Goal: Task Accomplishment & Management: Manage account settings

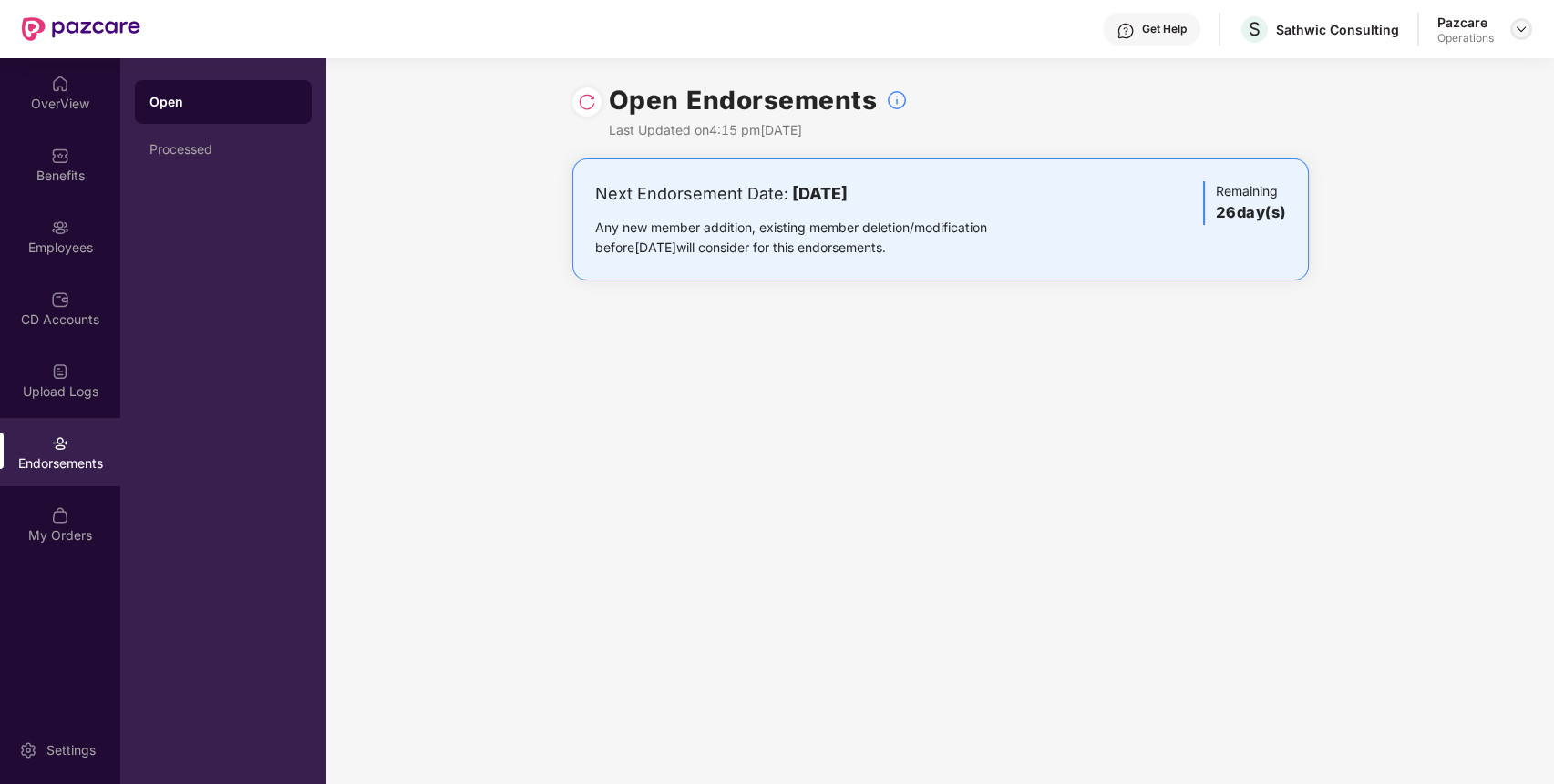
click at [1516, 19] on div at bounding box center [1521, 29] width 22 height 22
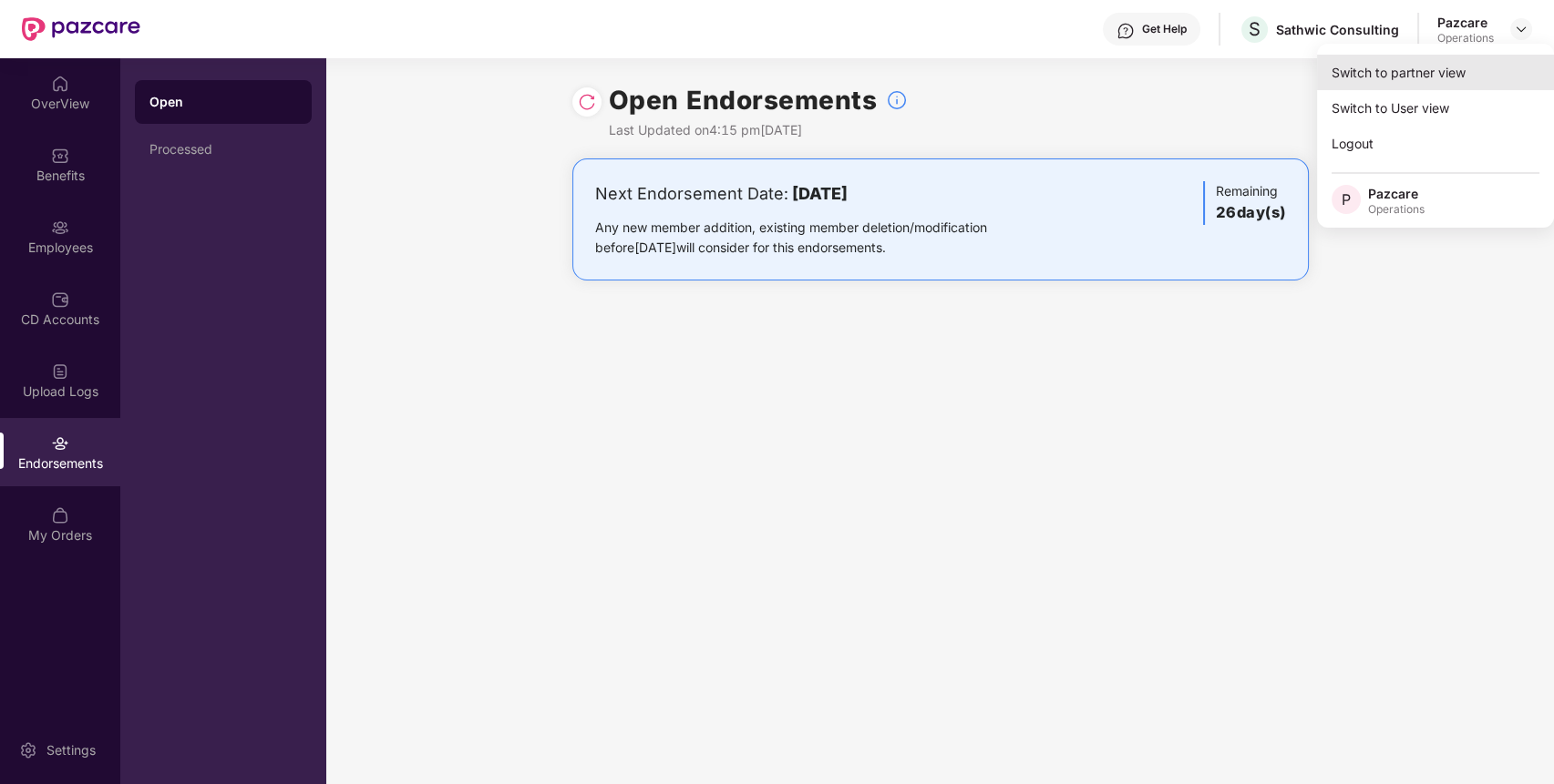
click at [1458, 71] on div "Switch to partner view" at bounding box center [1435, 72] width 237 height 36
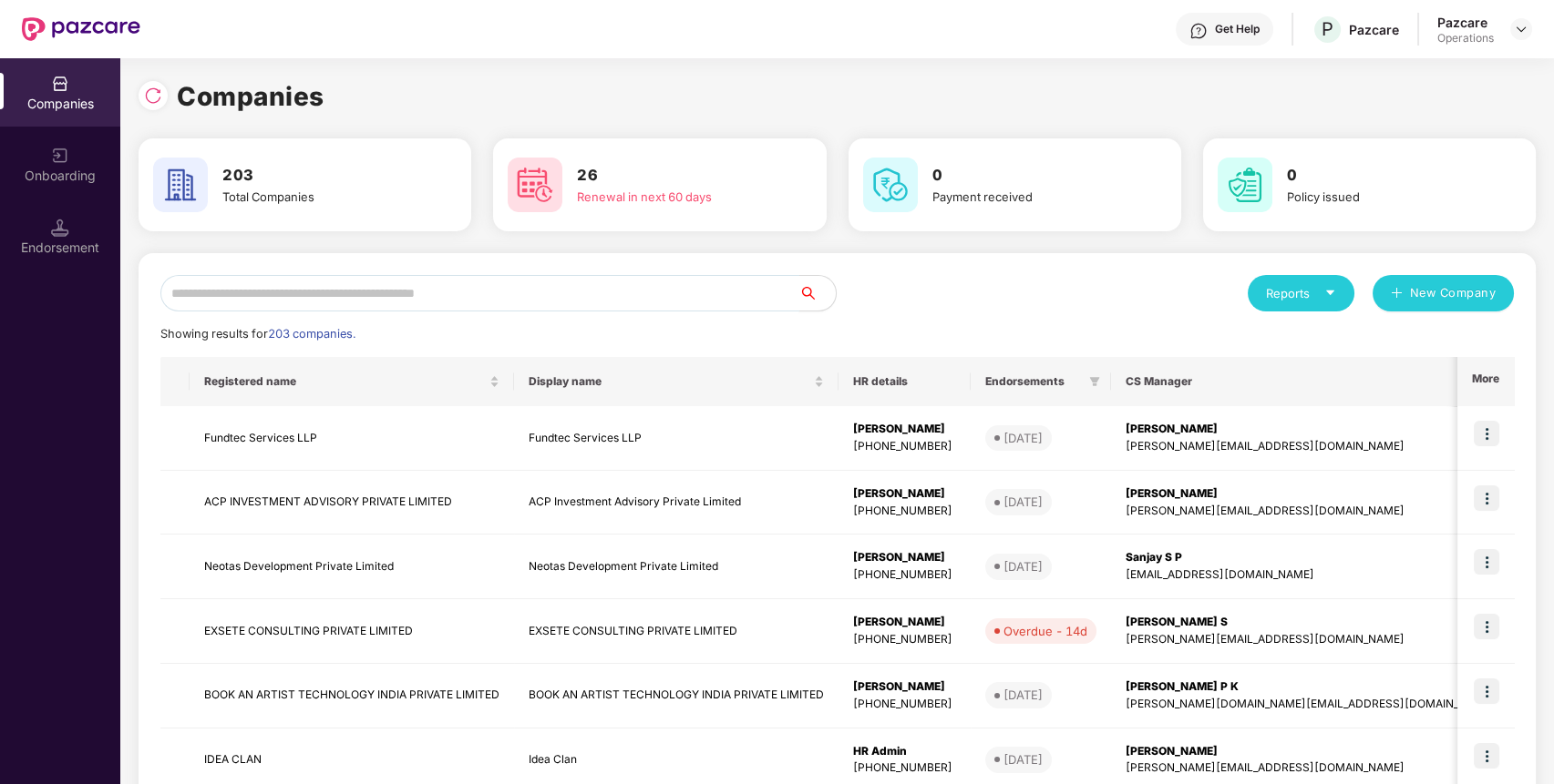
click at [549, 288] on input "text" at bounding box center [479, 293] width 639 height 37
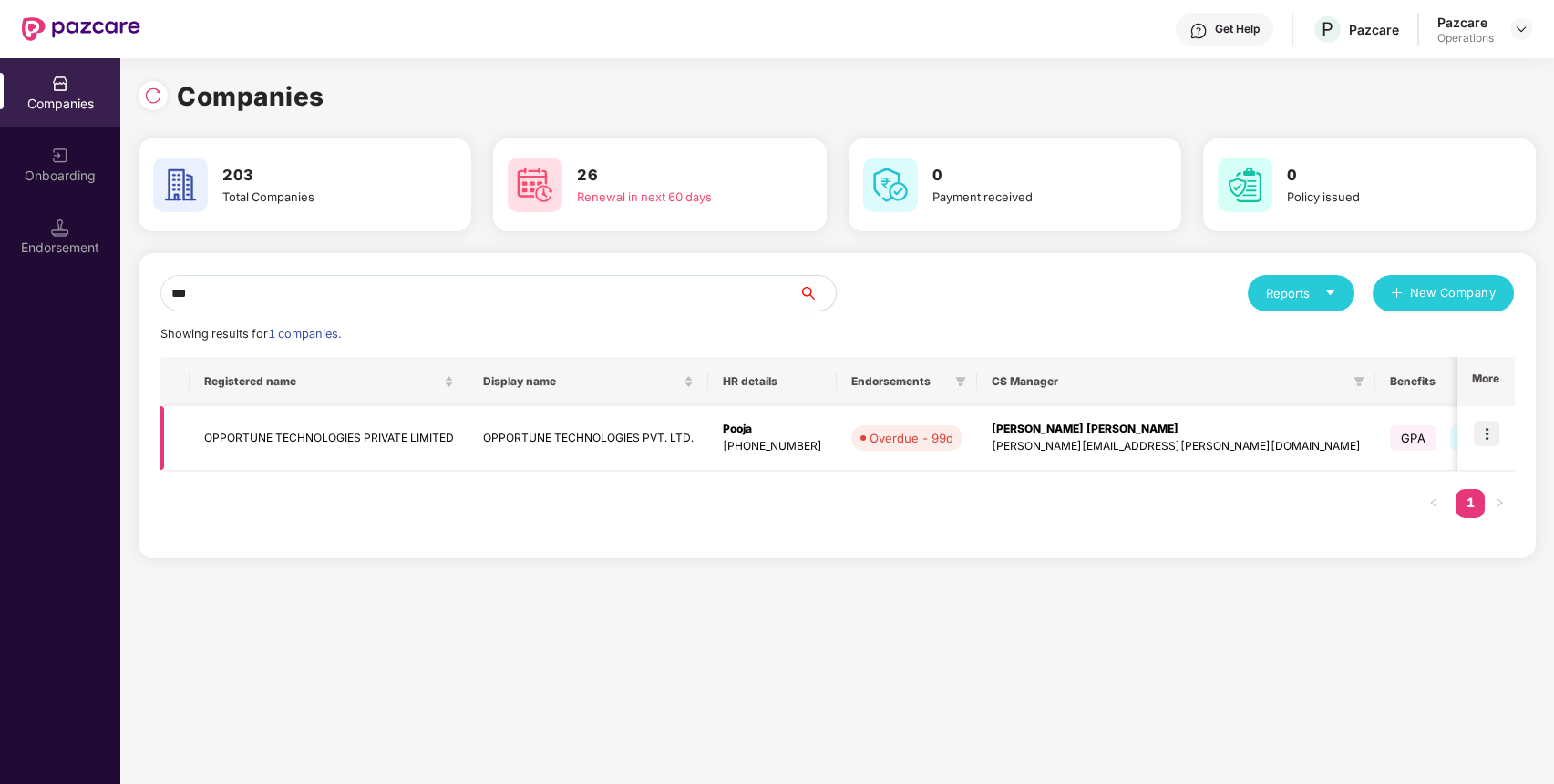
type input "***"
click at [1491, 436] on img at bounding box center [1487, 433] width 26 height 26
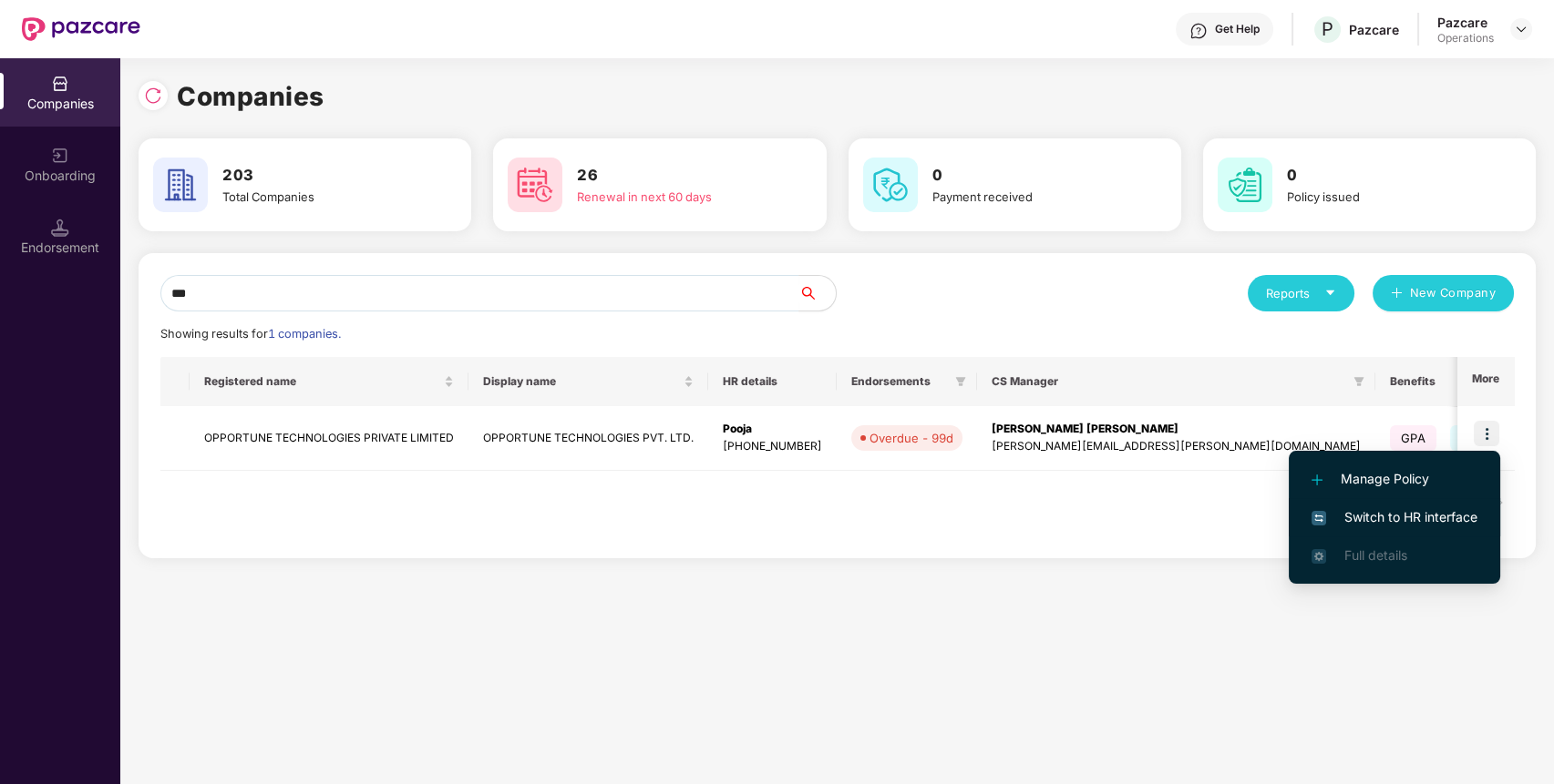
click at [1386, 518] on span "Switch to HR interface" at bounding box center [1395, 517] width 166 height 20
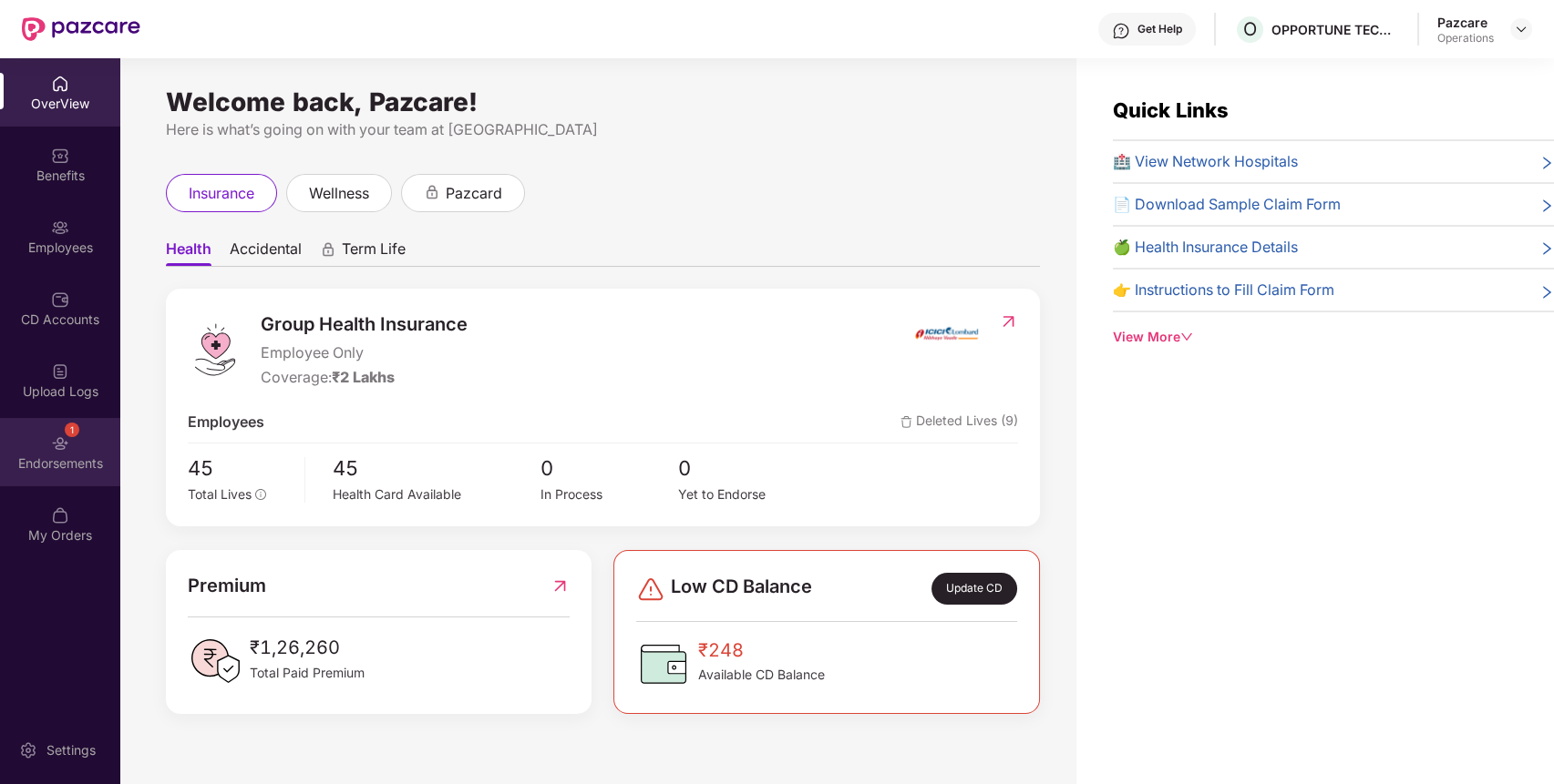
click at [64, 444] on img at bounding box center [60, 443] width 18 height 18
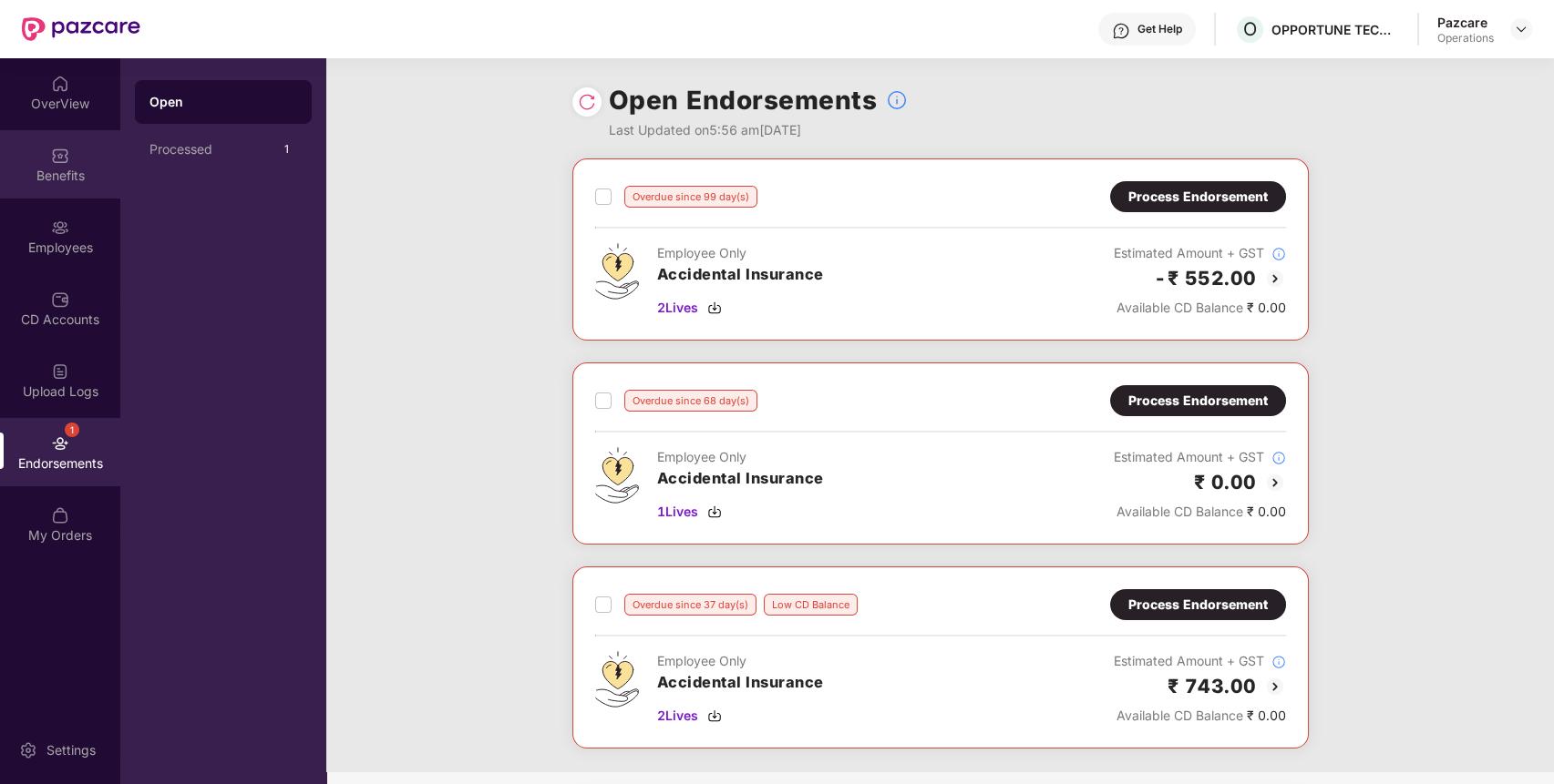
click at [94, 186] on div "Benefits" at bounding box center [60, 164] width 121 height 68
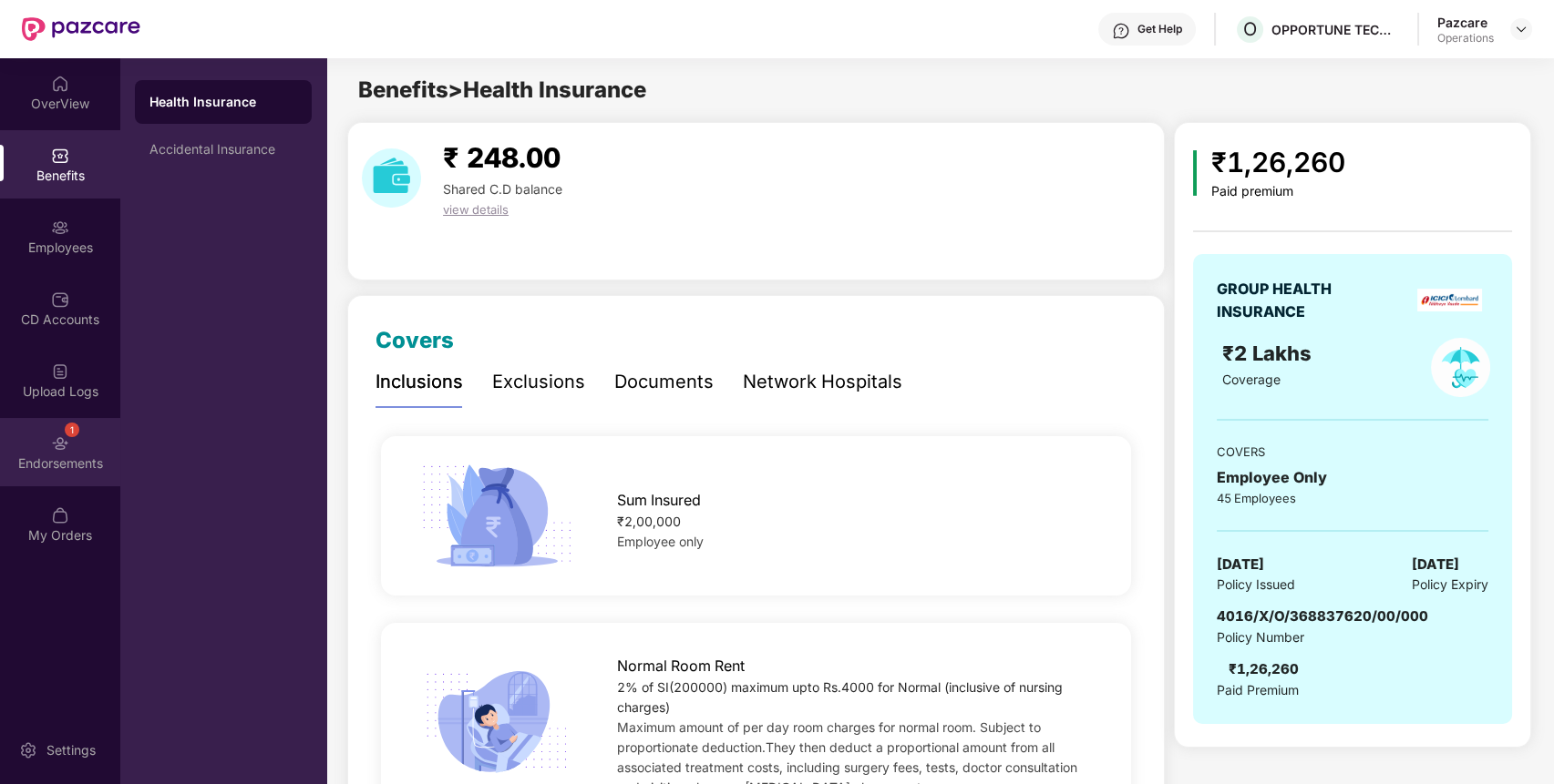
click at [51, 431] on div "1 Endorsements" at bounding box center [60, 452] width 121 height 68
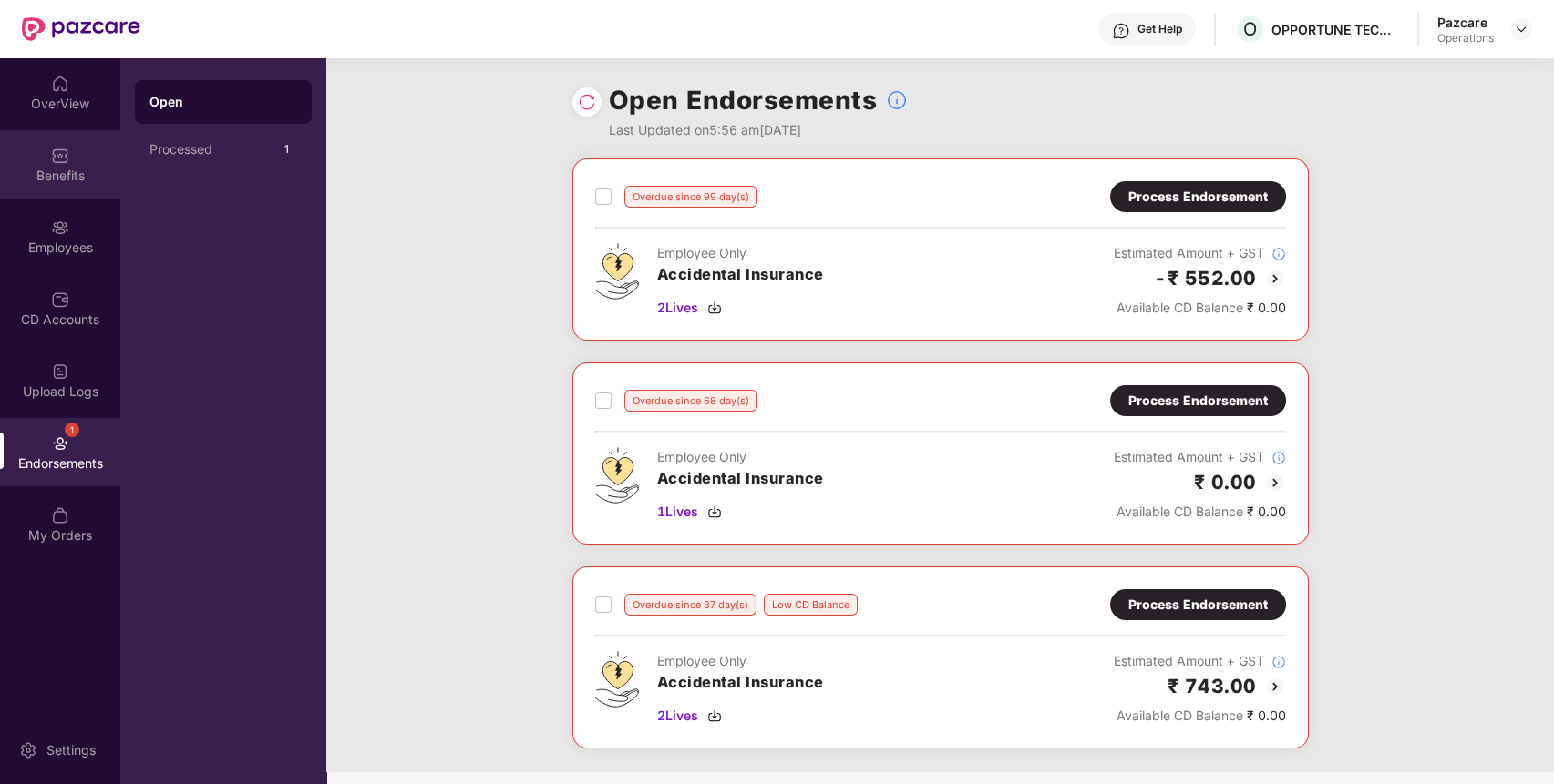
click at [80, 163] on div "Benefits" at bounding box center [60, 164] width 121 height 68
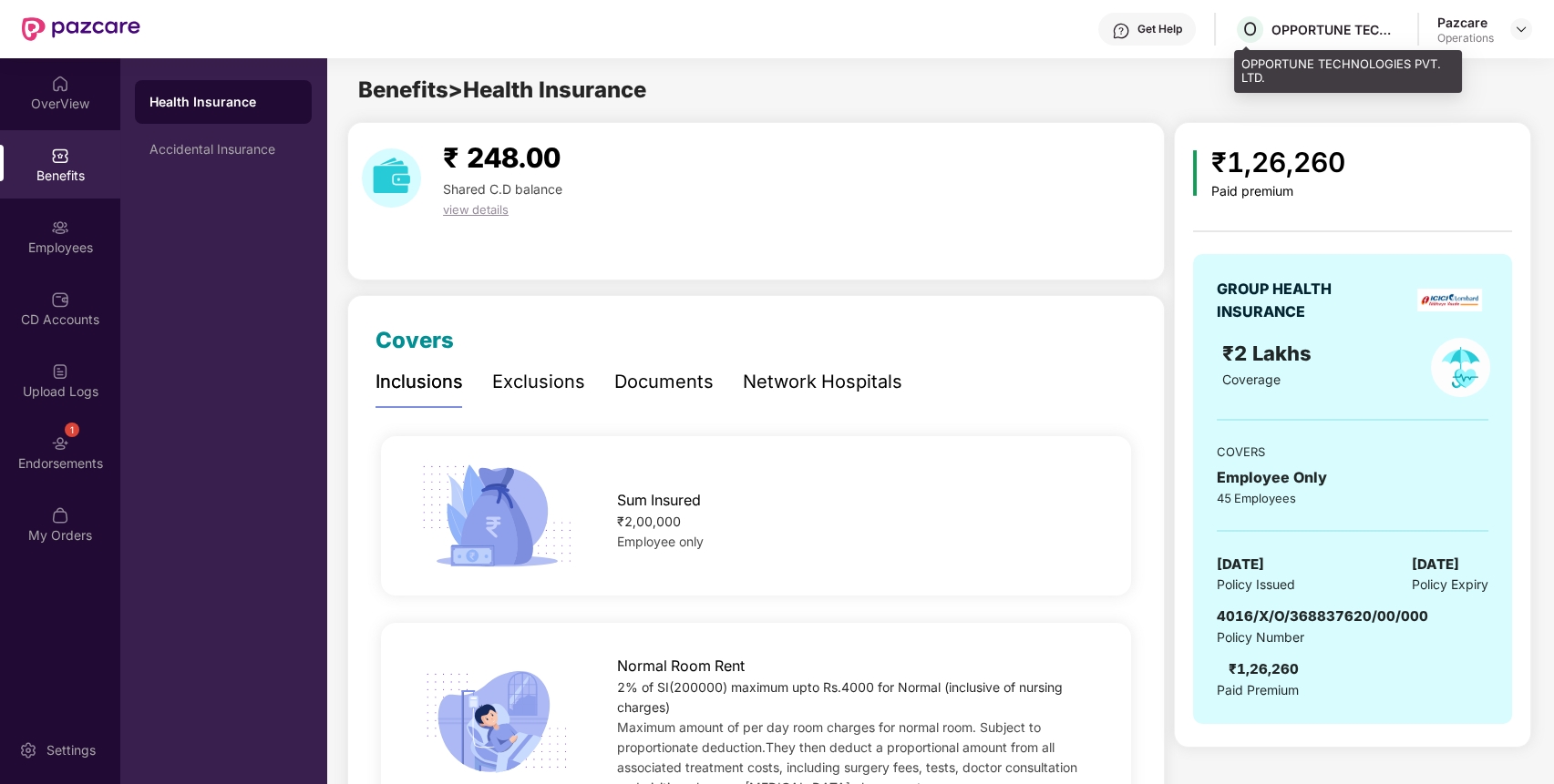
click at [1342, 36] on div "OPPORTUNE TECHNOLOGIES PVT. LTD." at bounding box center [1335, 30] width 127 height 18
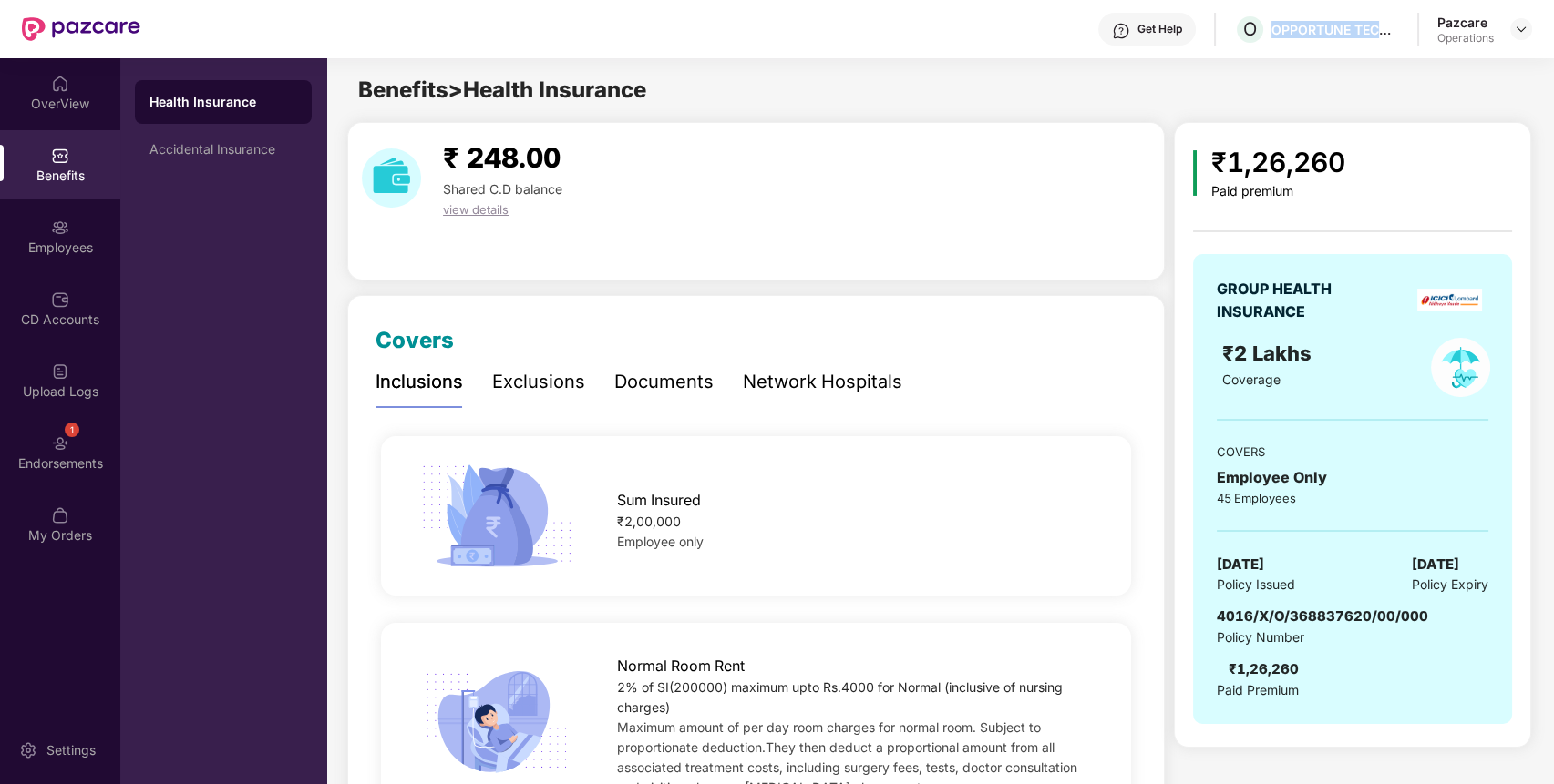
copy div "OPPORTUNE TECHNOLOGIES PVT. LTD."
click at [72, 457] on div "Endorsements" at bounding box center [60, 463] width 121 height 18
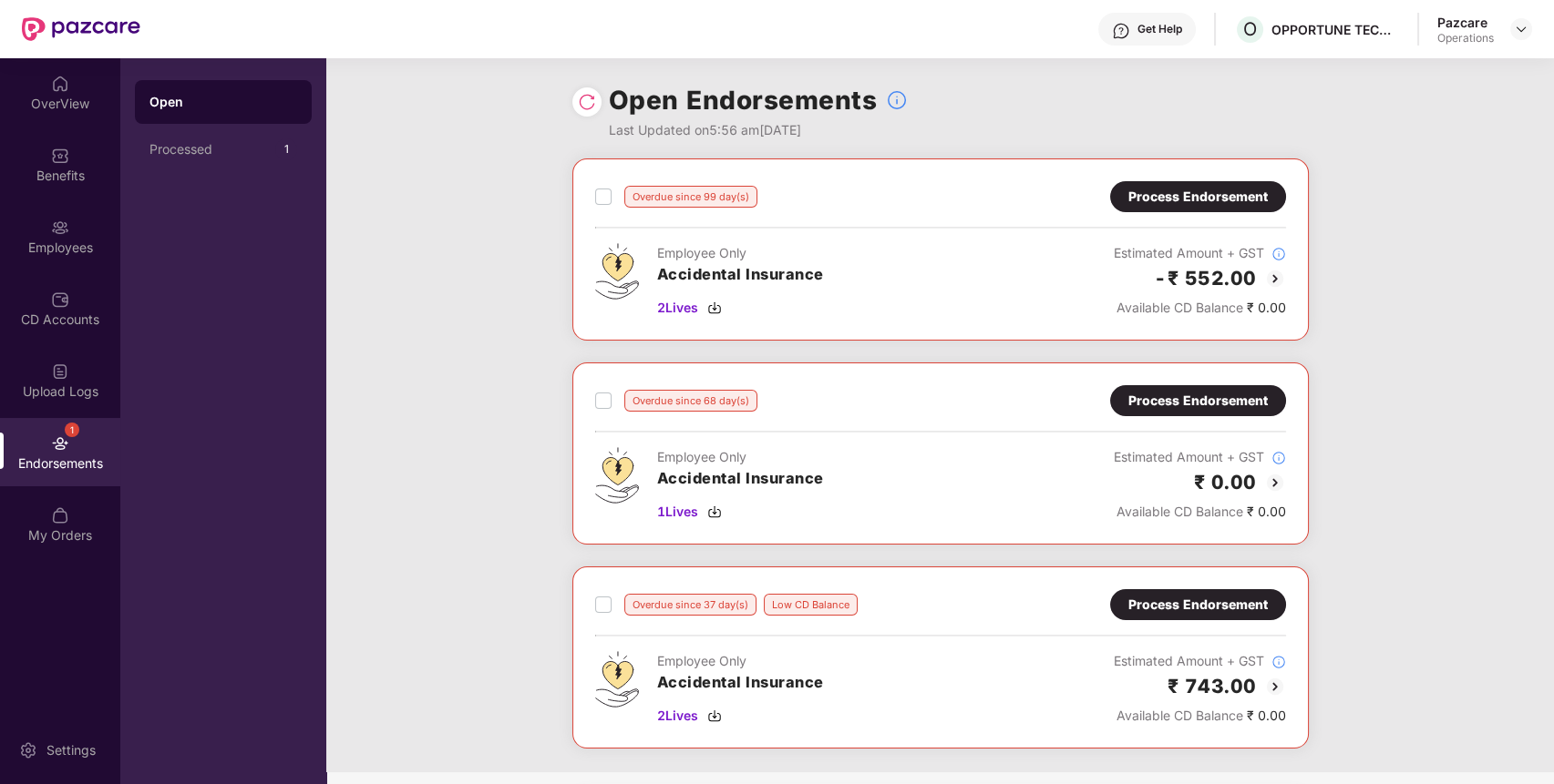
click at [1196, 183] on div "Process Endorsement" at bounding box center [1198, 196] width 176 height 31
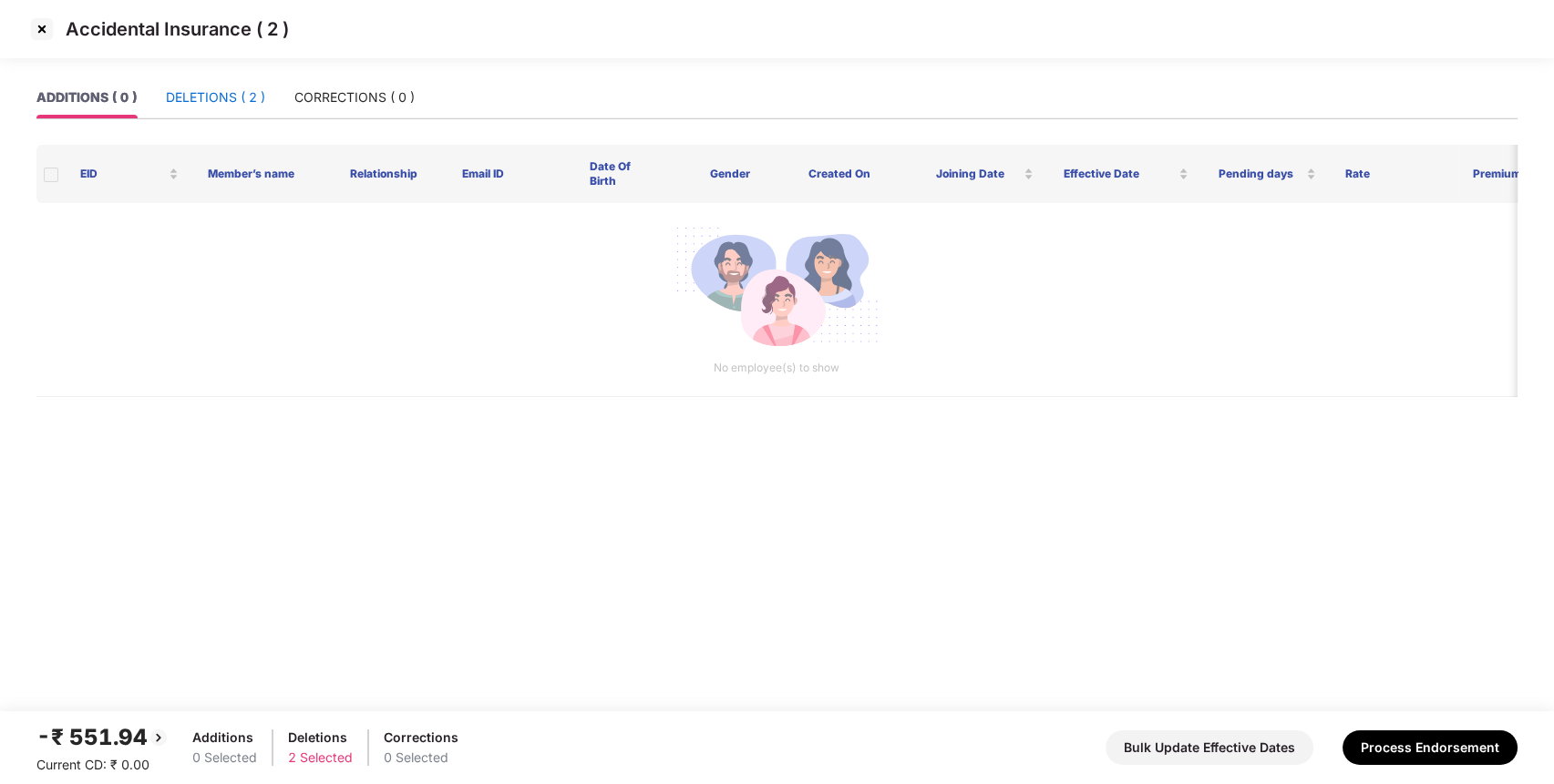
click at [234, 90] on div "DELETIONS ( 2 )" at bounding box center [215, 98] width 100 height 20
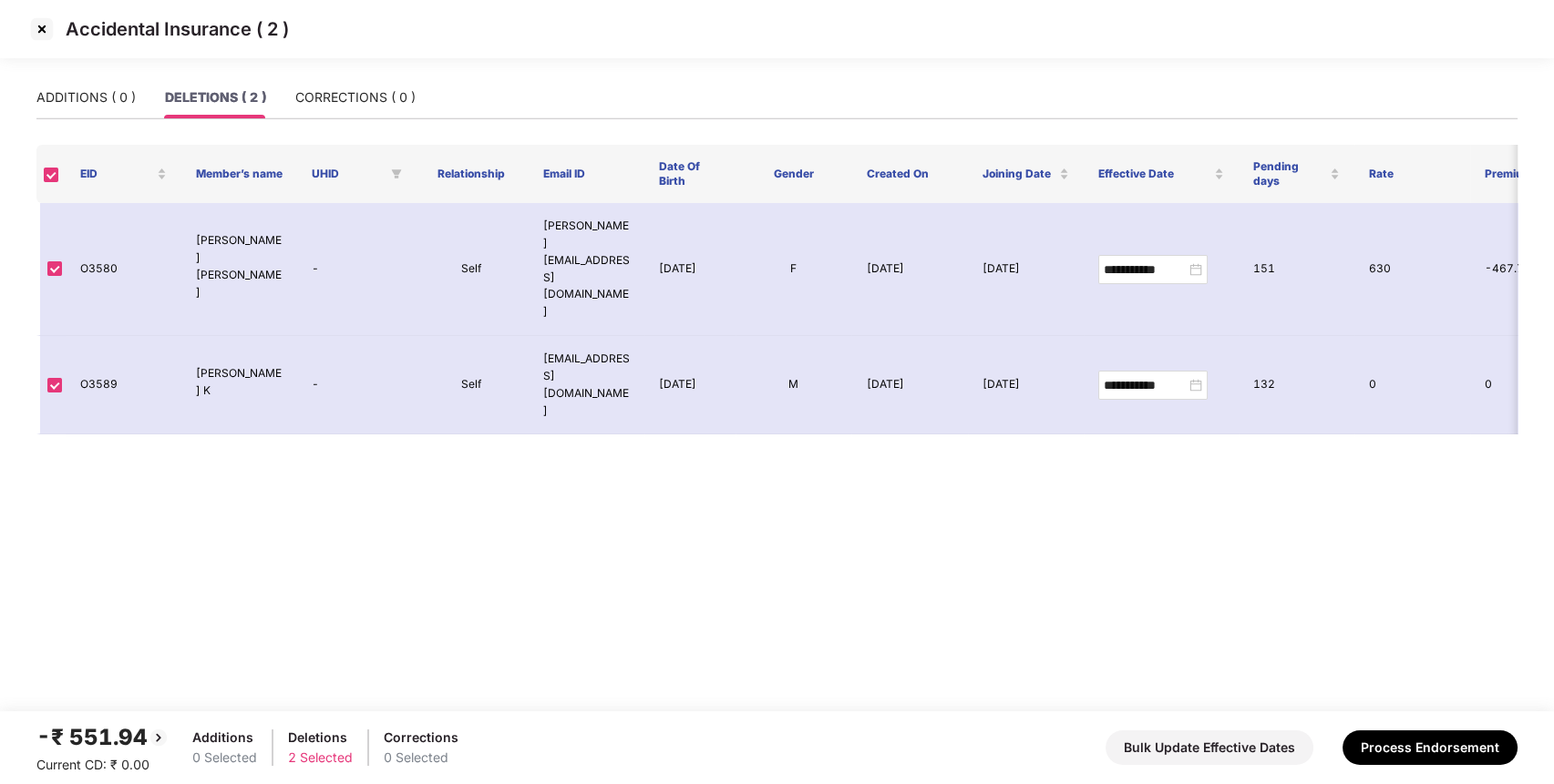
click at [39, 33] on img at bounding box center [42, 30] width 30 height 30
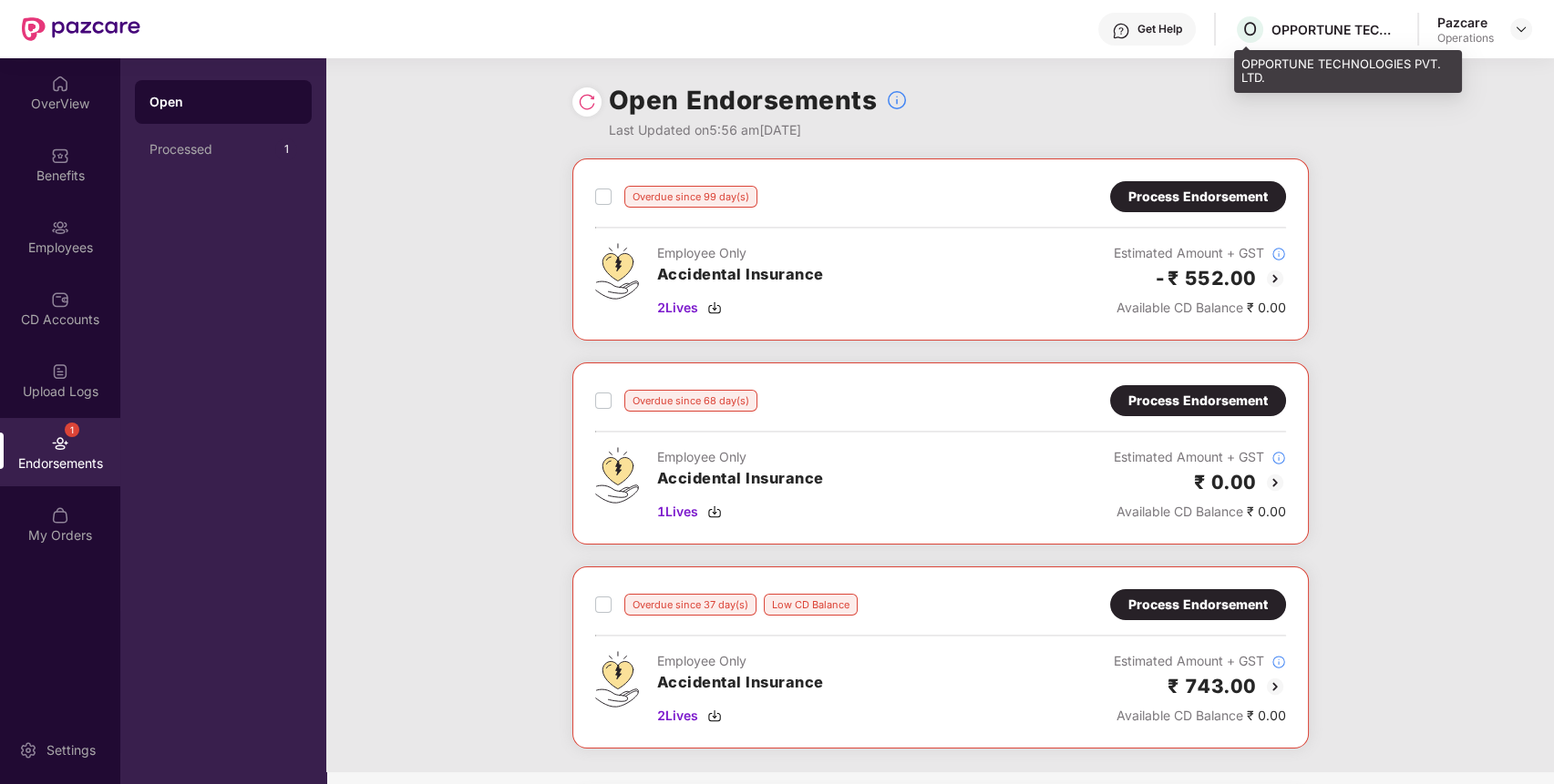
click at [1268, 24] on div "O OPPORTUNE TECHNOLOGIES PVT. LTD." at bounding box center [1316, 30] width 165 height 32
copy div "OPPORTUNE"
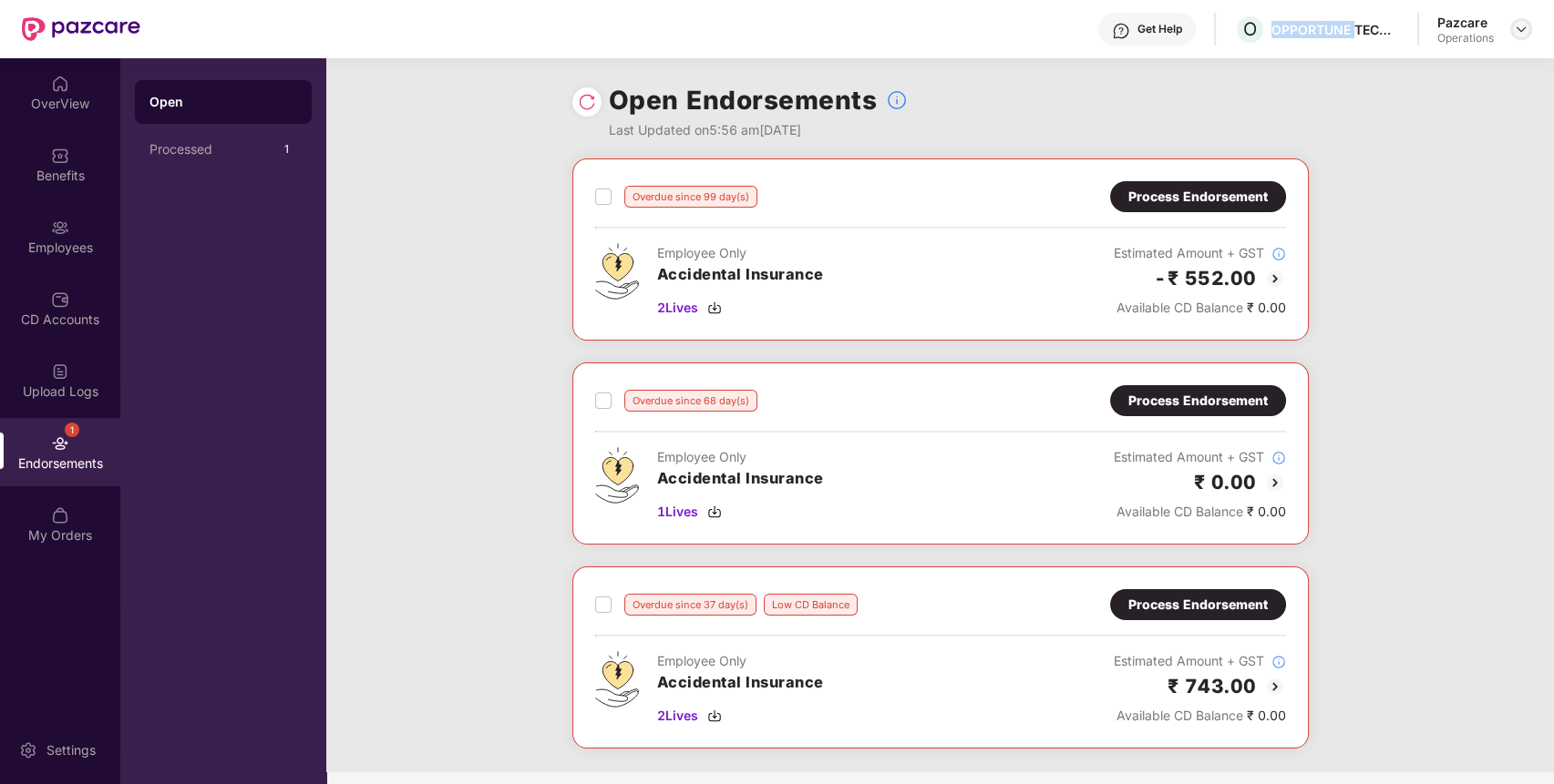
click at [1516, 28] on img at bounding box center [1521, 29] width 15 height 15
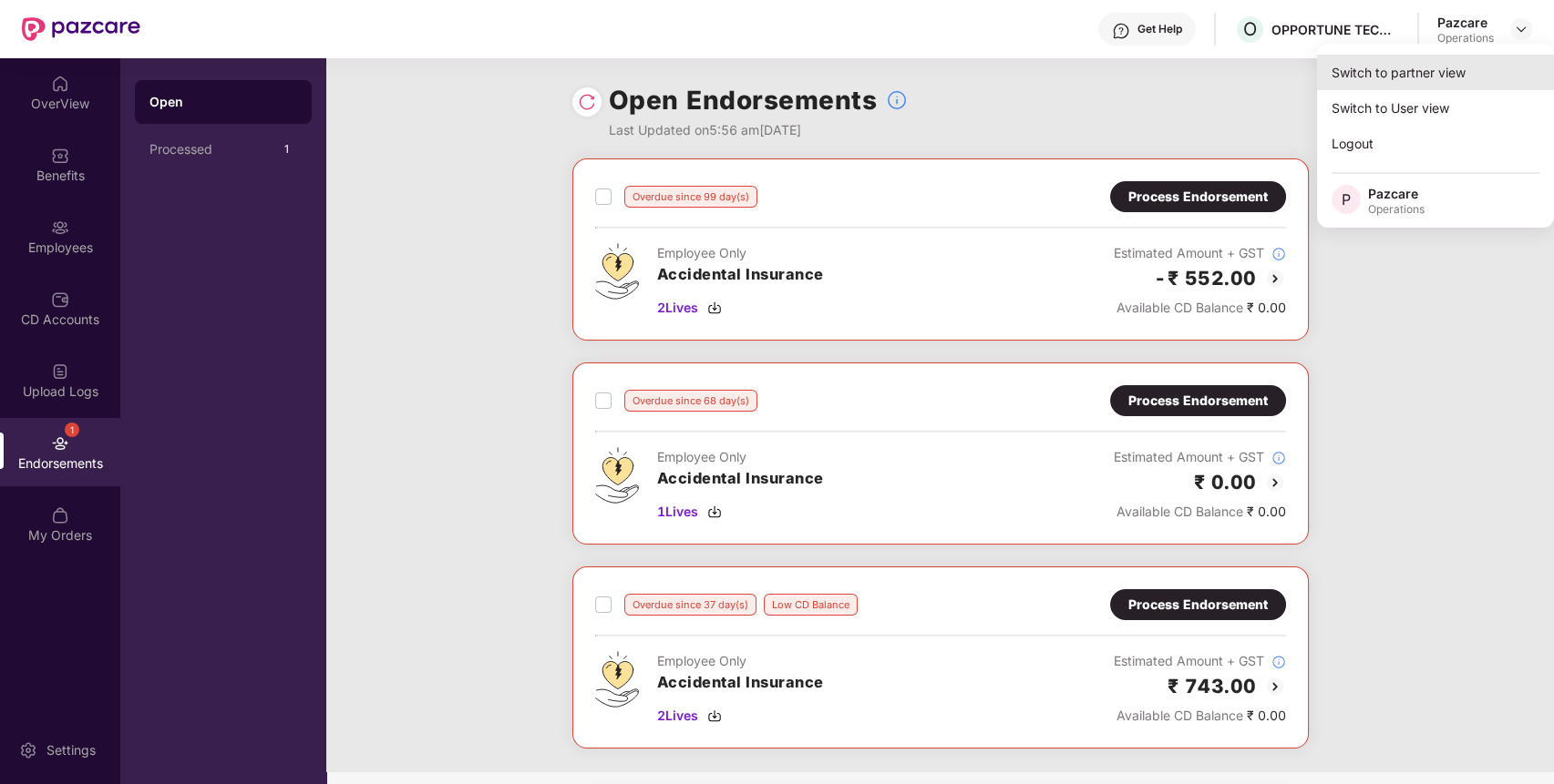
click at [1351, 88] on div "Switch to partner view" at bounding box center [1435, 72] width 237 height 36
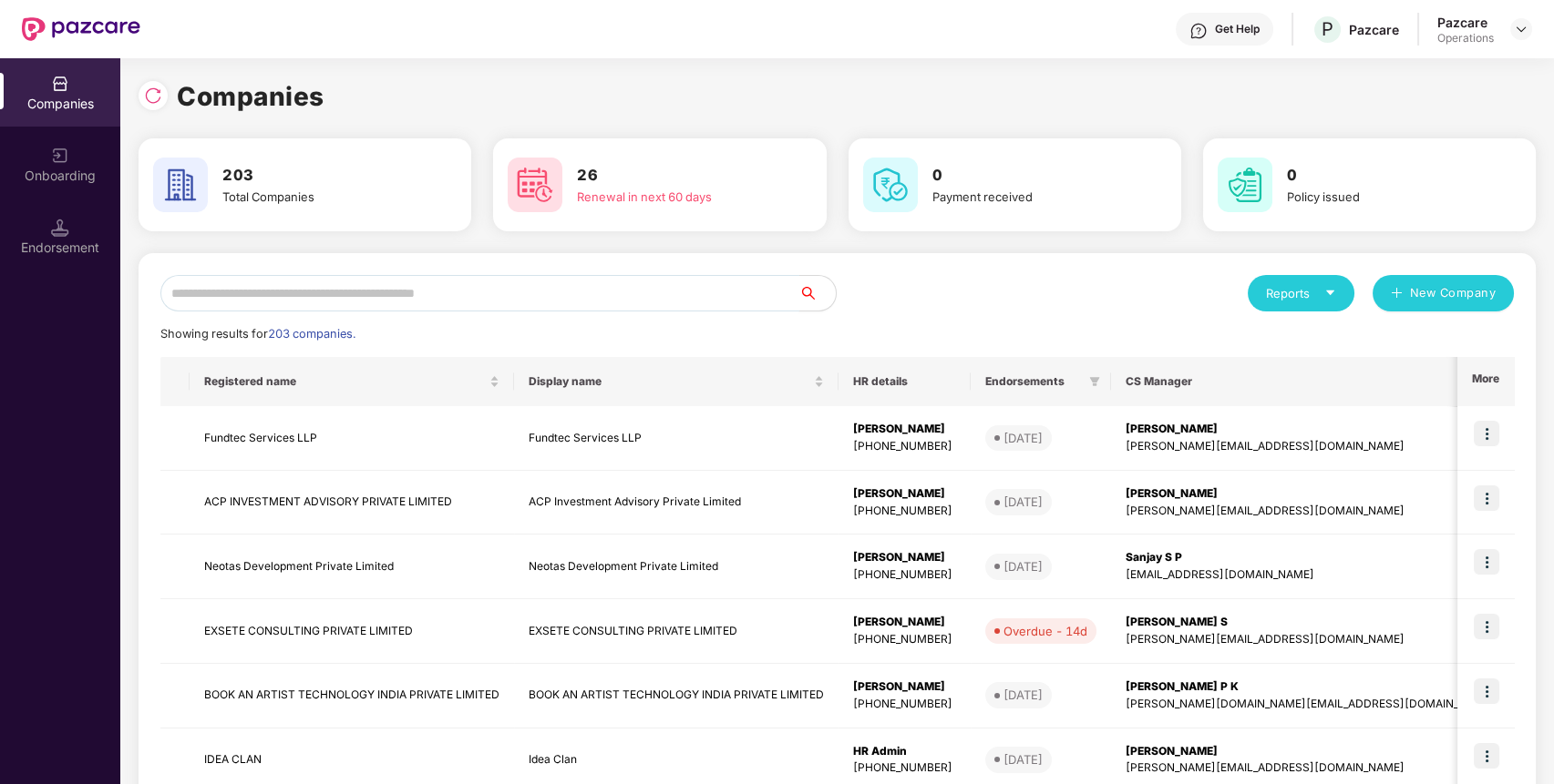
click at [365, 287] on input "text" at bounding box center [479, 293] width 639 height 37
paste input "*********"
type input "*********"
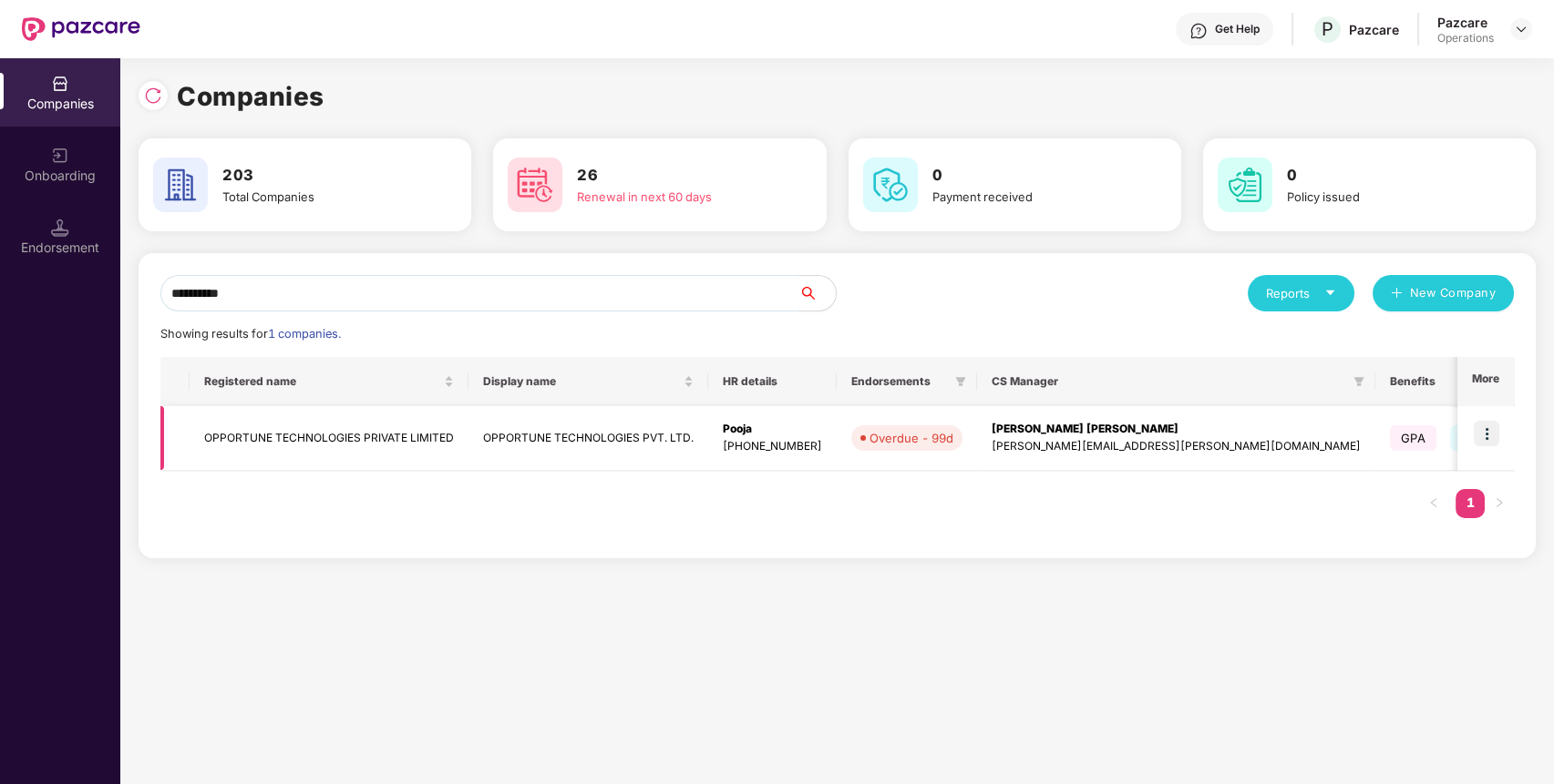
click at [263, 434] on td "OPPORTUNE TECHNOLOGIES PRIVATE LIMITED" at bounding box center [329, 439] width 279 height 65
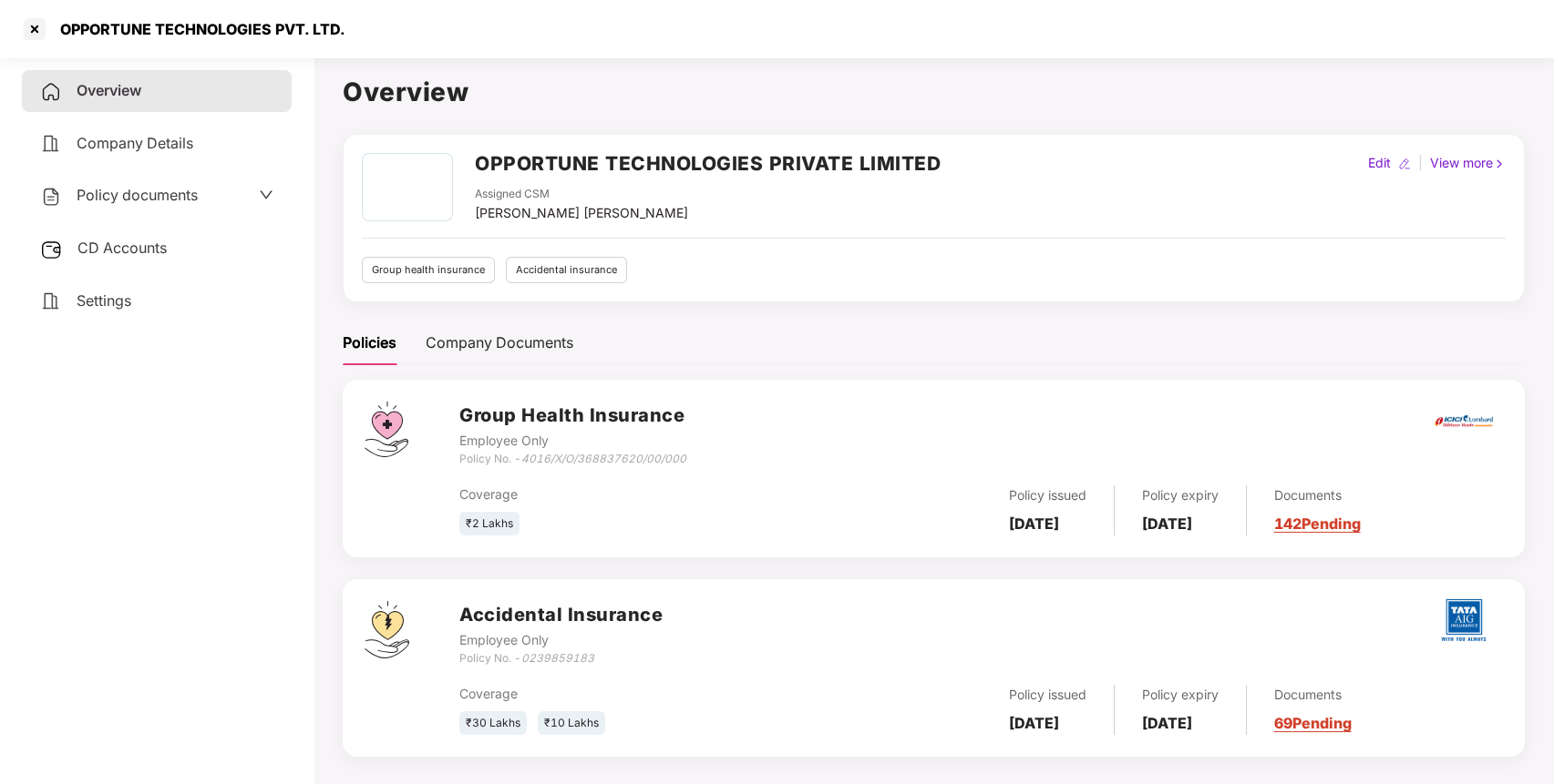
click at [175, 233] on div "CD Accounts" at bounding box center [156, 249] width 270 height 41
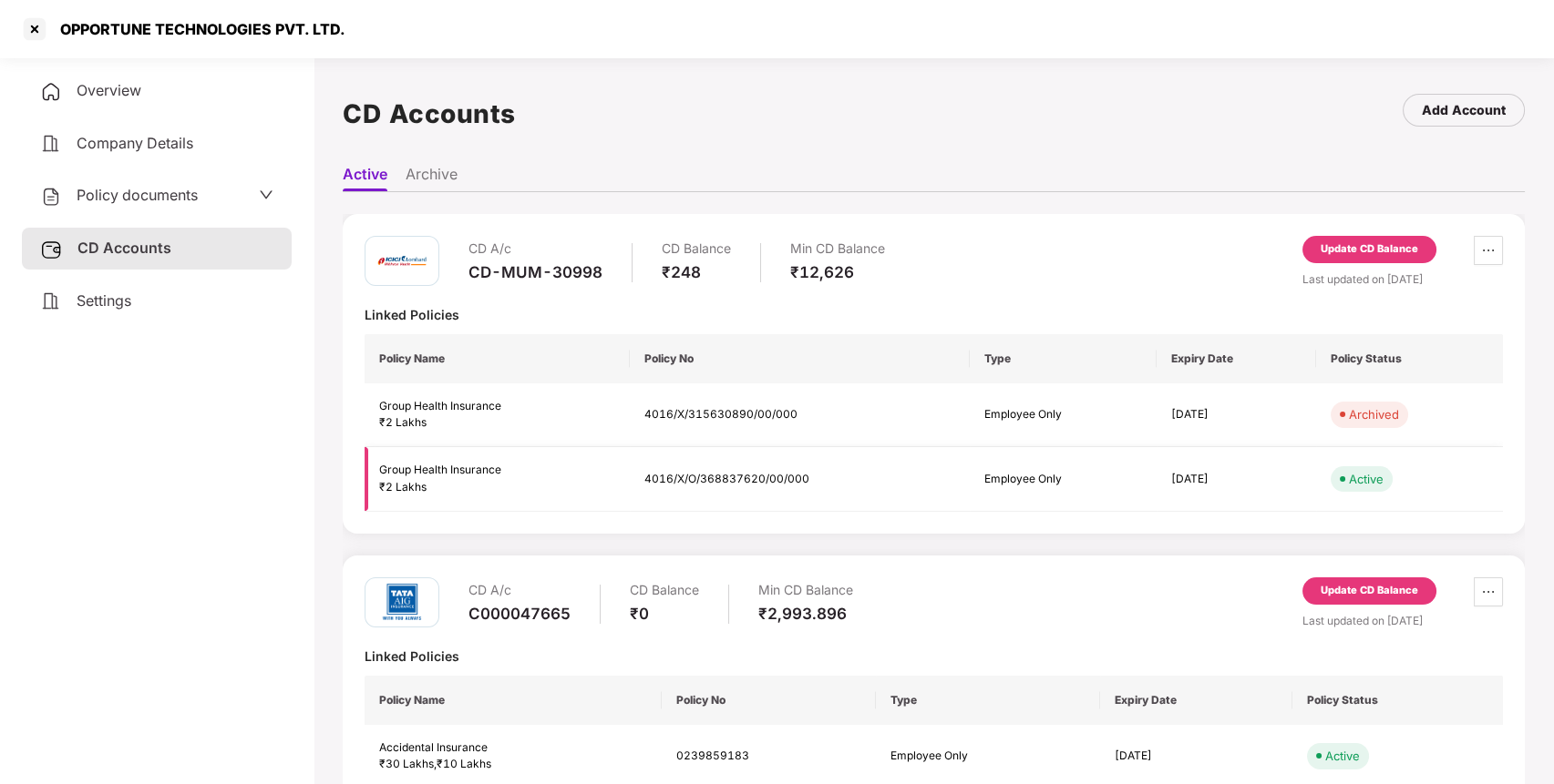
scroll to position [41, 0]
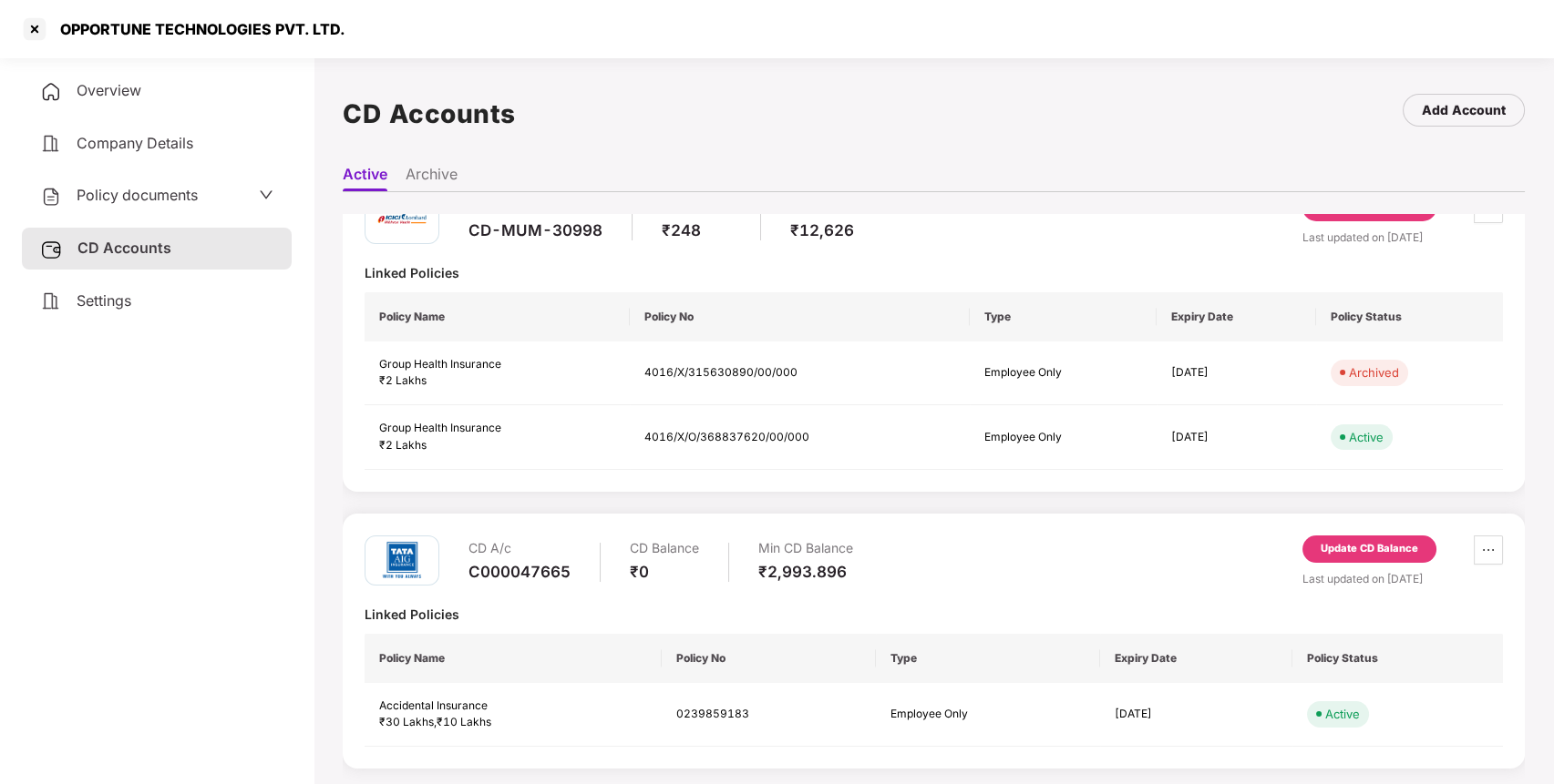
click at [1370, 541] on div "Update CD Balance" at bounding box center [1369, 549] width 98 height 17
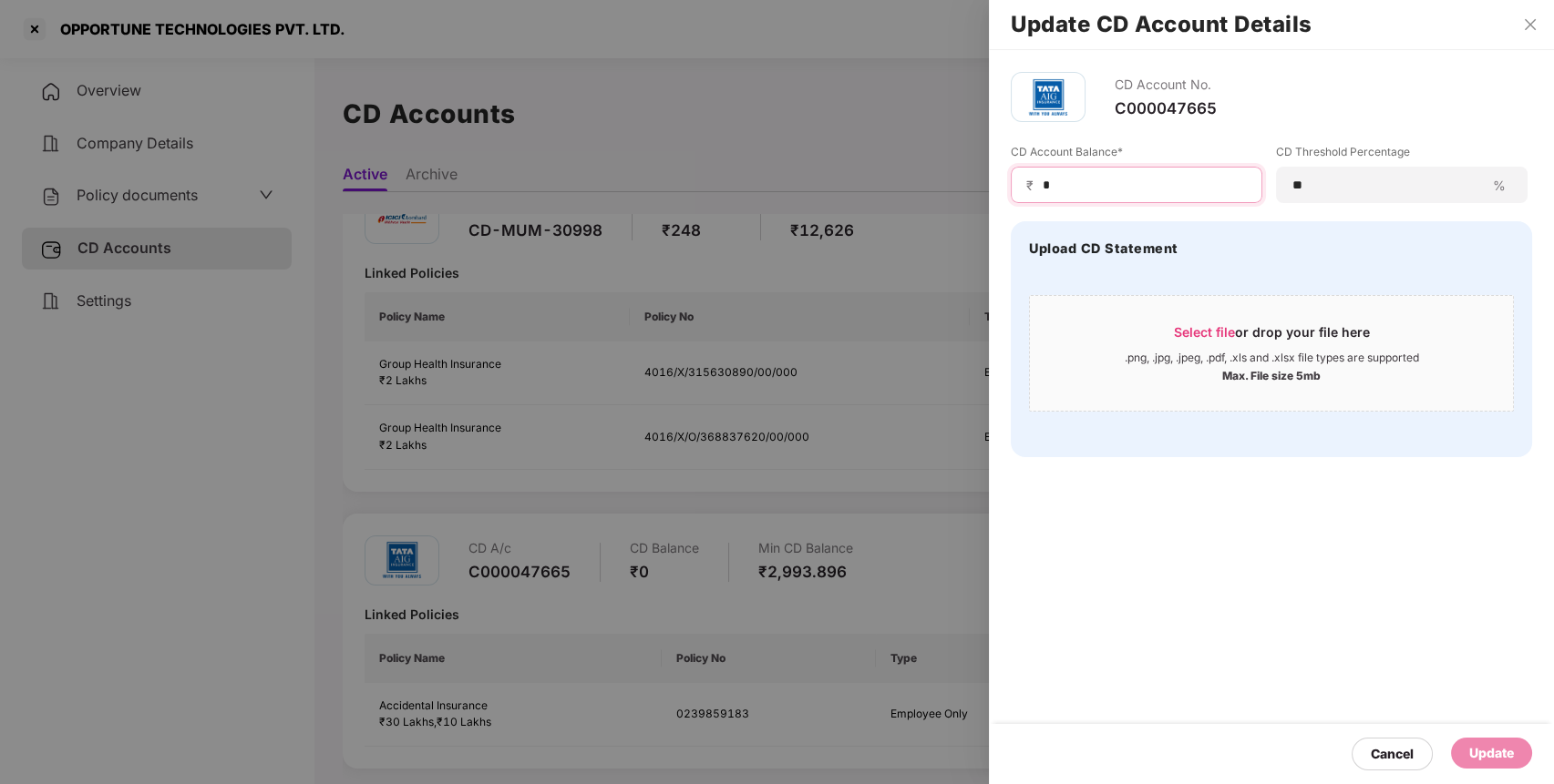
click at [1137, 181] on input "*" at bounding box center [1144, 185] width 206 height 19
type input "****"
drag, startPoint x: 1493, startPoint y: 745, endPoint x: 1349, endPoint y: 676, distance: 159.7
click at [1493, 749] on div "Update" at bounding box center [1491, 753] width 44 height 20
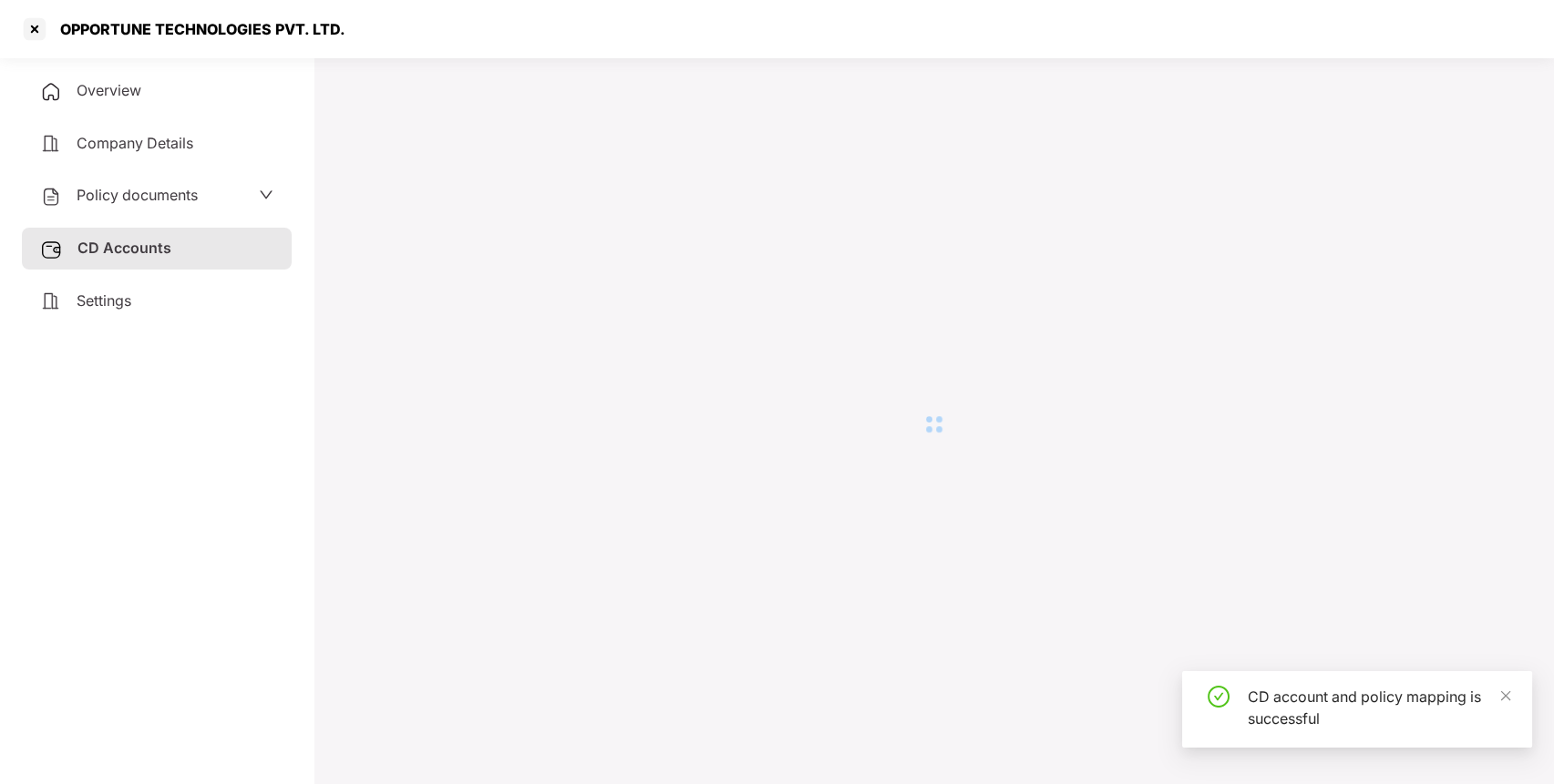
click at [26, 30] on div at bounding box center [35, 30] width 30 height 30
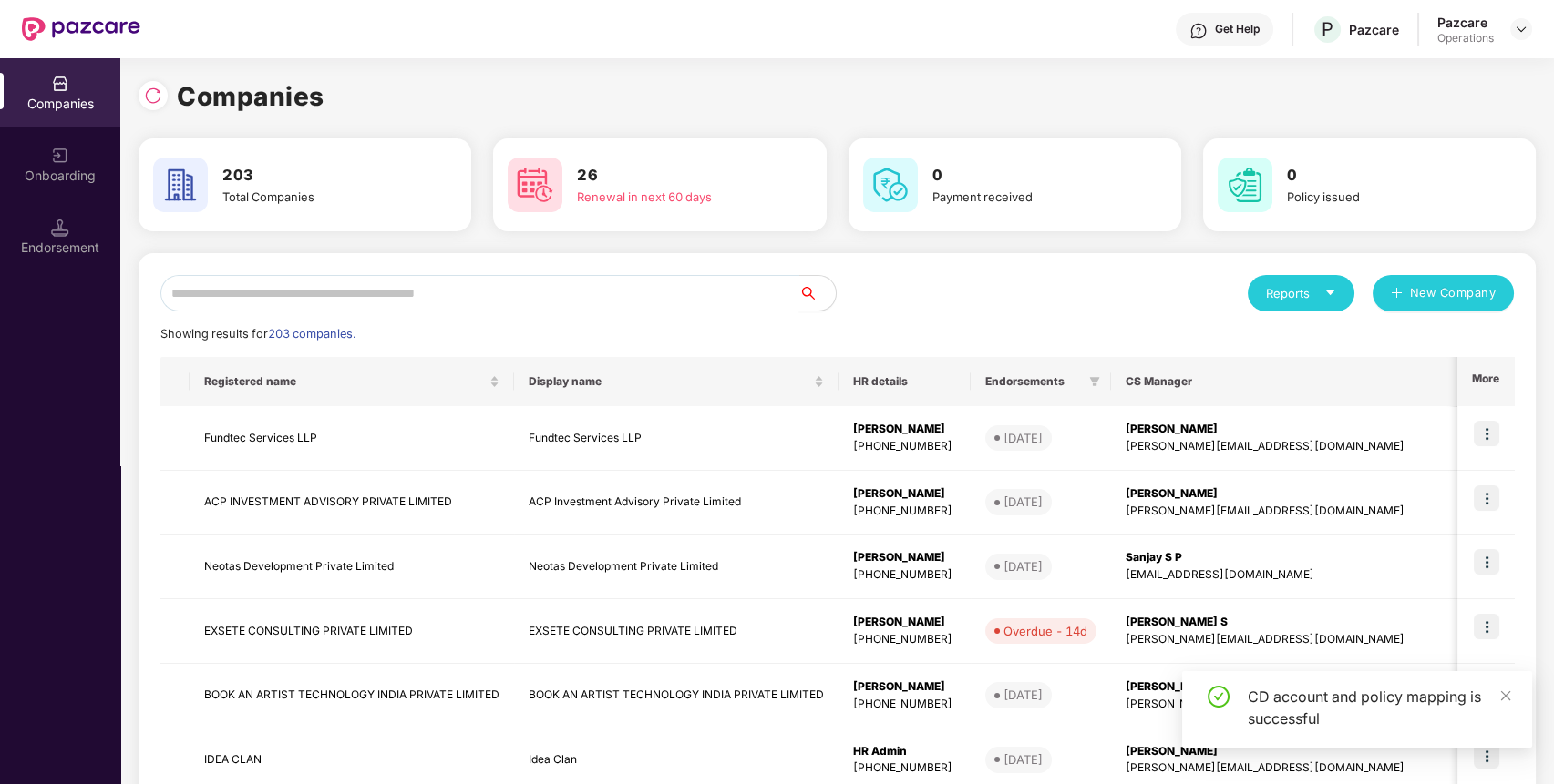
paste input "*********"
click at [511, 299] on input "*********" at bounding box center [479, 293] width 639 height 37
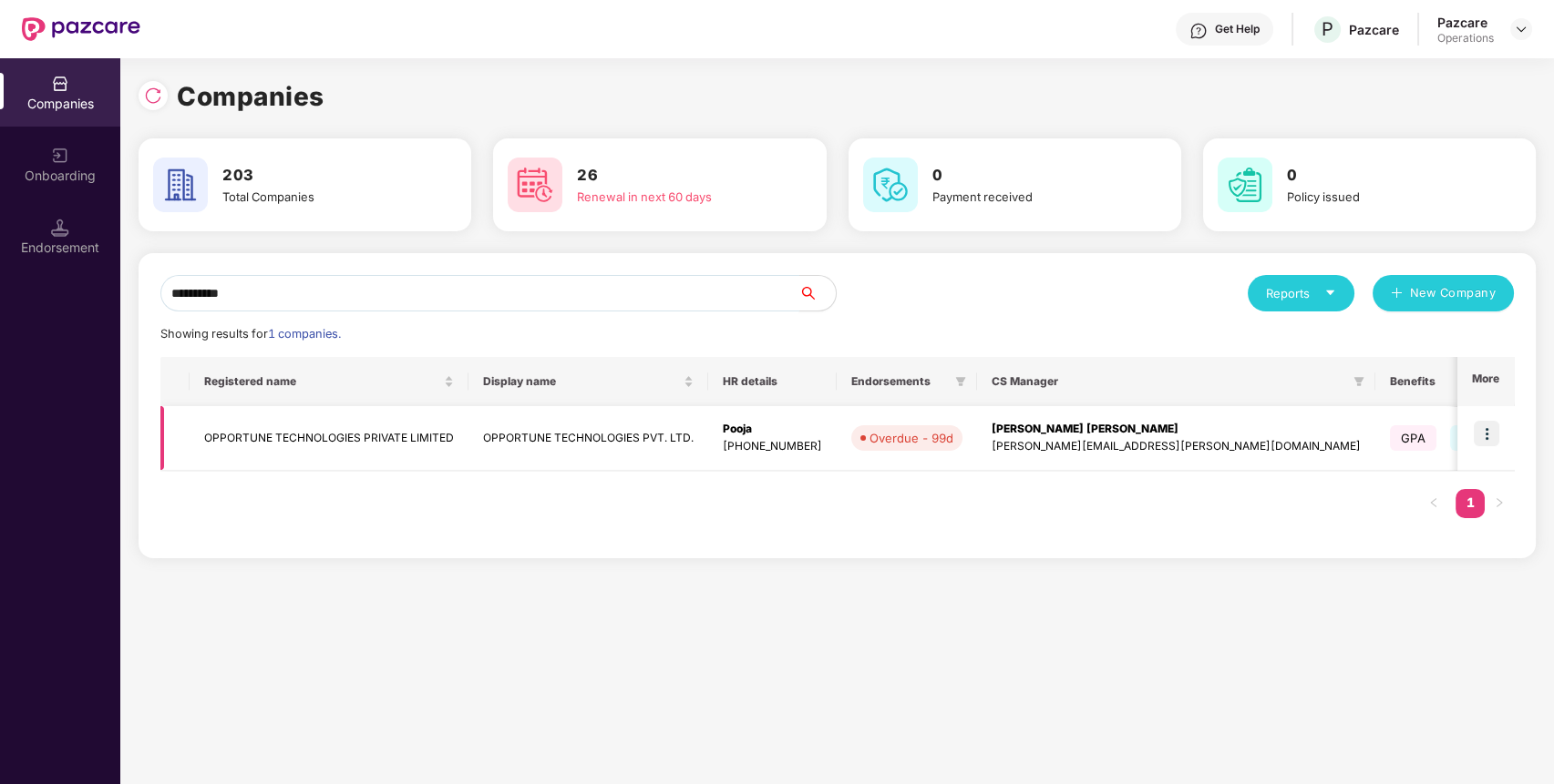
type input "*********"
click at [1493, 438] on img at bounding box center [1487, 433] width 26 height 26
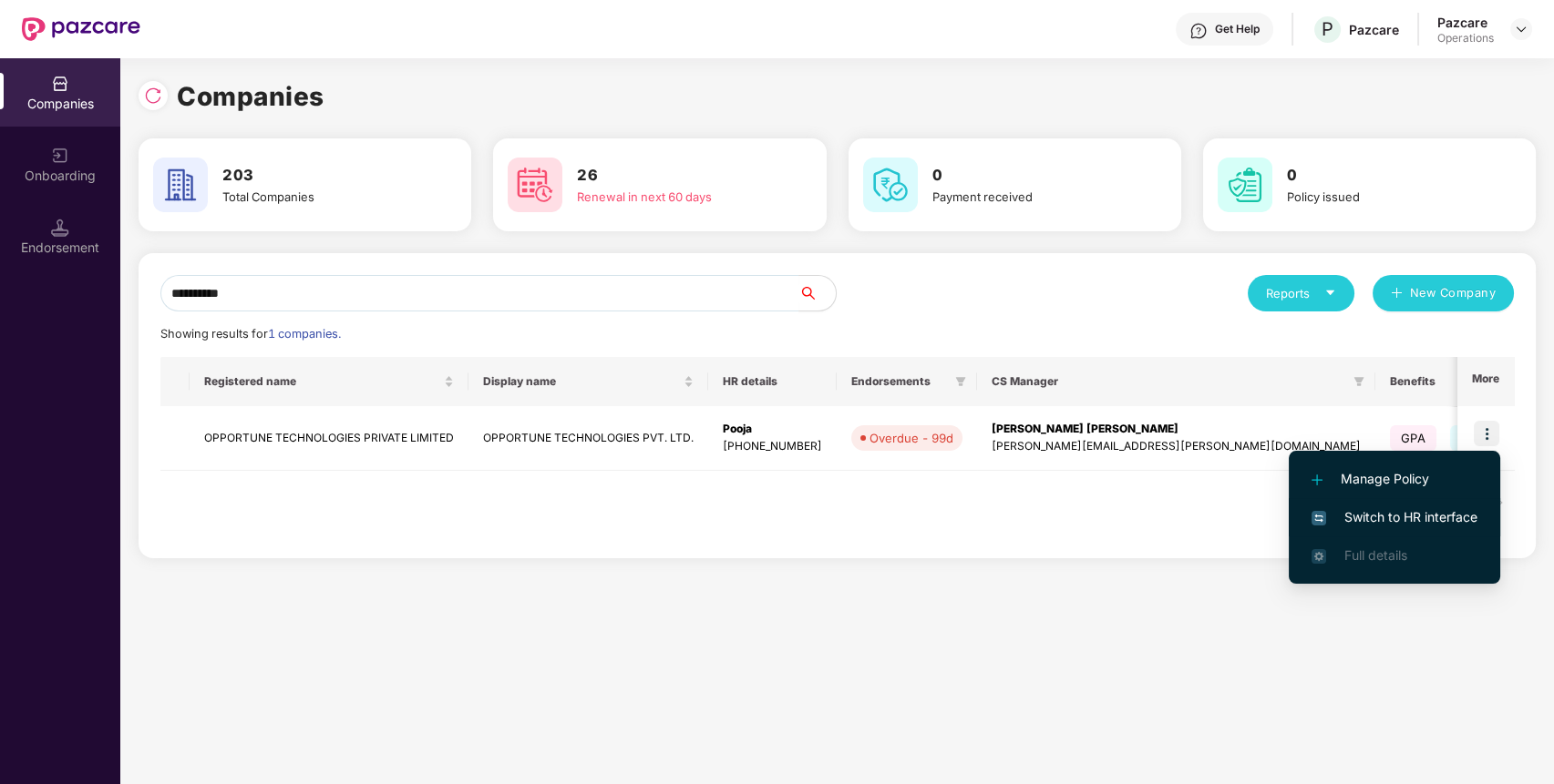
click at [1425, 521] on span "Switch to HR interface" at bounding box center [1395, 517] width 166 height 20
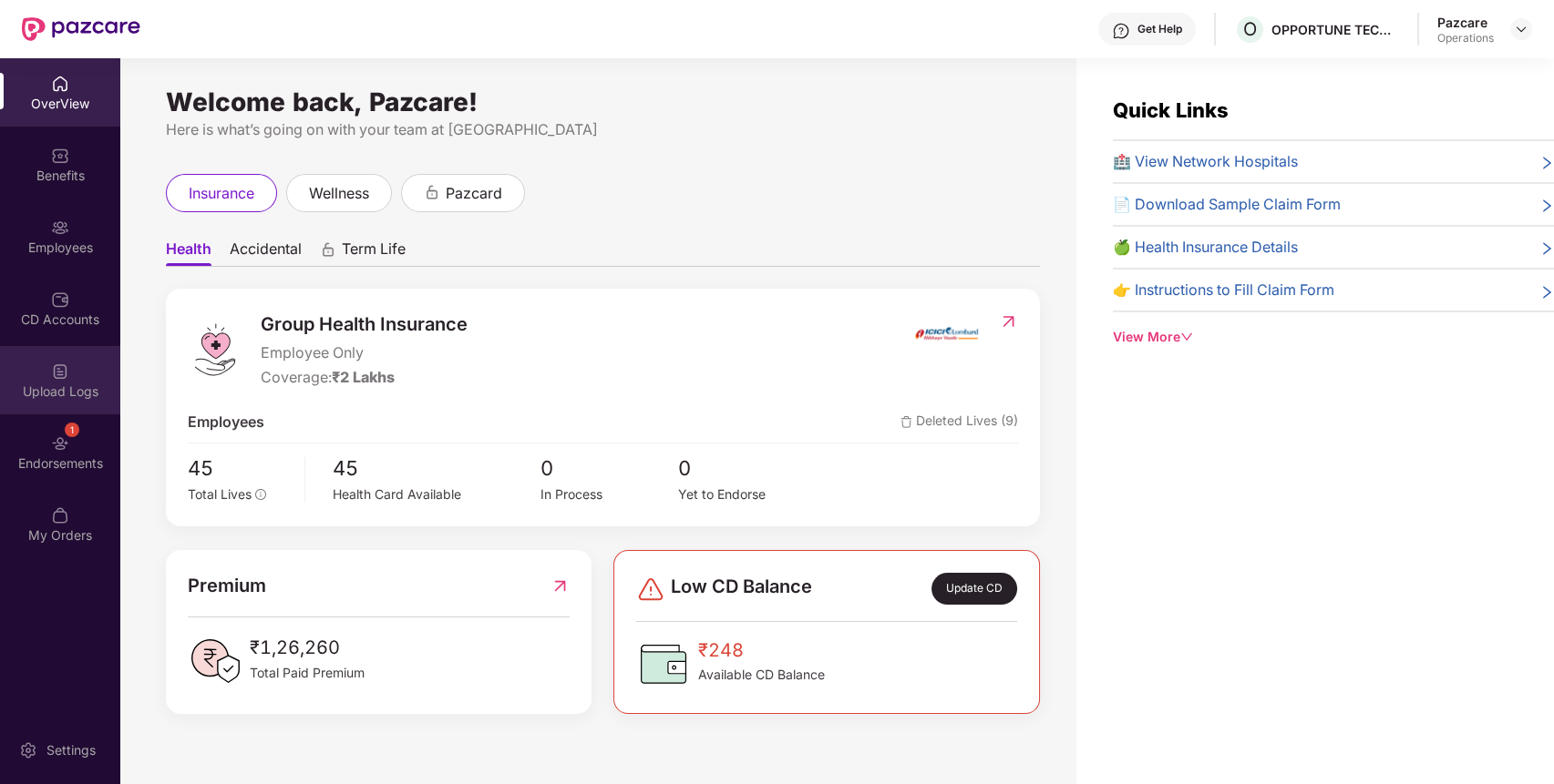
click at [53, 414] on div "Upload Logs" at bounding box center [60, 380] width 121 height 68
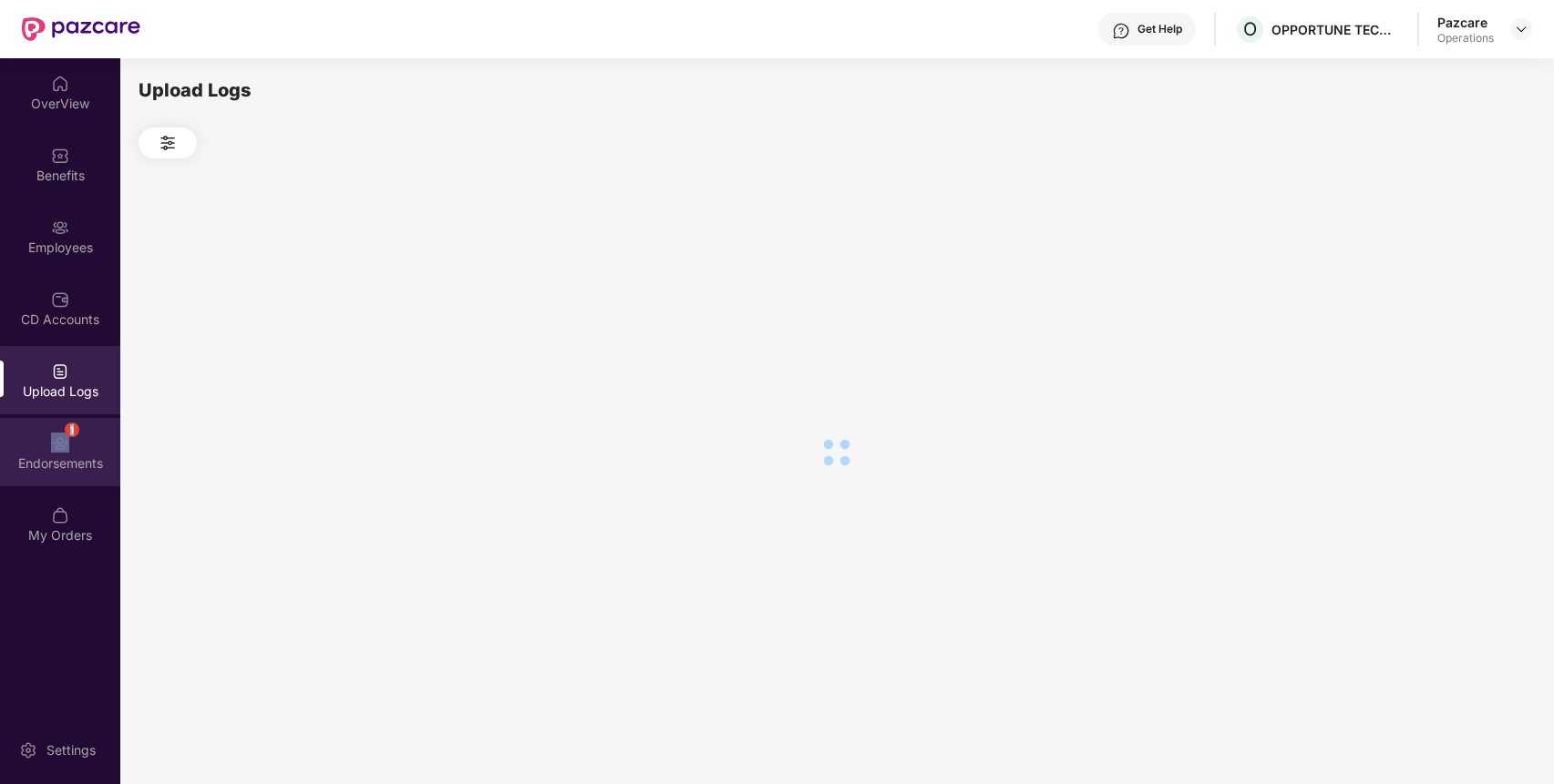
click at [73, 436] on div "1 Endorsements" at bounding box center [60, 452] width 121 height 68
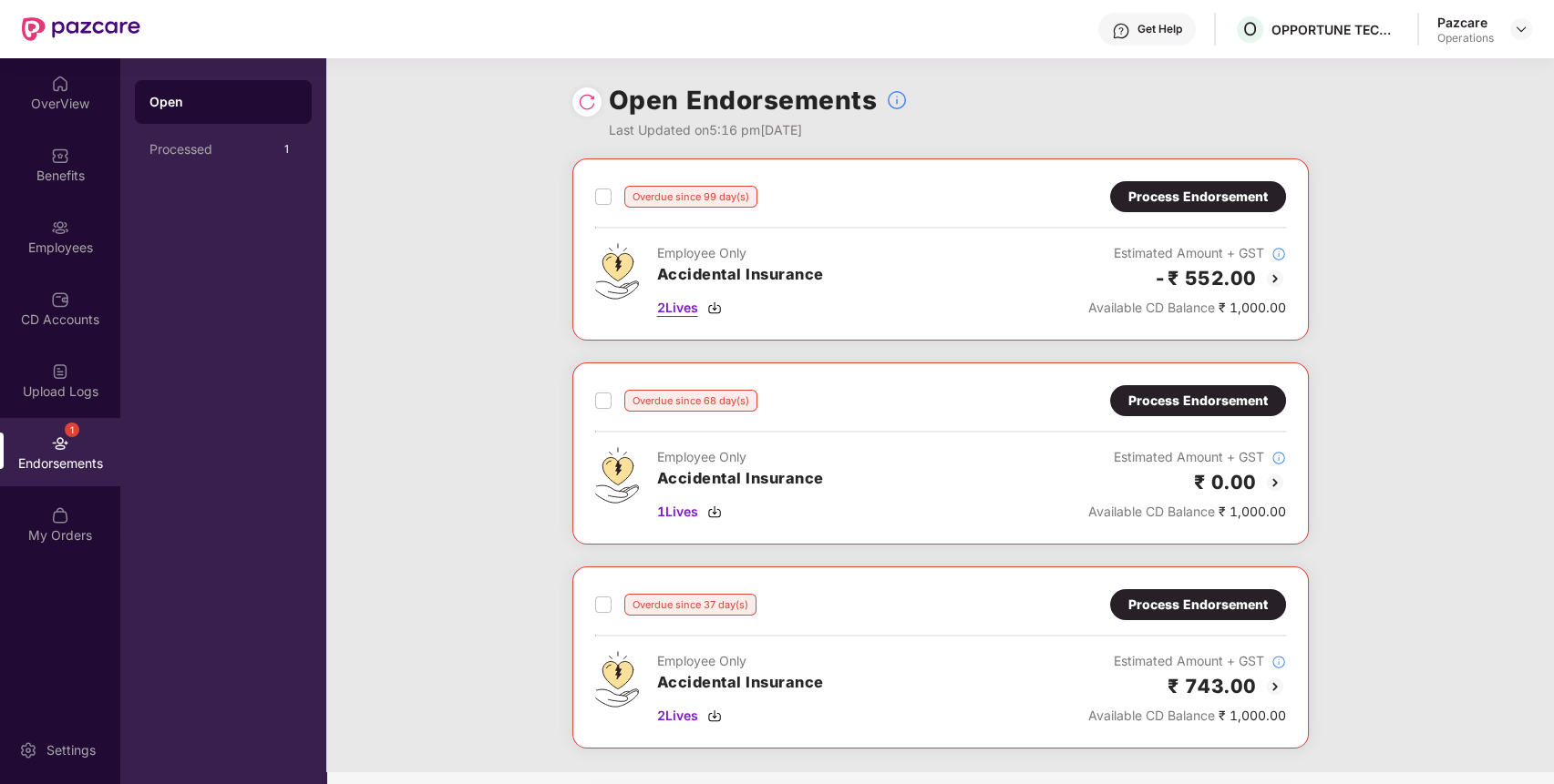
click at [679, 306] on span "2 Lives" at bounding box center [678, 308] width 41 height 20
click at [697, 504] on span "1 Lives" at bounding box center [678, 511] width 41 height 20
click at [684, 710] on span "2 Lives" at bounding box center [678, 716] width 41 height 20
click at [1167, 395] on div "Process Endorsement" at bounding box center [1197, 401] width 139 height 20
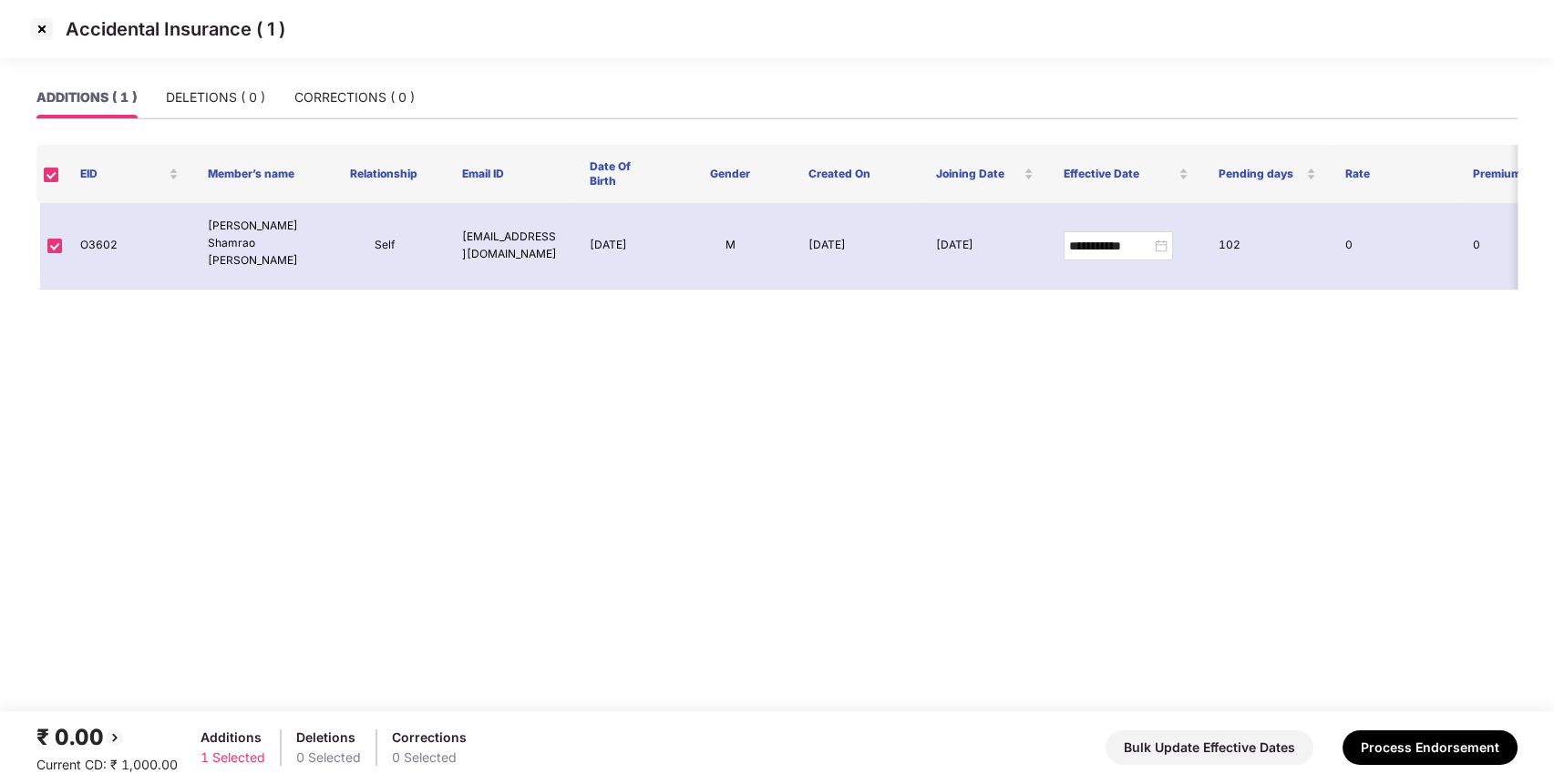
click at [41, 22] on img at bounding box center [42, 30] width 30 height 30
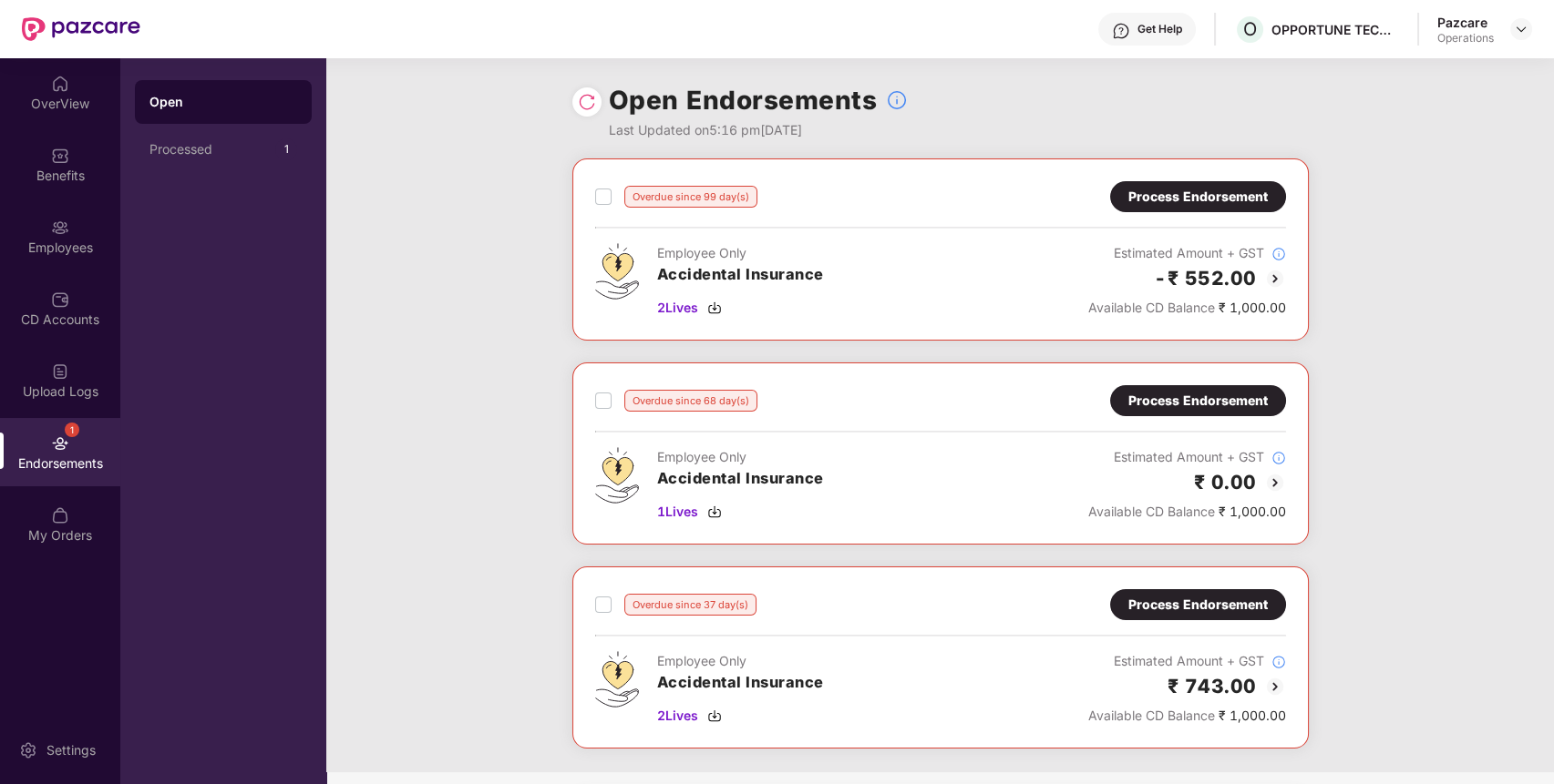
click at [1255, 206] on div "Process Endorsement" at bounding box center [1197, 196] width 139 height 20
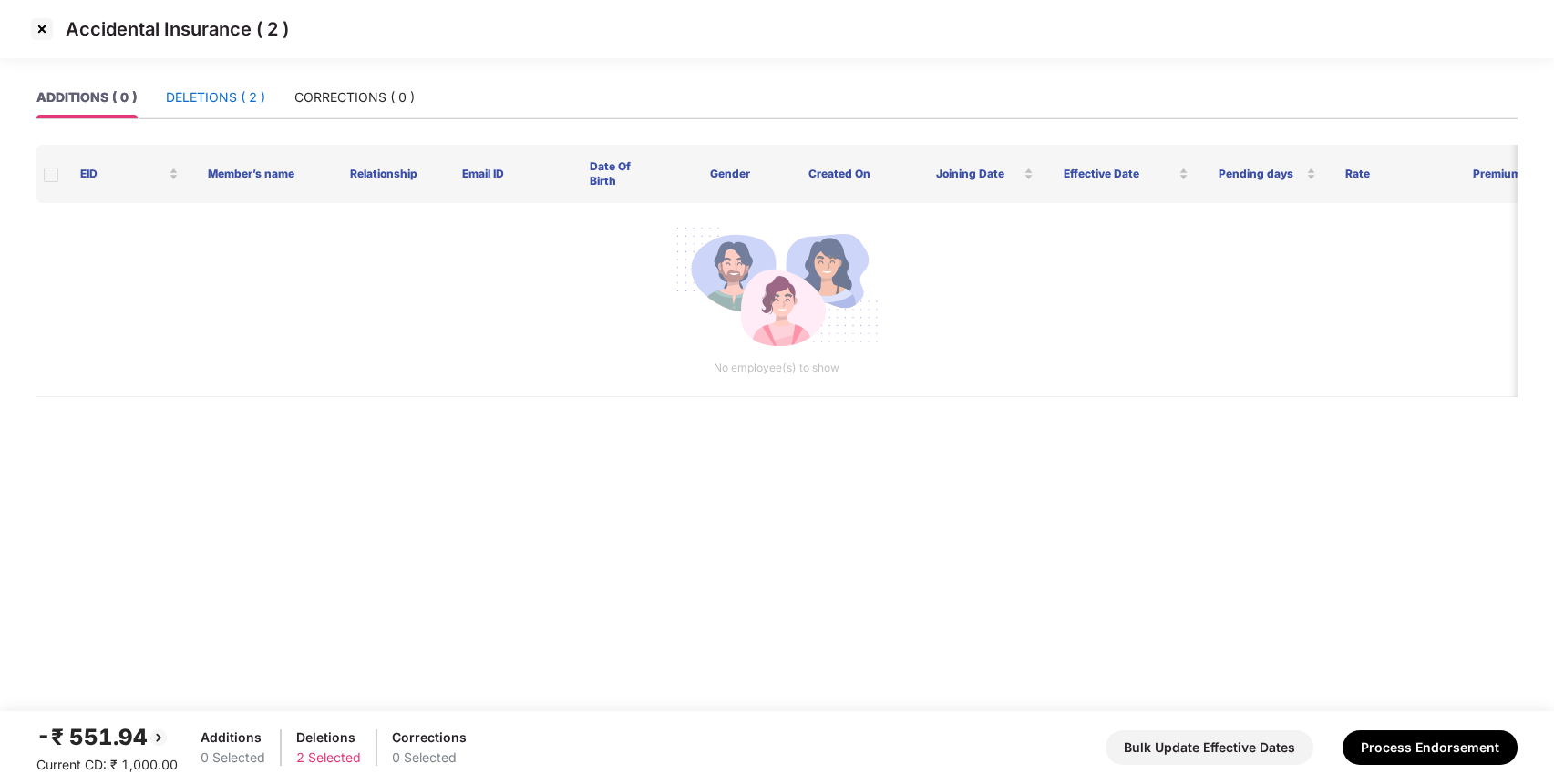
click at [235, 102] on div "DELETIONS ( 2 )" at bounding box center [215, 98] width 100 height 20
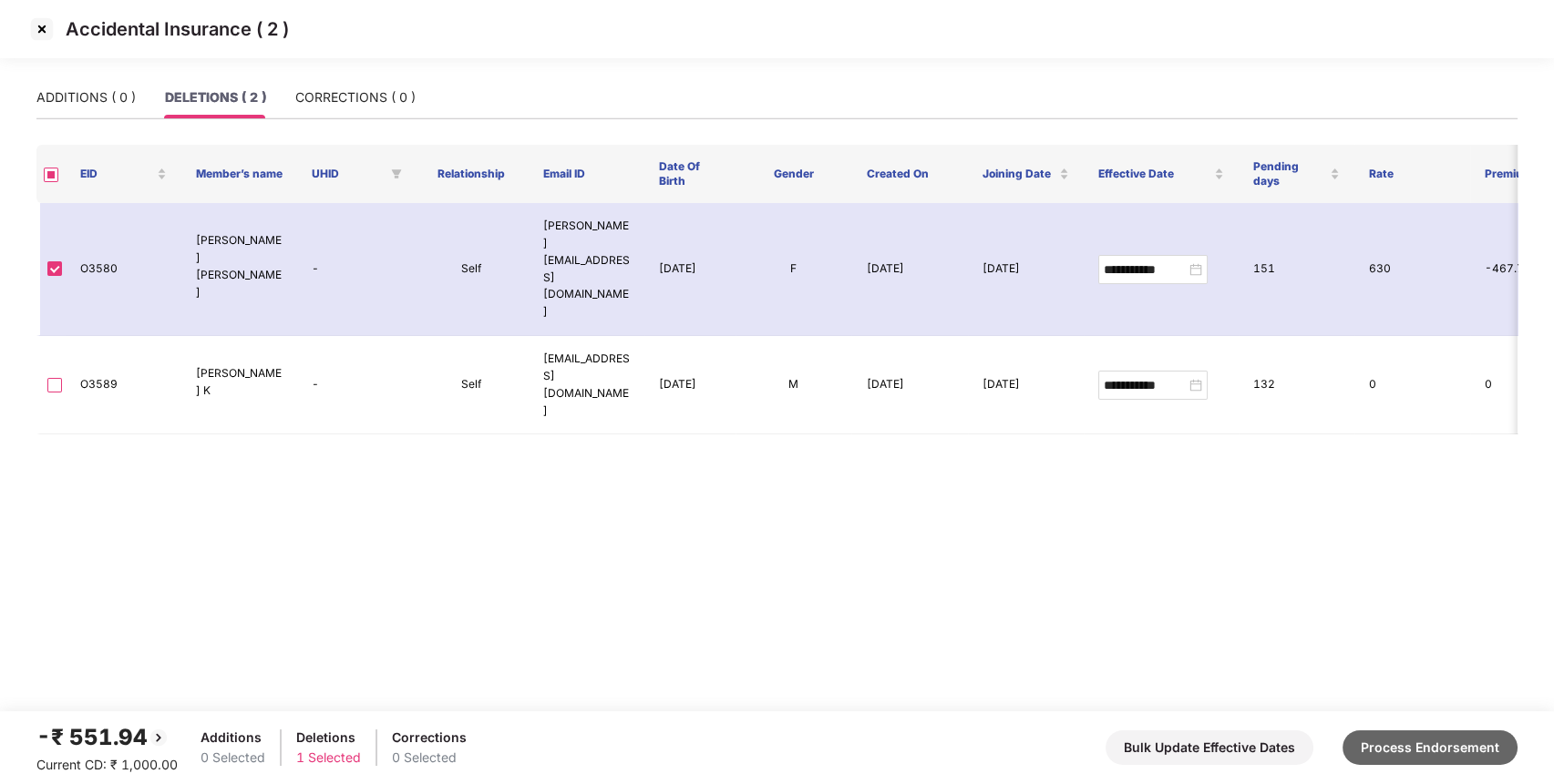
click at [1442, 737] on button "Process Endorsement" at bounding box center [1430, 747] width 175 height 35
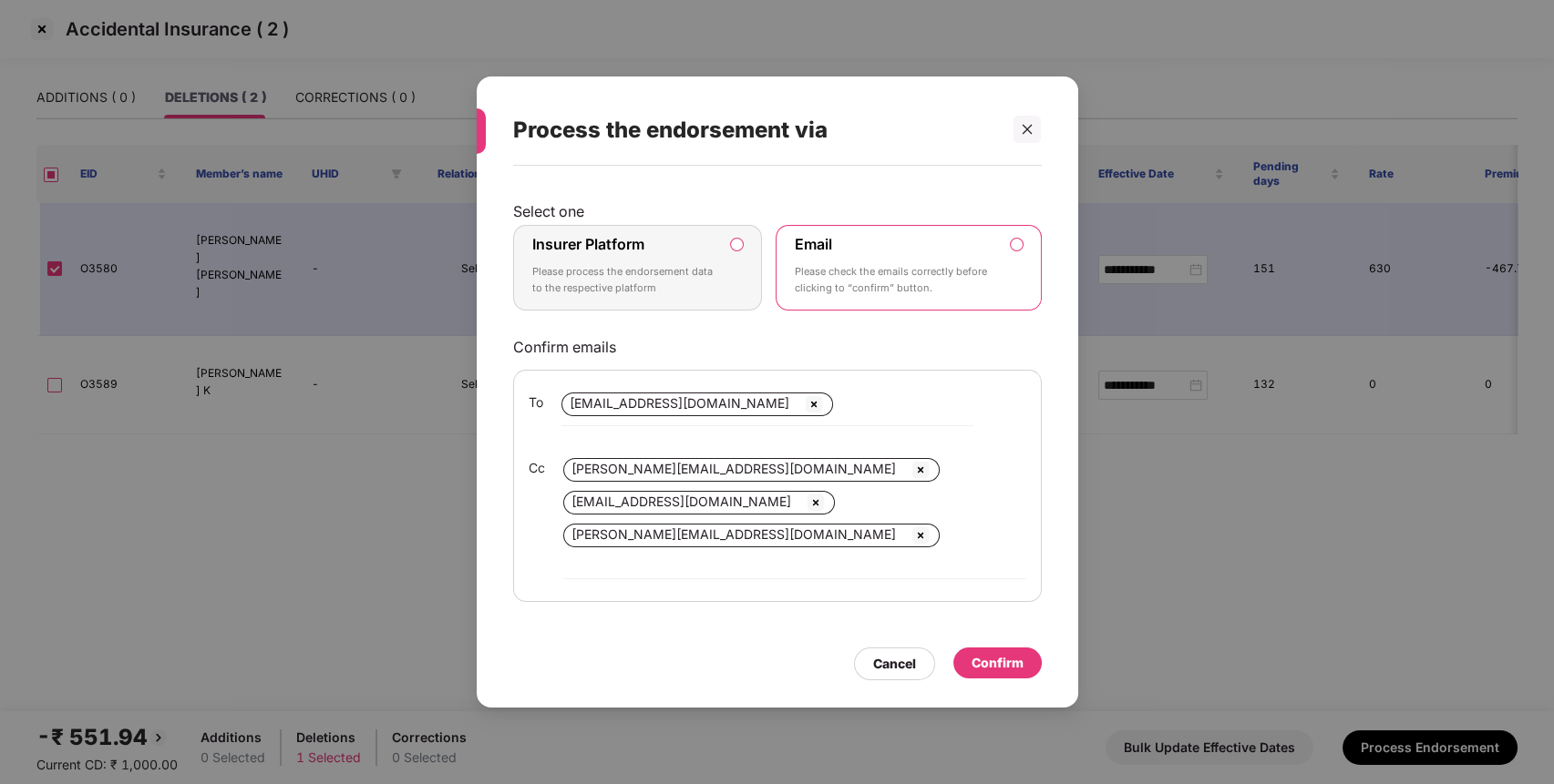
click at [701, 311] on label "Insurer Platform Please process the endorsement data to the respective platform" at bounding box center [638, 268] width 250 height 86
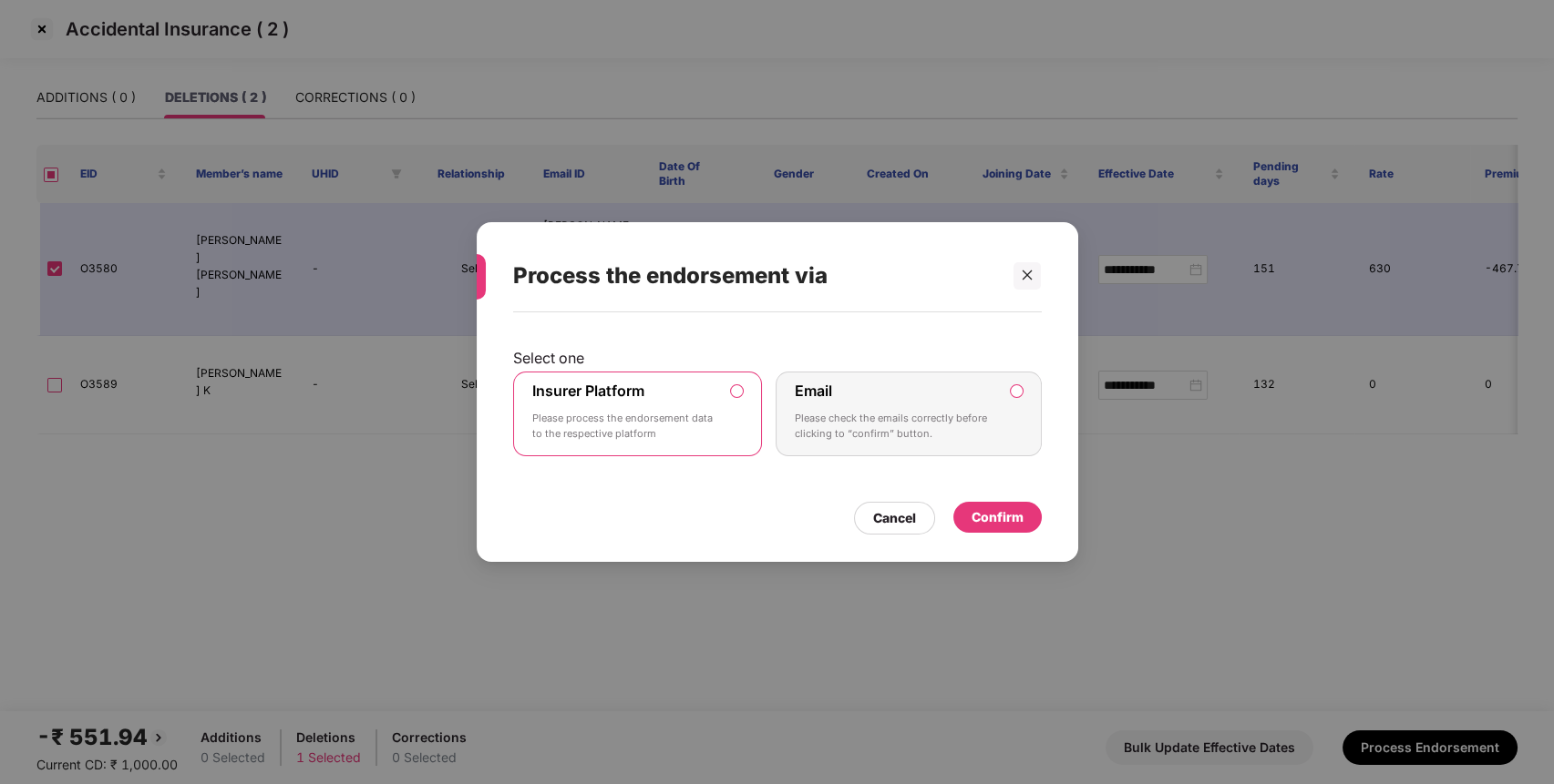
click at [1003, 514] on div "Confirm" at bounding box center [998, 517] width 52 height 20
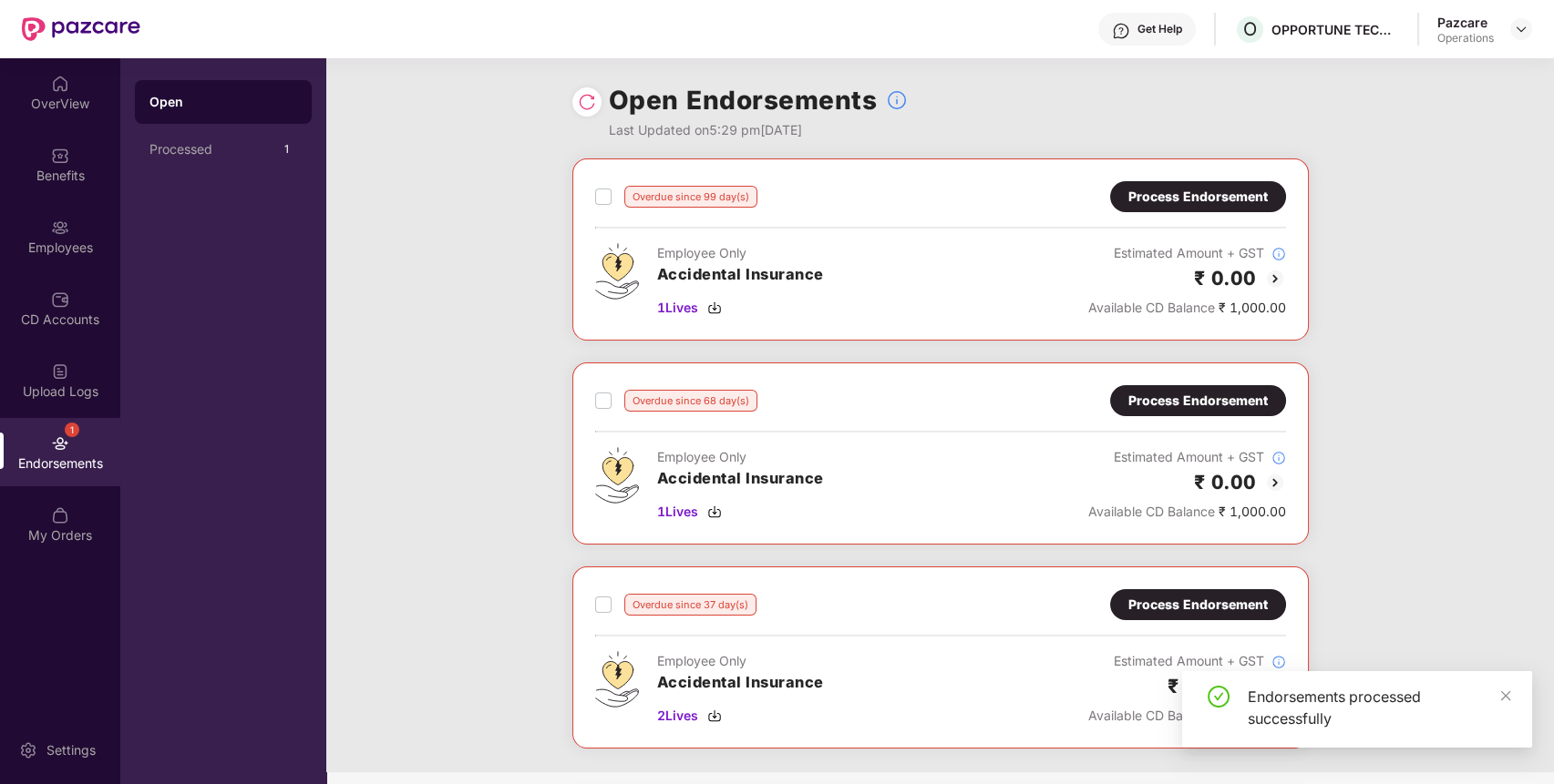
click at [1233, 605] on div "Process Endorsement" at bounding box center [1197, 605] width 139 height 20
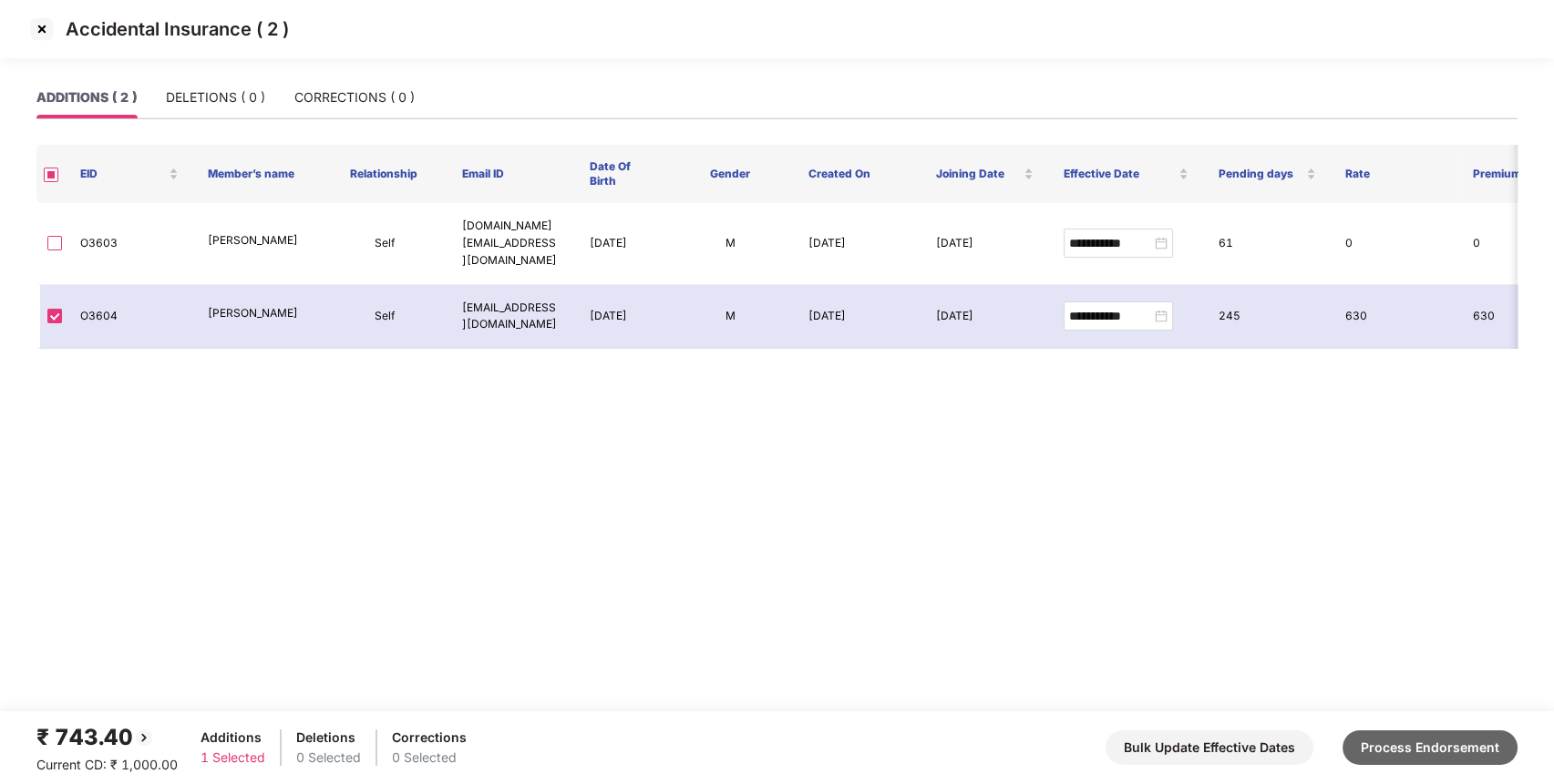
click at [1402, 743] on button "Process Endorsement" at bounding box center [1430, 747] width 175 height 35
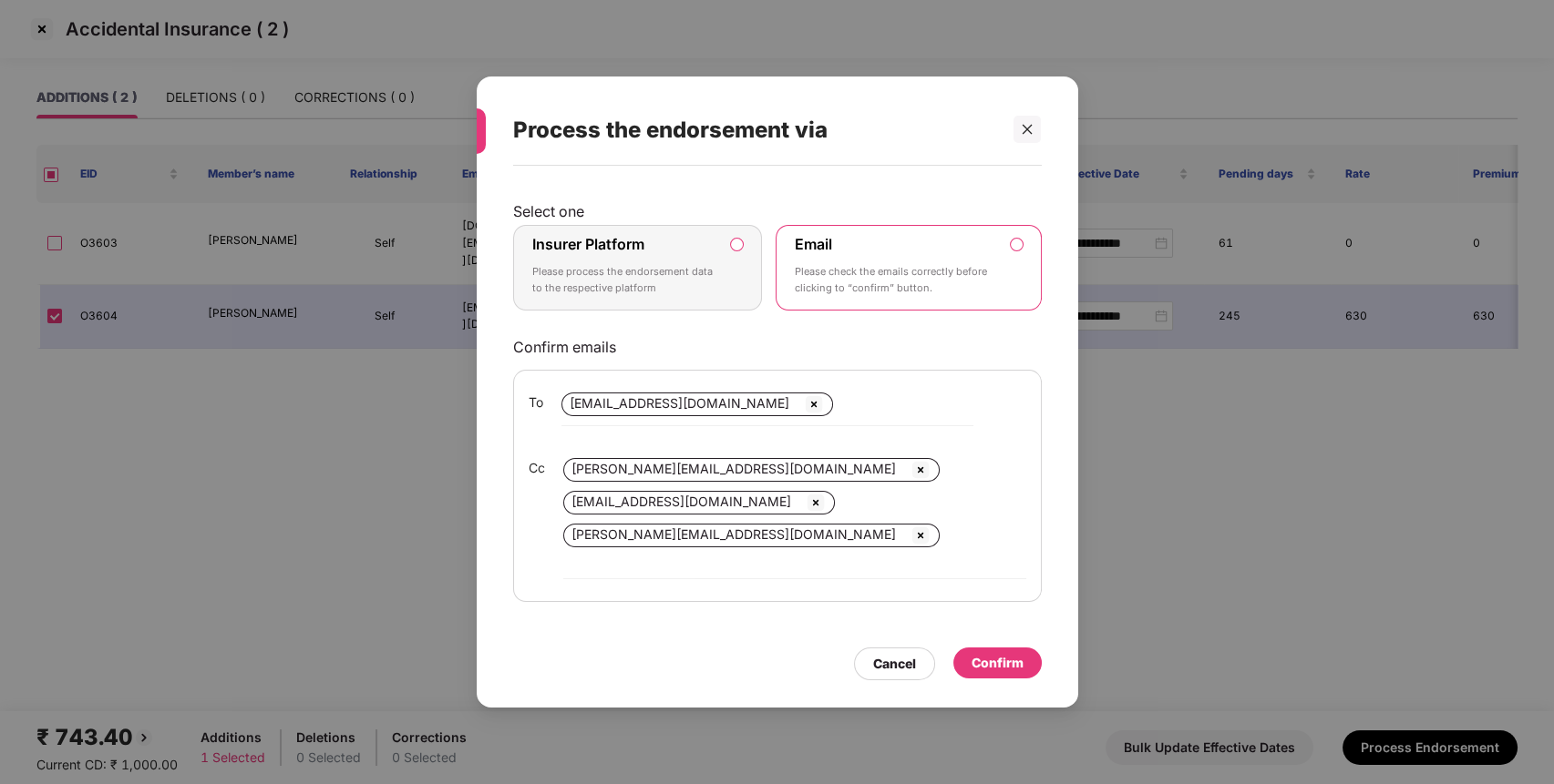
click at [686, 296] on p "Please process the endorsement data to the respective platform" at bounding box center [625, 280] width 186 height 32
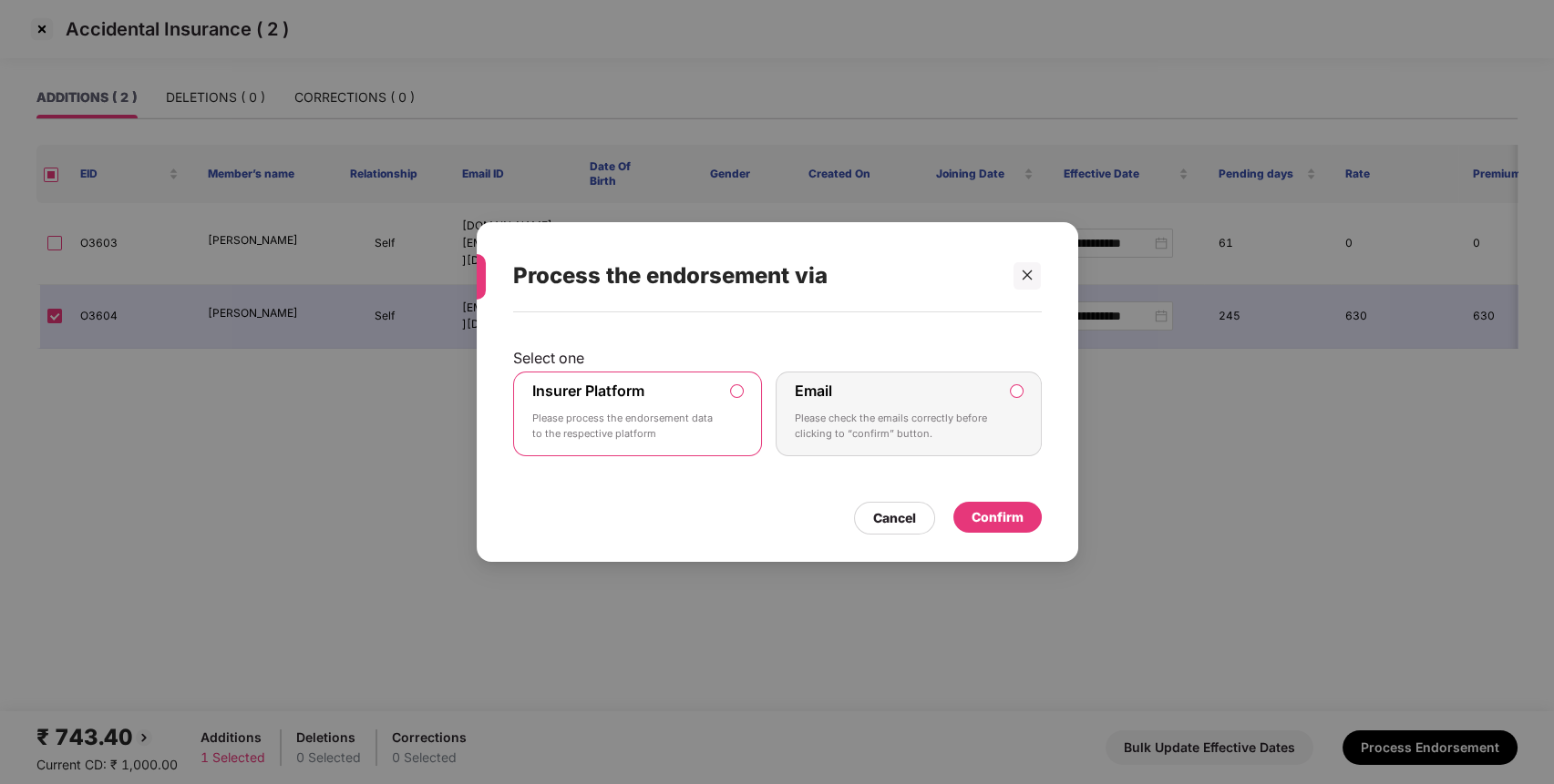
click at [1007, 525] on div "Confirm" at bounding box center [998, 517] width 52 height 20
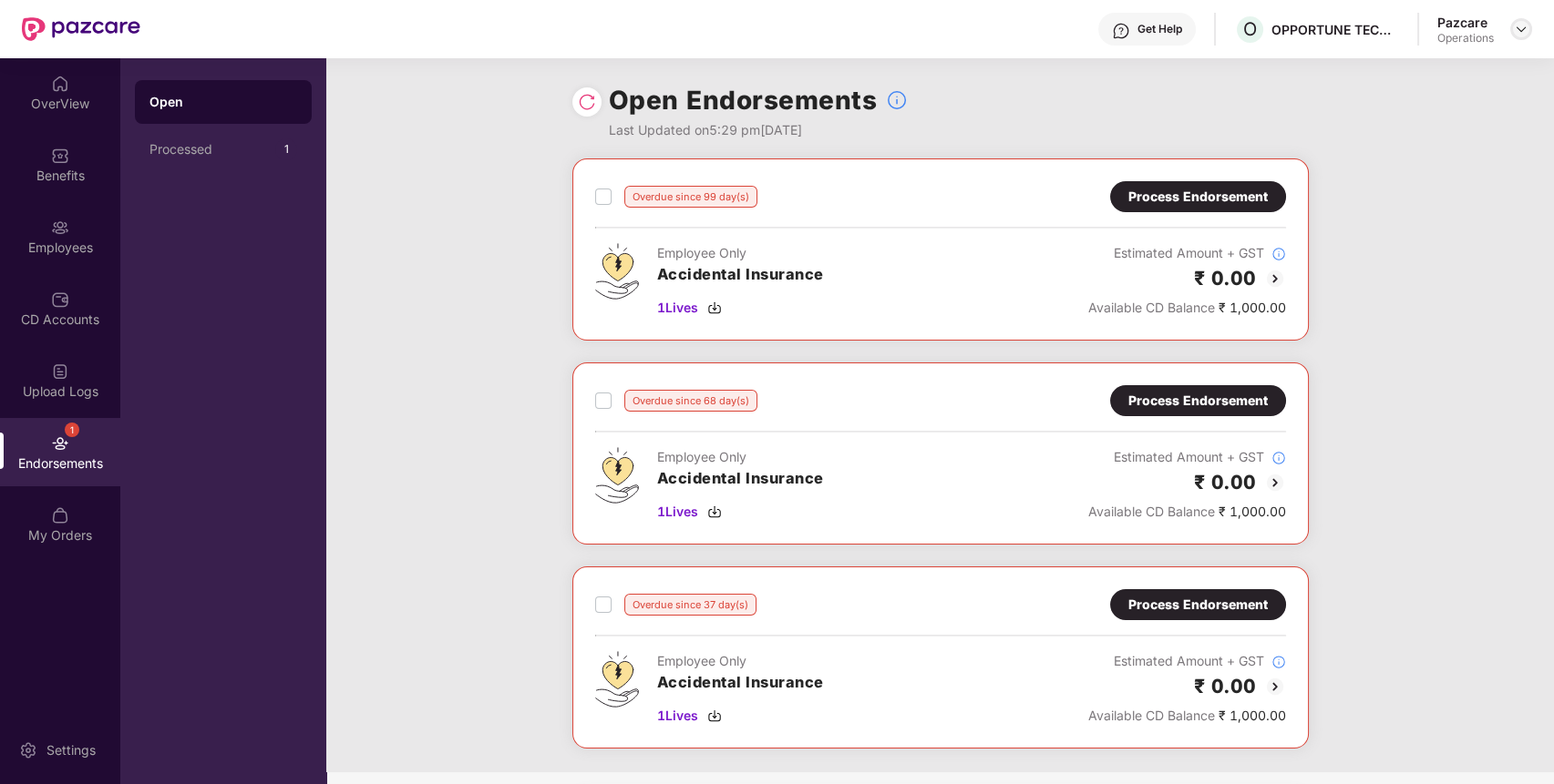
click at [1524, 35] on img at bounding box center [1521, 29] width 15 height 15
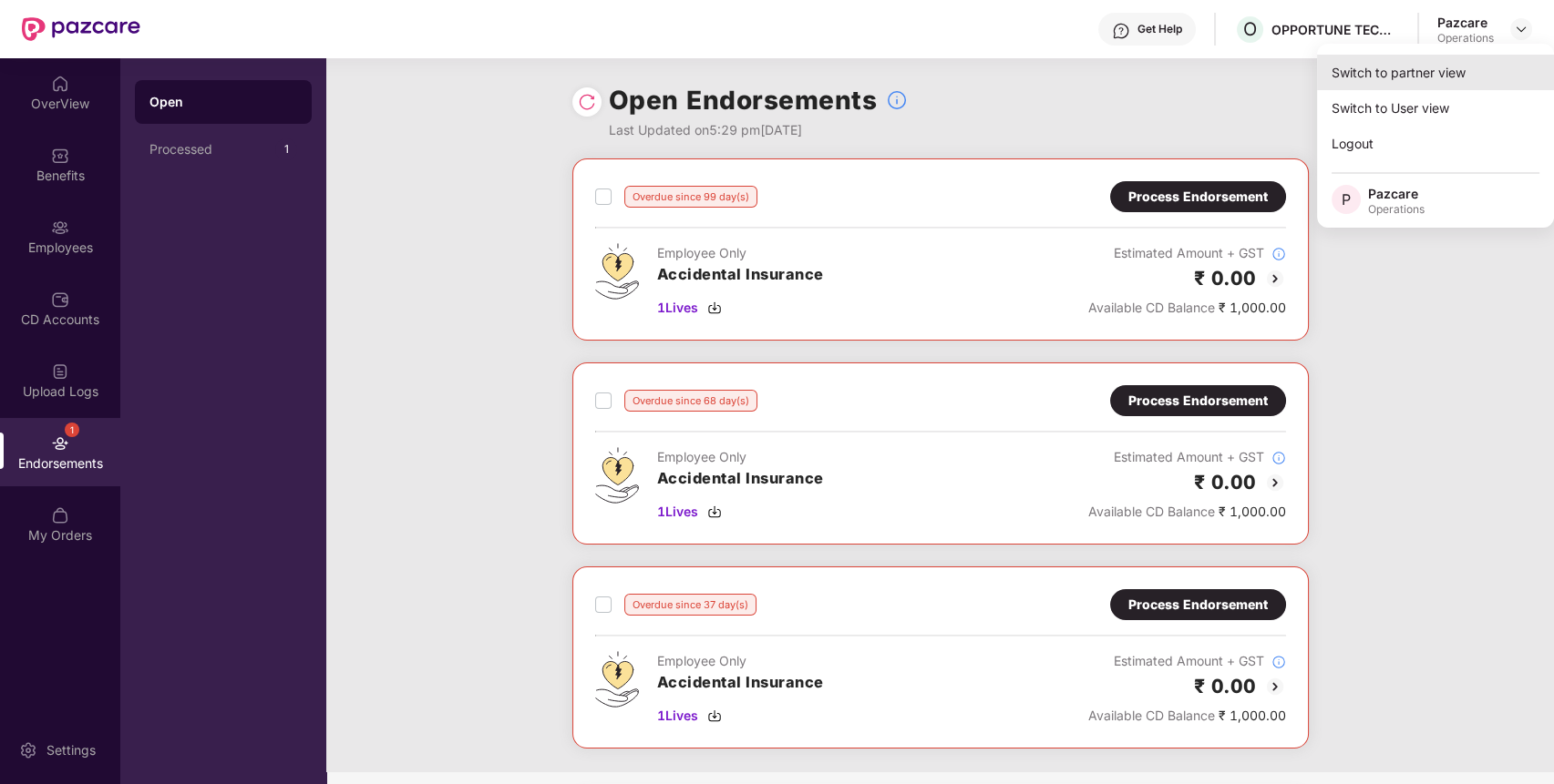
click at [1469, 58] on div "Switch to partner view" at bounding box center [1435, 72] width 237 height 36
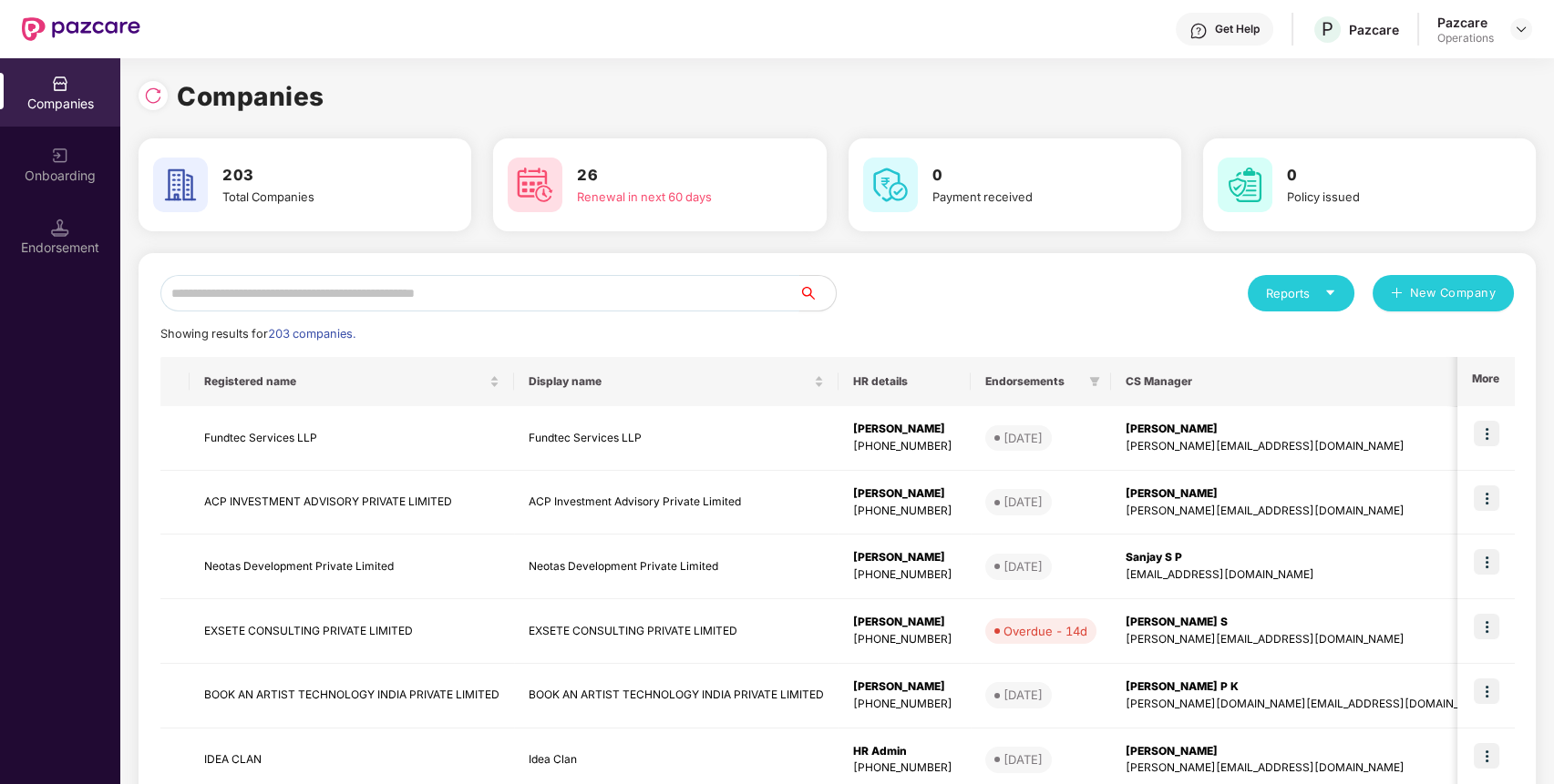
click at [419, 295] on input "text" at bounding box center [479, 293] width 639 height 37
paste input "*********"
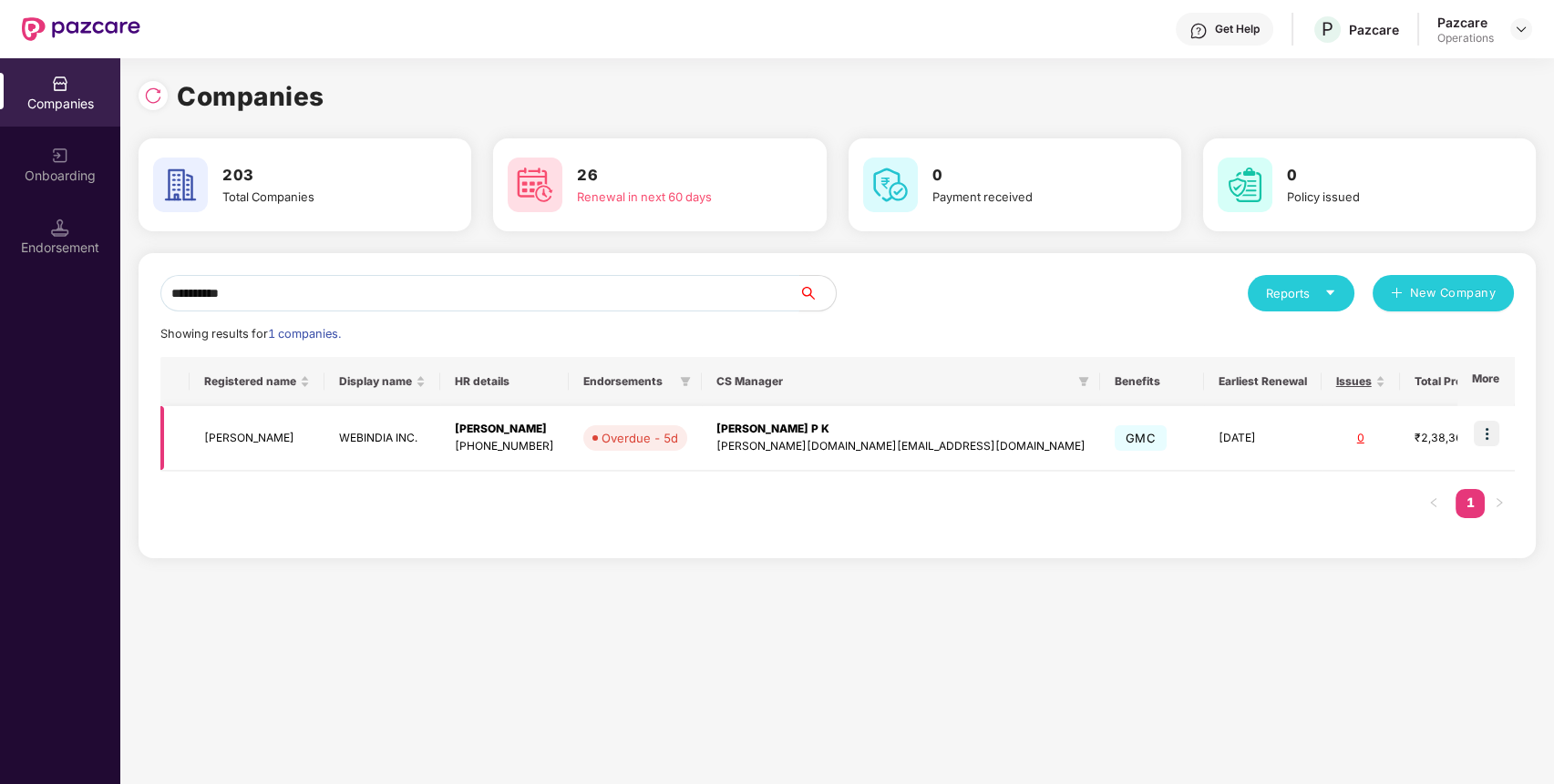
type input "*********"
click at [1488, 429] on img at bounding box center [1487, 433] width 26 height 26
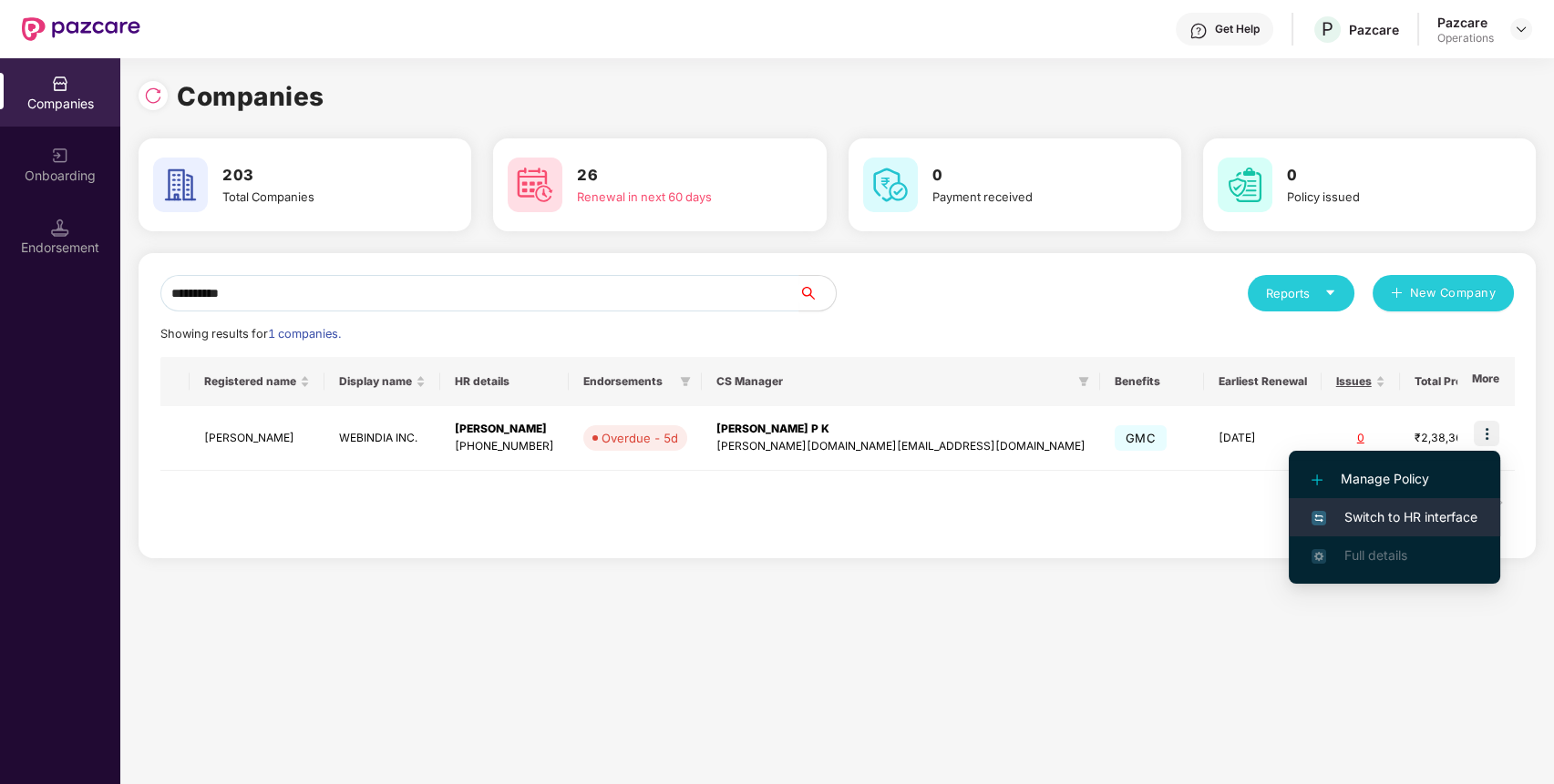
click at [1423, 510] on span "Switch to HR interface" at bounding box center [1395, 517] width 166 height 20
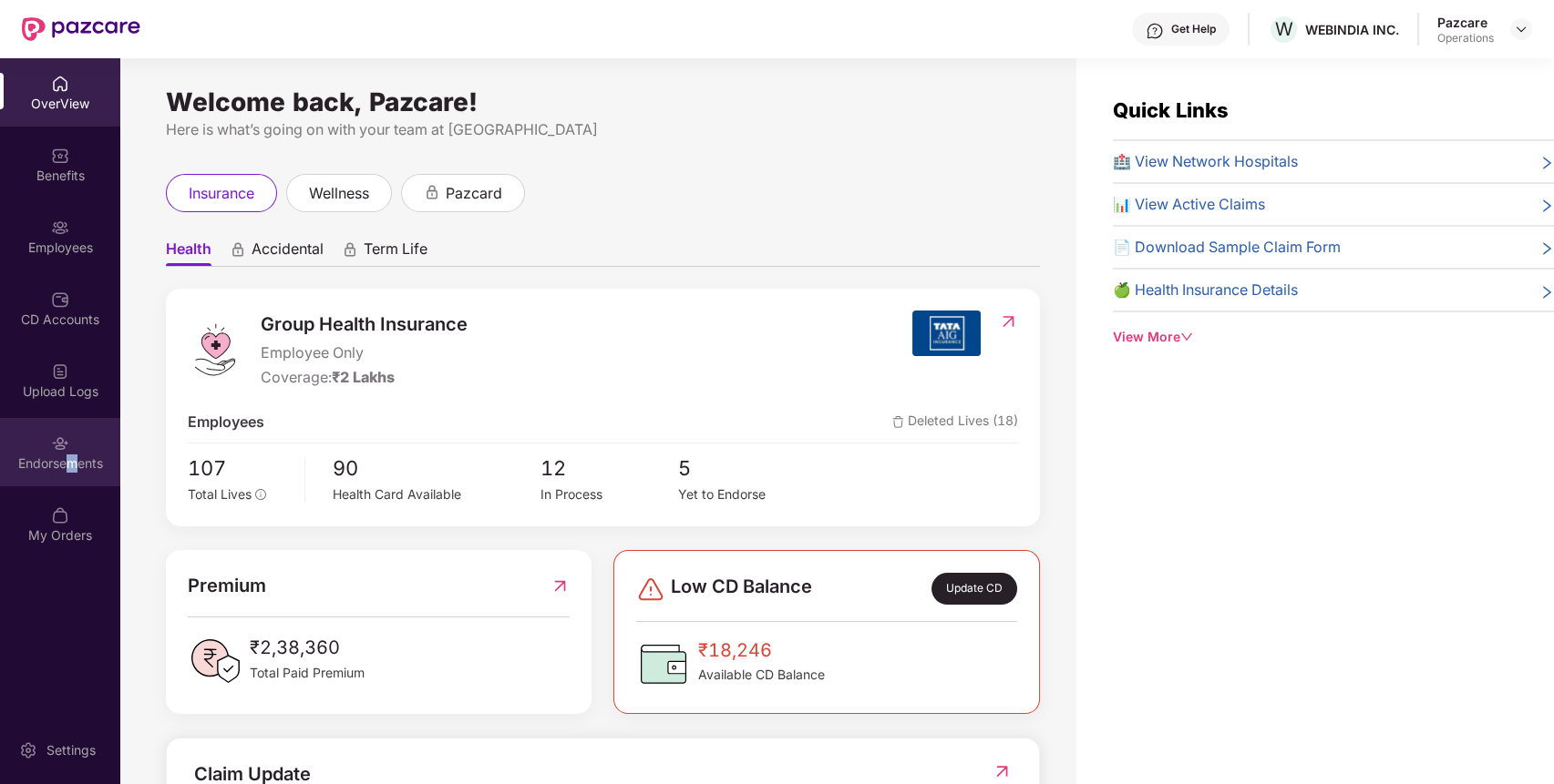
click at [71, 457] on div "Endorsements" at bounding box center [60, 463] width 121 height 18
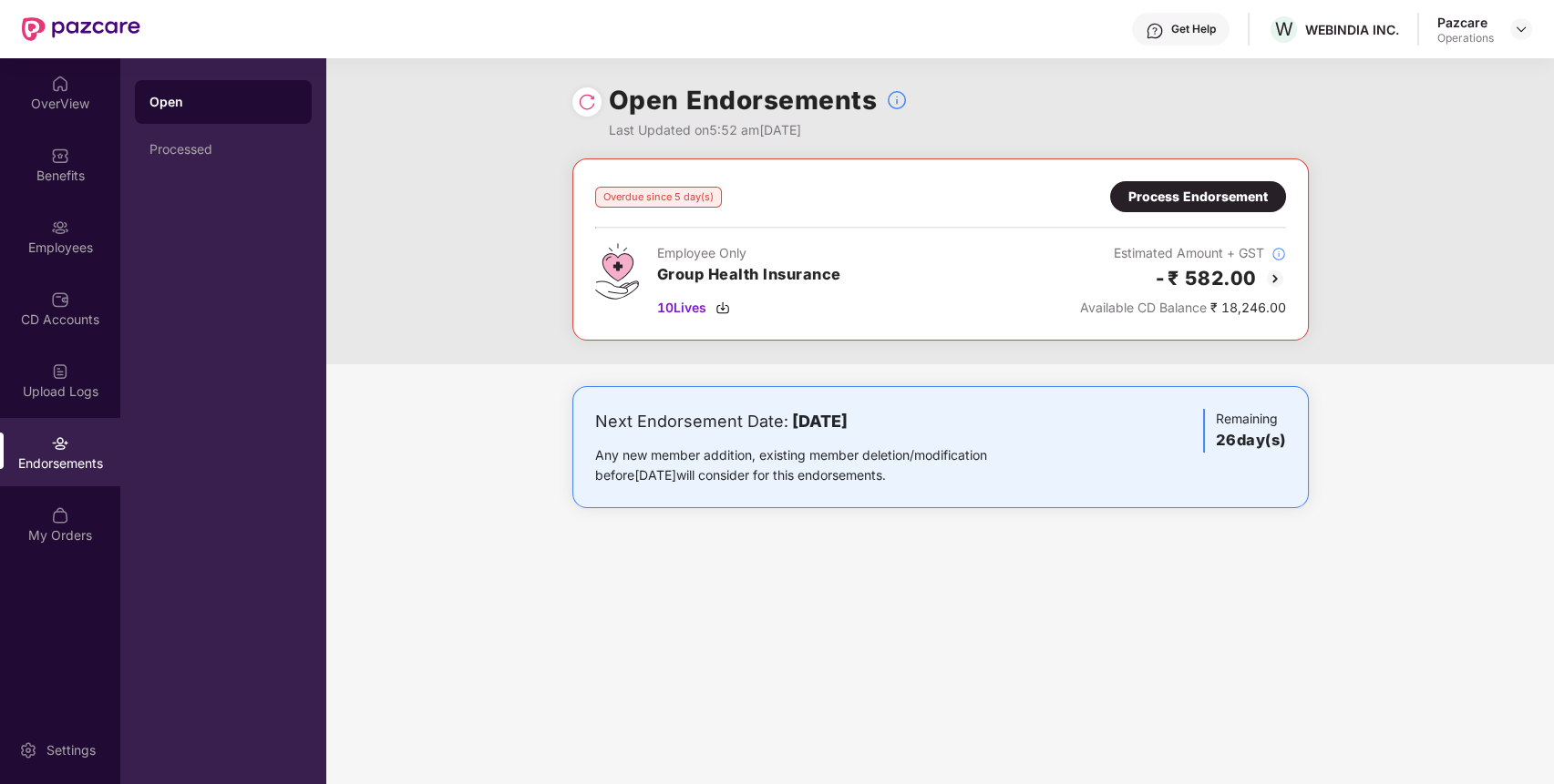
click at [1144, 196] on div "Process Endorsement" at bounding box center [1197, 196] width 139 height 20
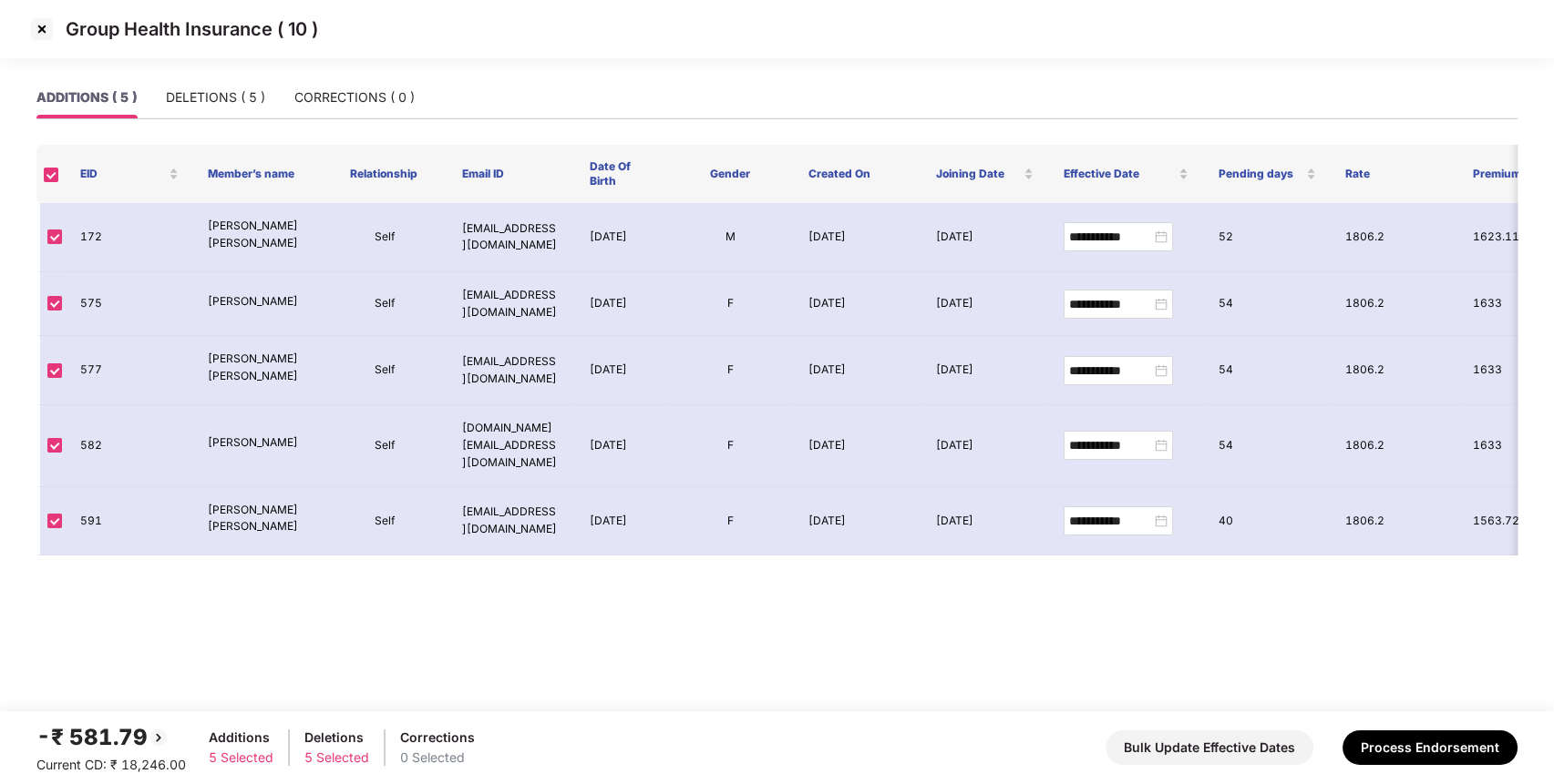
click at [42, 30] on img at bounding box center [42, 30] width 30 height 30
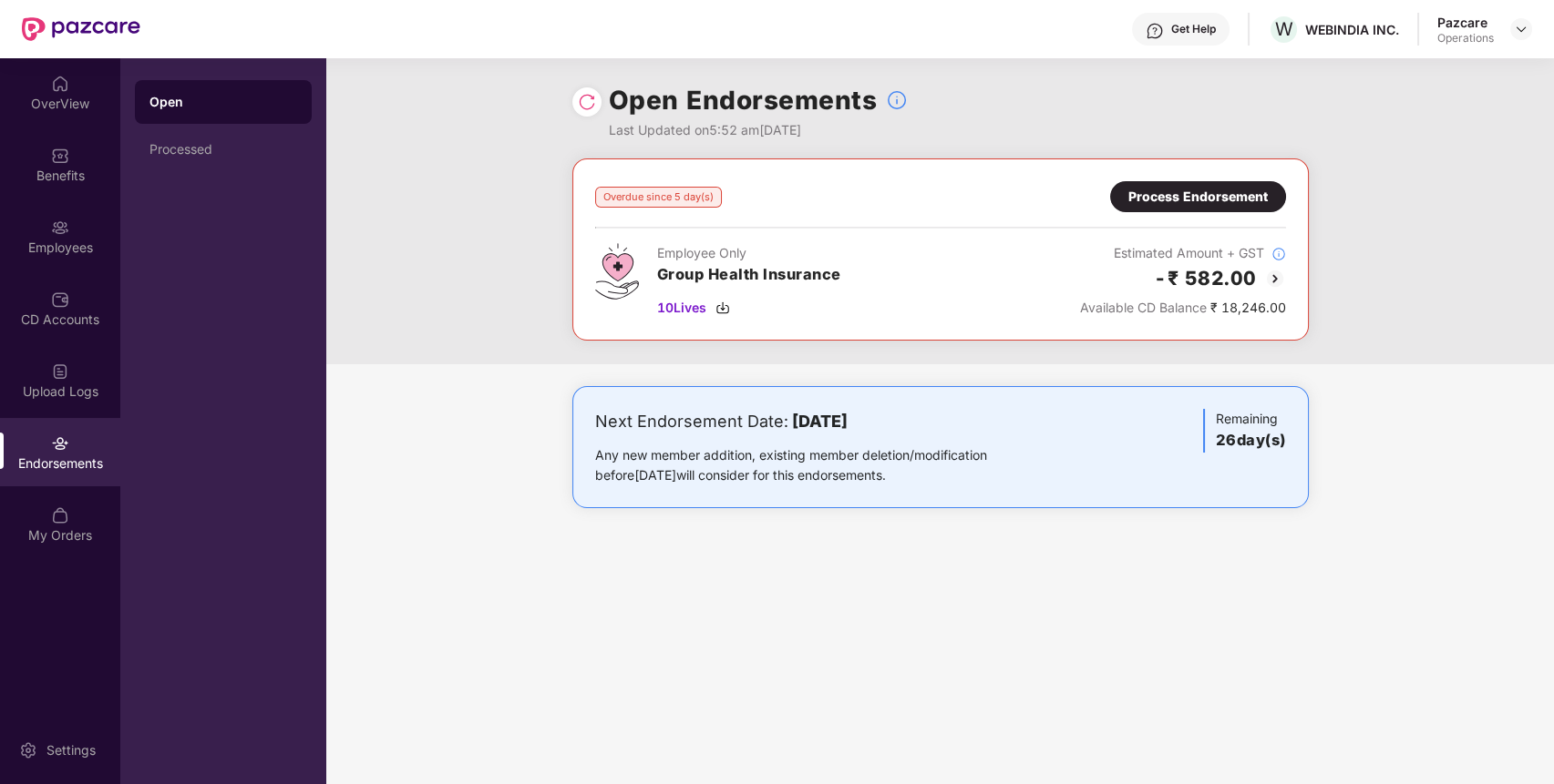
click at [1188, 211] on div "Overdue since 5 day(s) Process Endorsement Employee Only Group Health Insurance…" at bounding box center [941, 250] width 691 height 136
click at [1149, 199] on div "Process Endorsement" at bounding box center [1197, 196] width 139 height 20
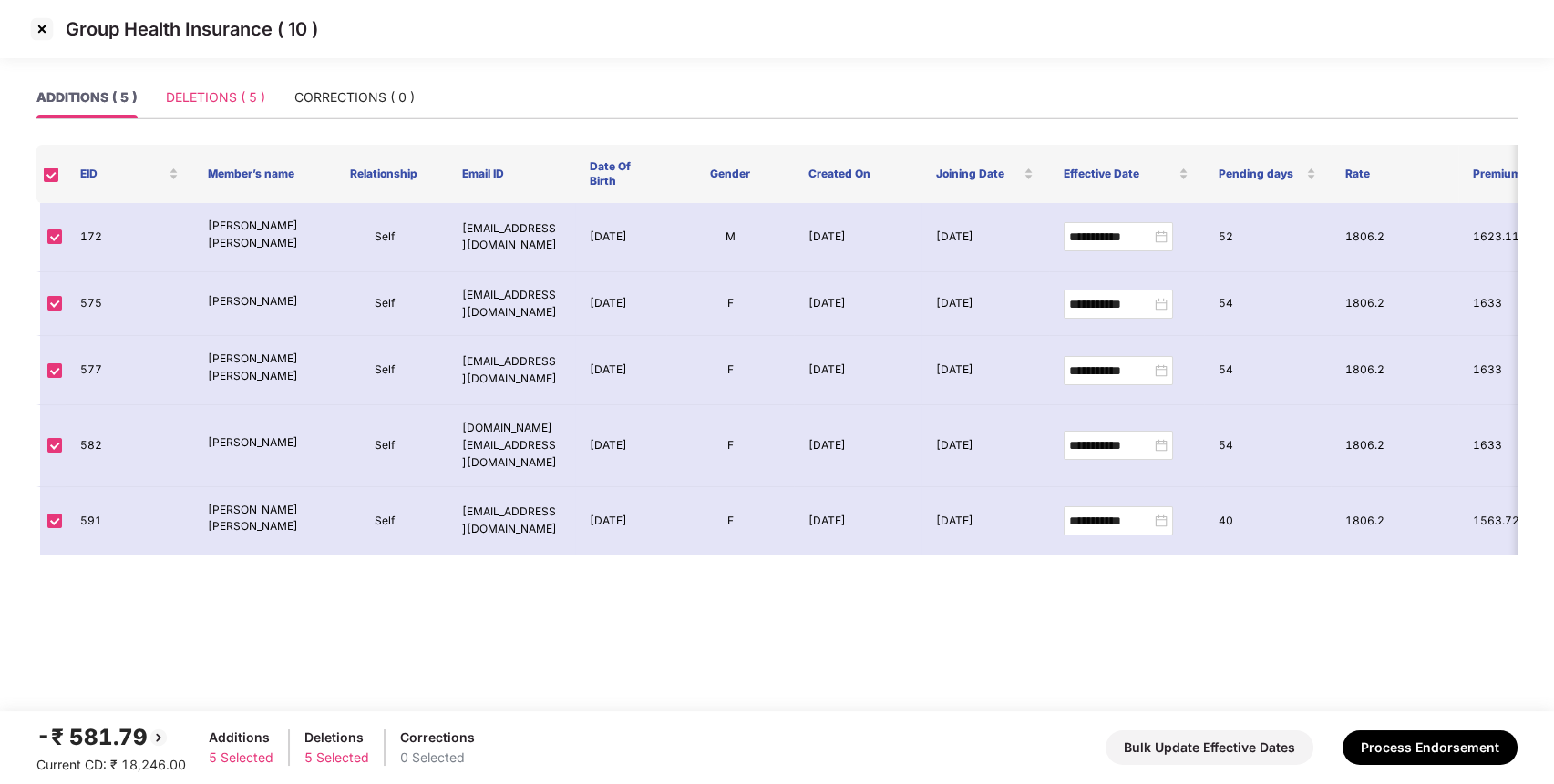
click at [218, 108] on div "DELETIONS ( 5 )" at bounding box center [215, 98] width 100 height 41
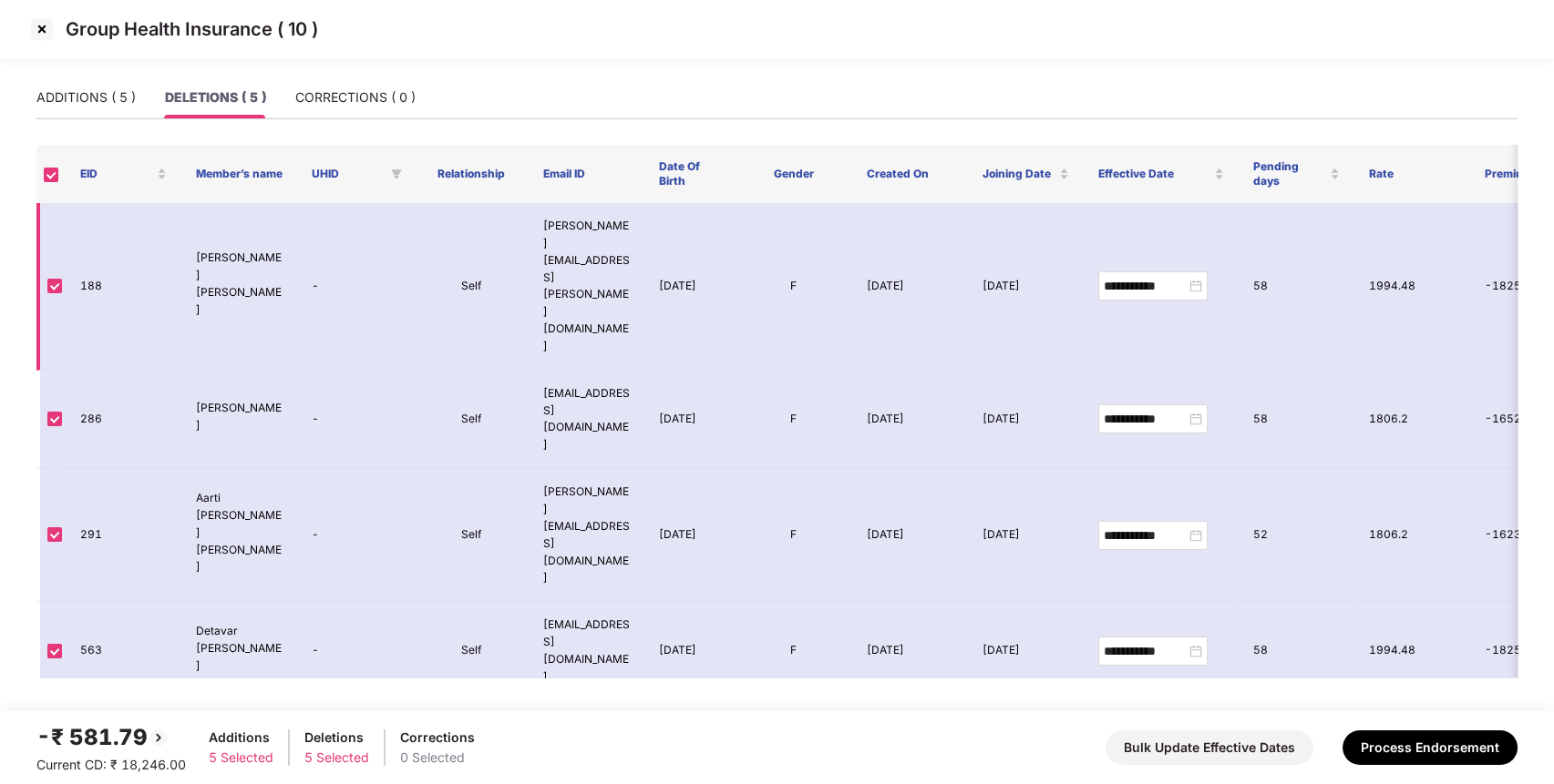
click at [91, 244] on td "188" at bounding box center [123, 287] width 116 height 168
copy td "188"
click at [74, 371] on td "286" at bounding box center [123, 421] width 116 height 99
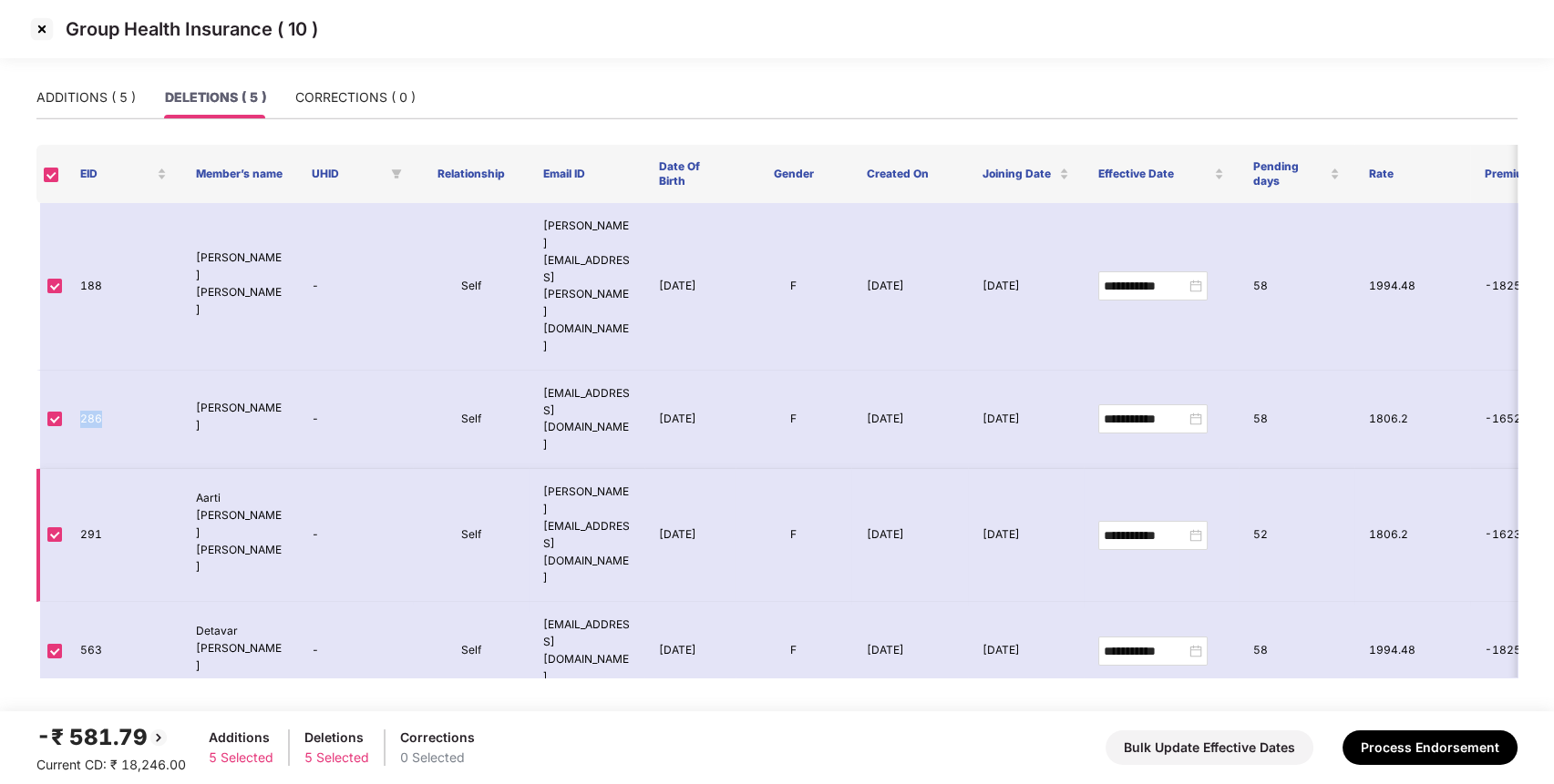
copy td "286"
click at [93, 469] on td "291" at bounding box center [123, 535] width 116 height 133
copy td "291"
click at [90, 602] on td "563" at bounding box center [123, 652] width 116 height 99
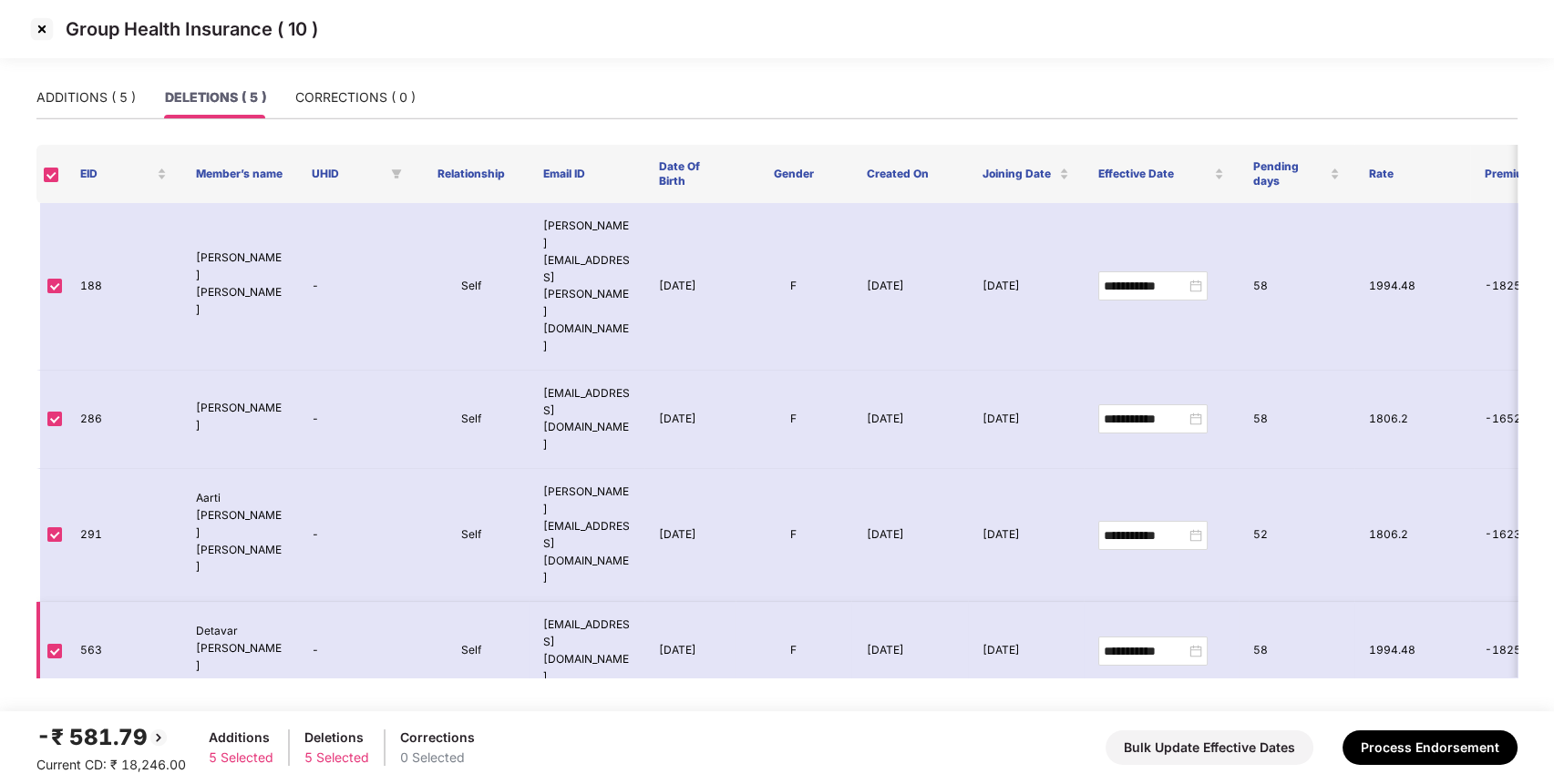
click at [90, 602] on td "563" at bounding box center [123, 652] width 116 height 99
copy td "563"
click at [92, 702] on td "573" at bounding box center [123, 751] width 116 height 99
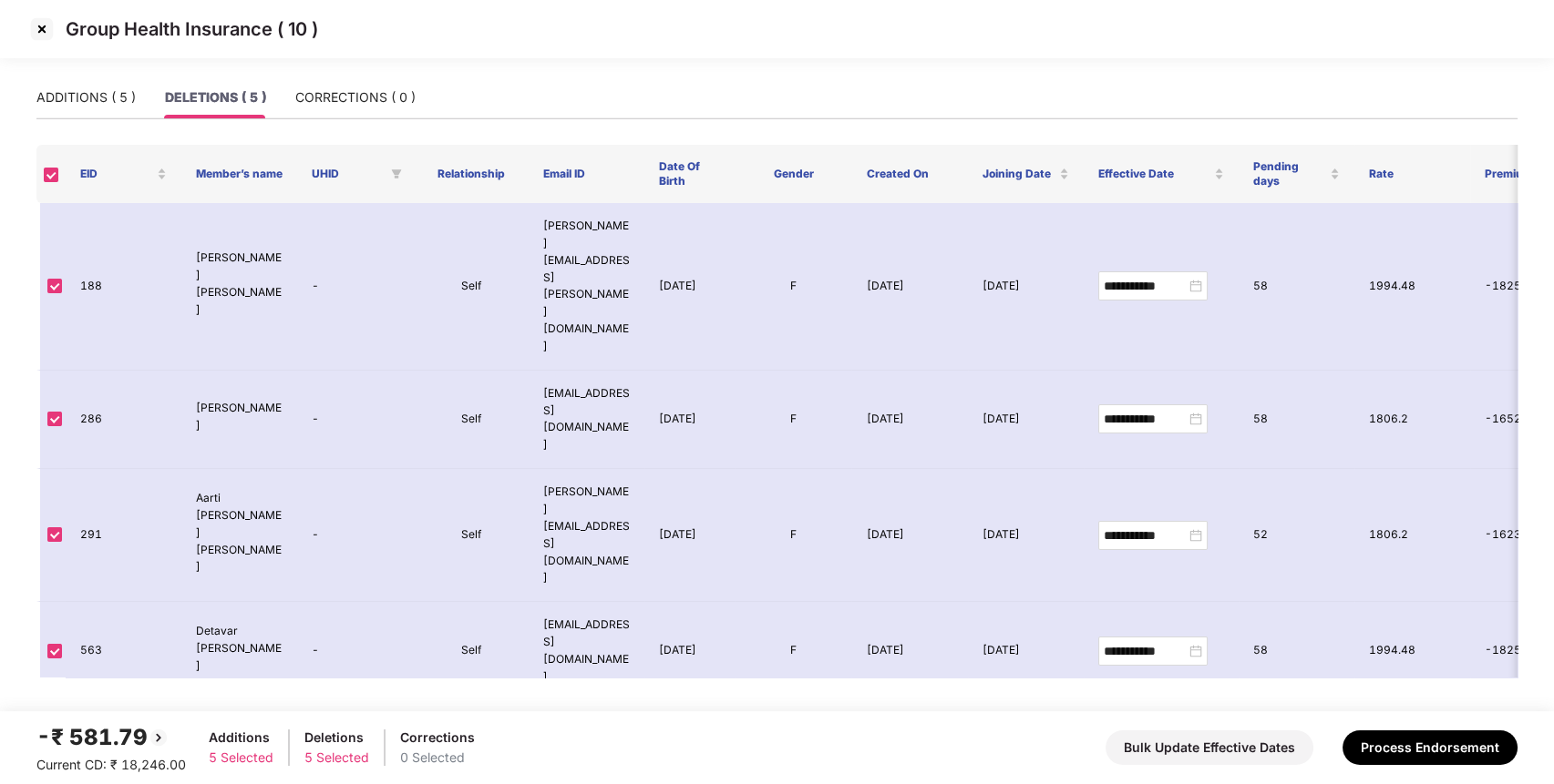
click at [92, 702] on td "573" at bounding box center [123, 751] width 116 height 99
copy td "573"
click at [41, 29] on img at bounding box center [42, 30] width 30 height 30
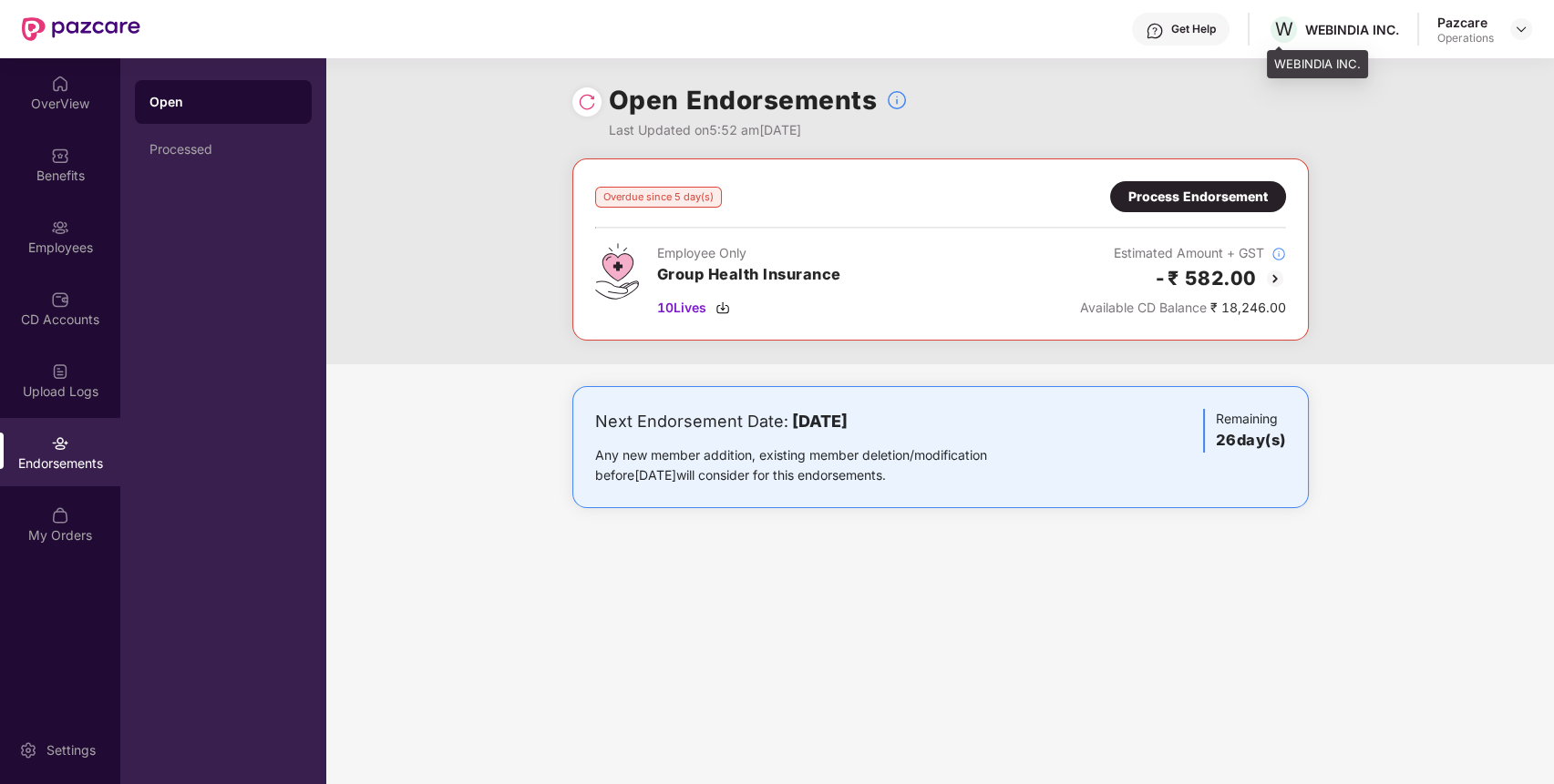
click at [1329, 19] on div "W WEBINDIA INC." at bounding box center [1334, 30] width 131 height 32
copy div "WEBINDIA INC."
click at [1526, 30] on img at bounding box center [1521, 29] width 15 height 15
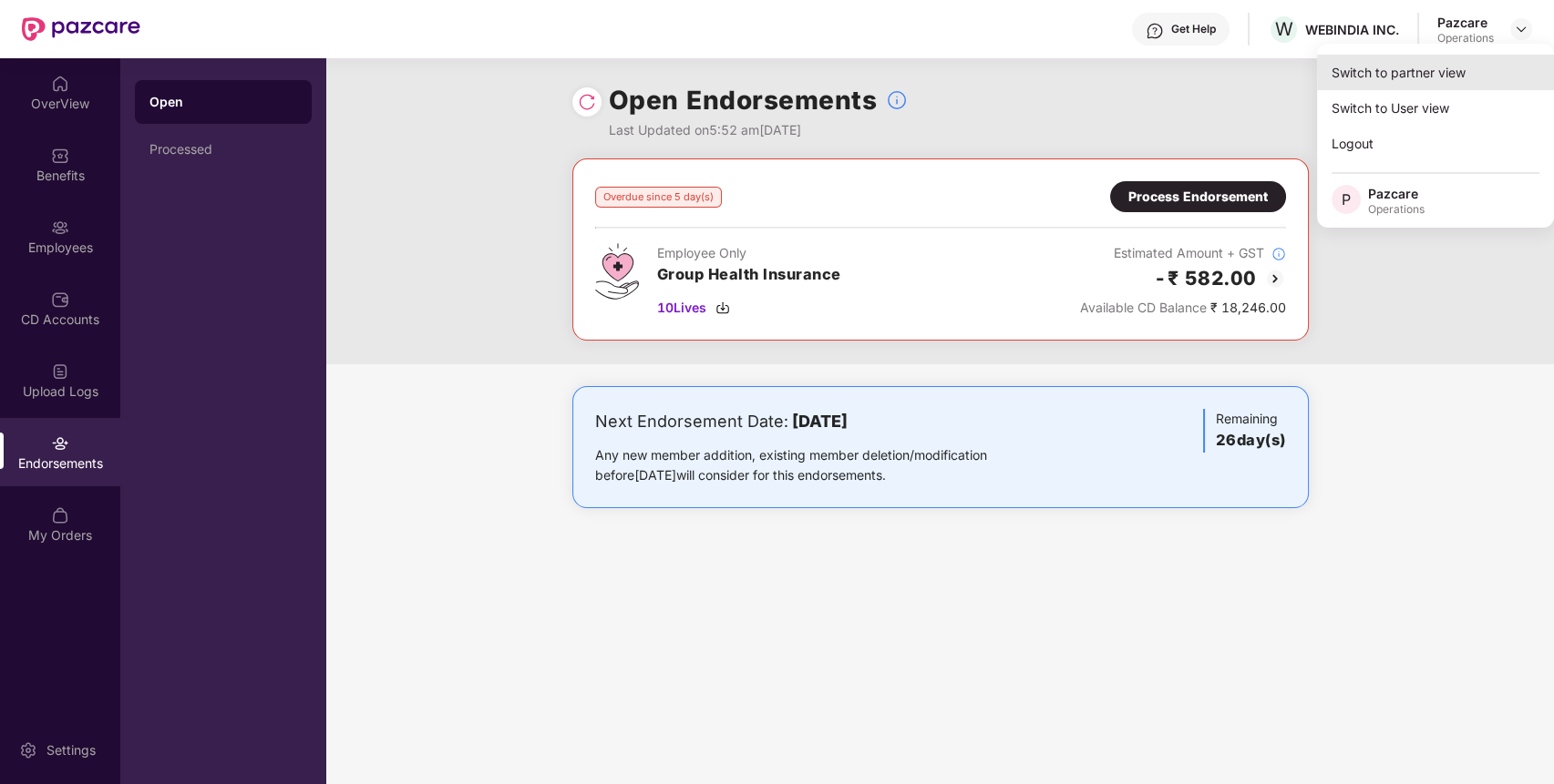
click at [1462, 70] on div "Switch to partner view" at bounding box center [1435, 72] width 237 height 36
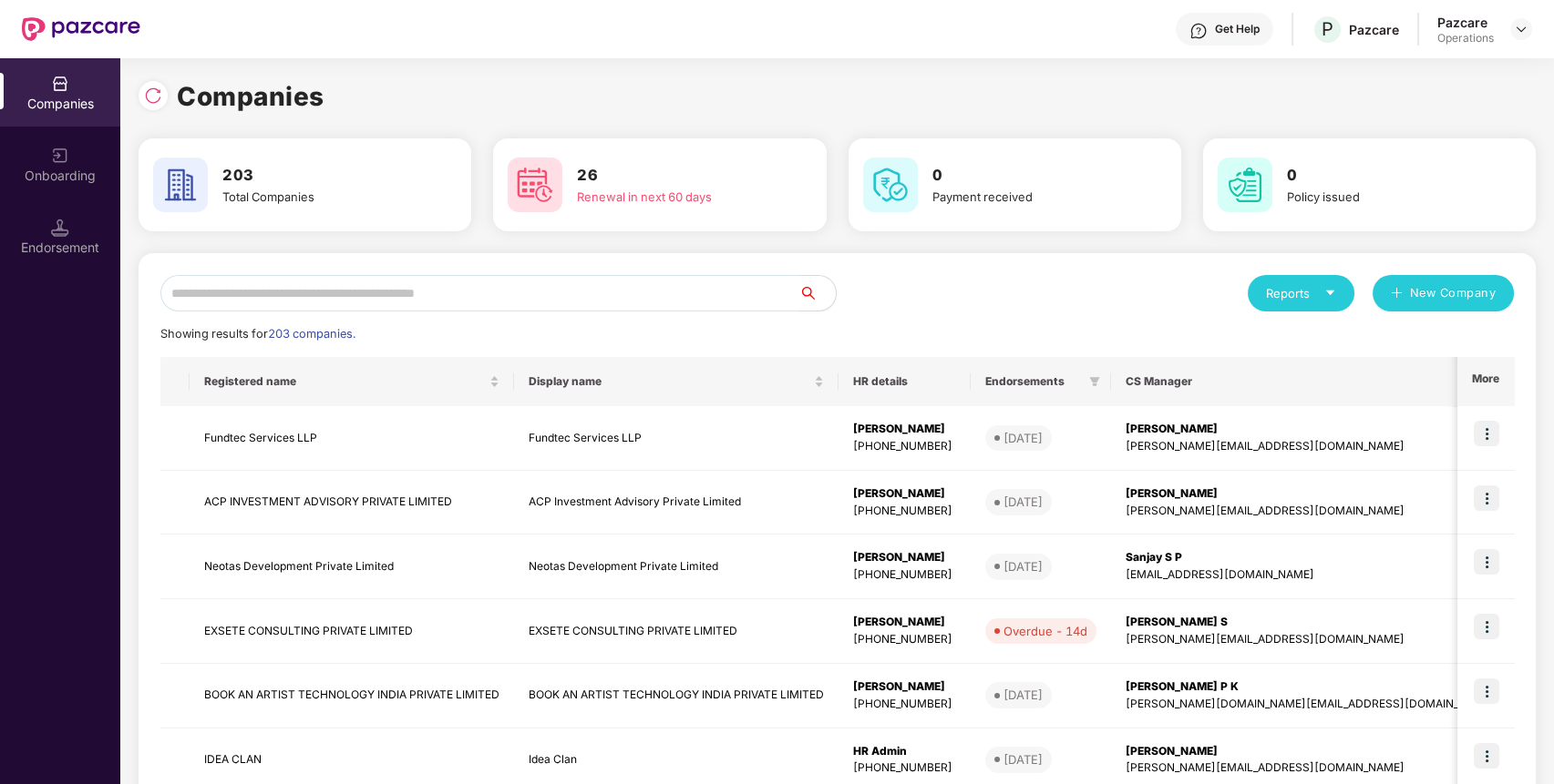
click at [654, 299] on input "text" at bounding box center [479, 293] width 639 height 37
paste input "**********"
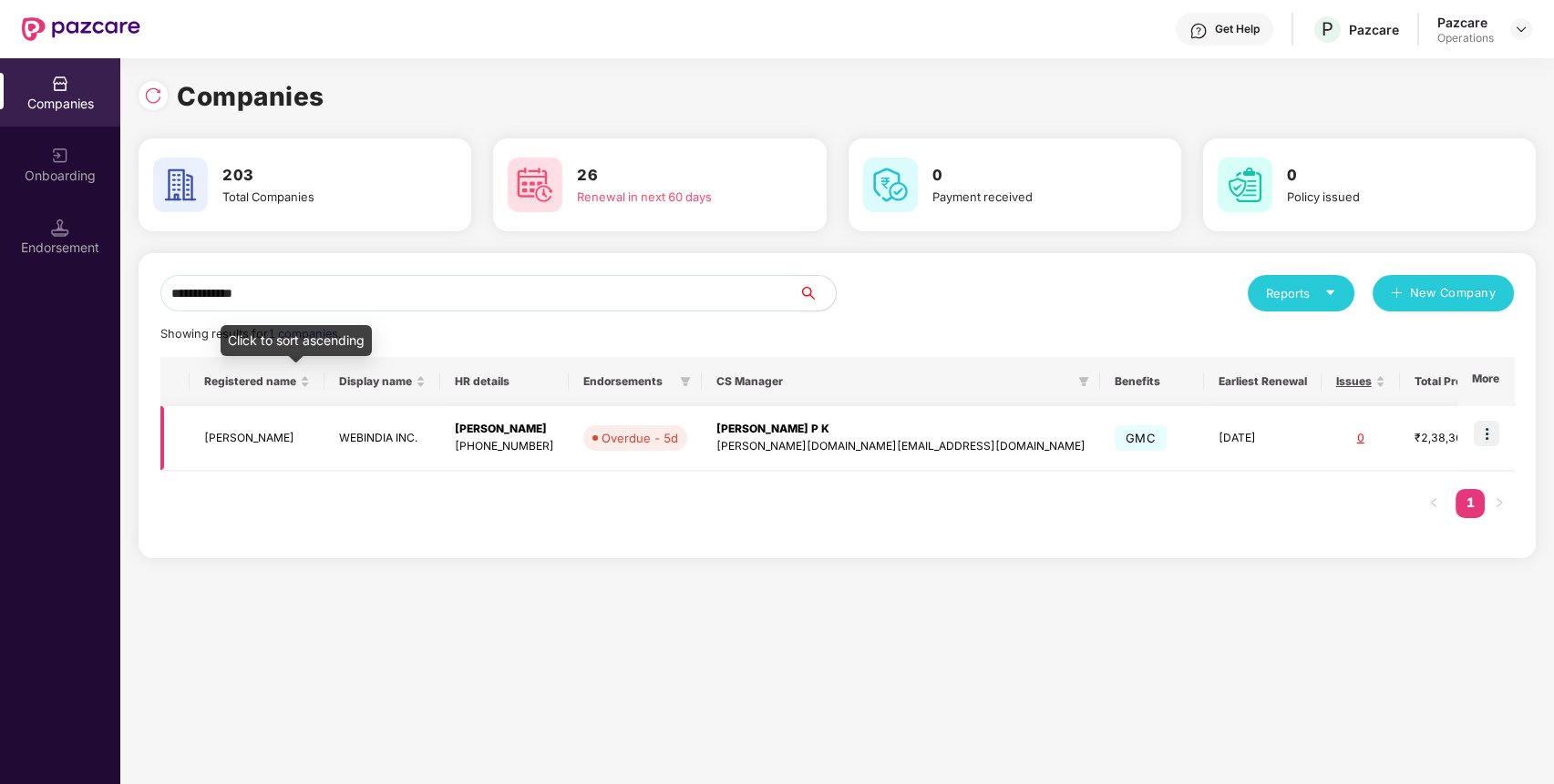
type input "**********"
click at [304, 433] on td "[PERSON_NAME]" at bounding box center [257, 439] width 135 height 65
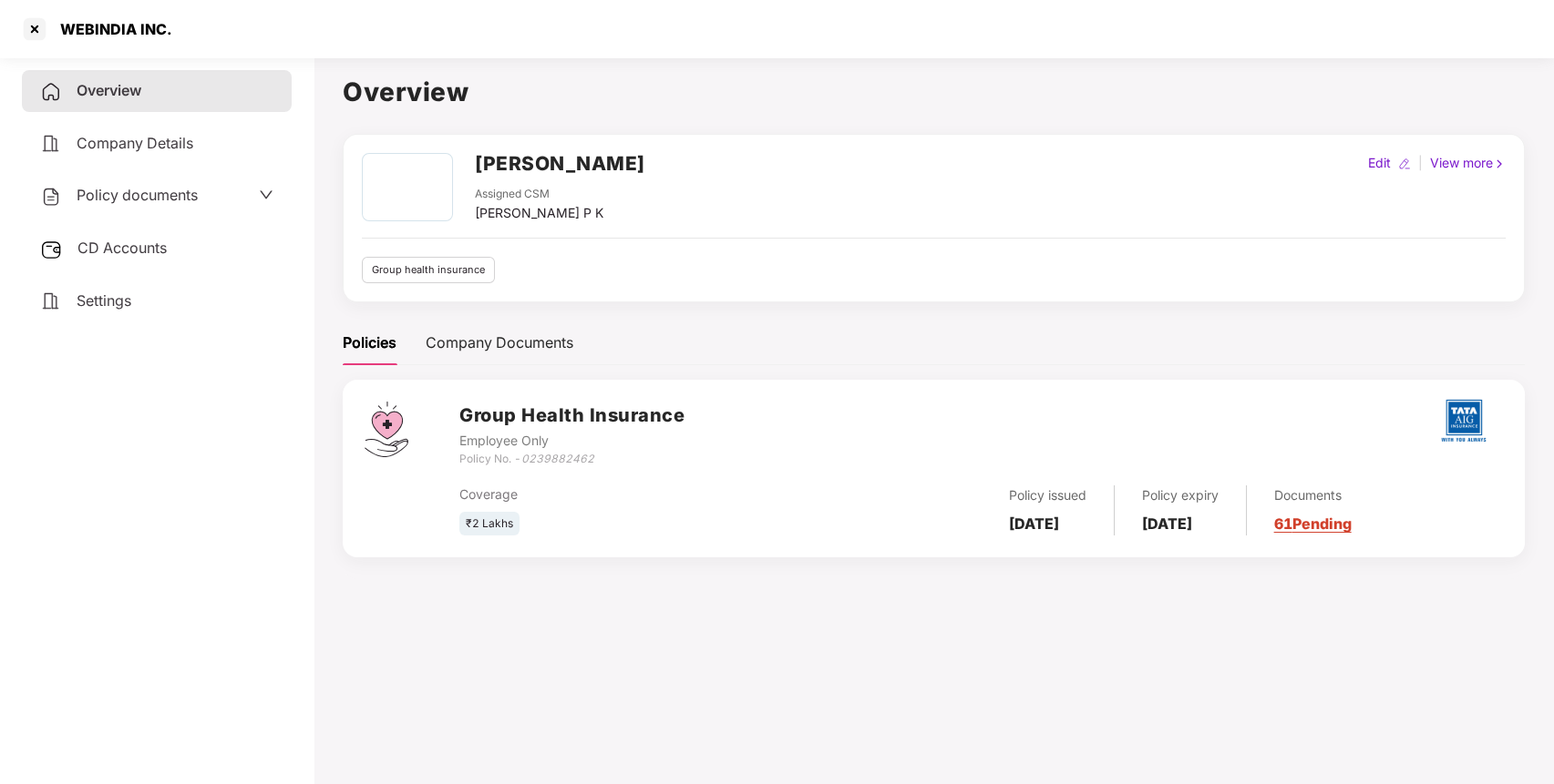
click at [190, 187] on span "Policy documents" at bounding box center [137, 195] width 122 height 18
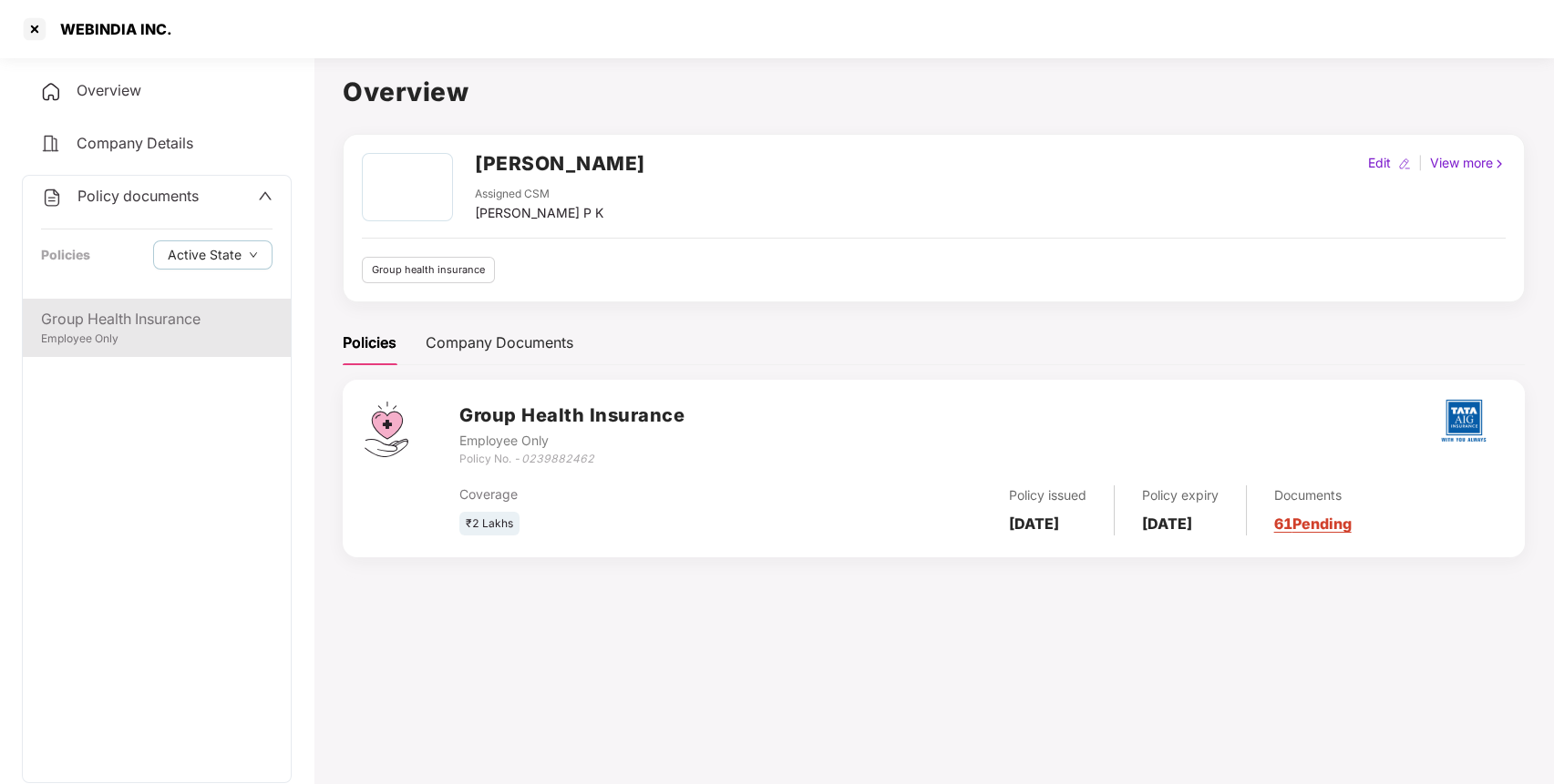
click at [158, 331] on div "Employee Only" at bounding box center [157, 340] width 231 height 18
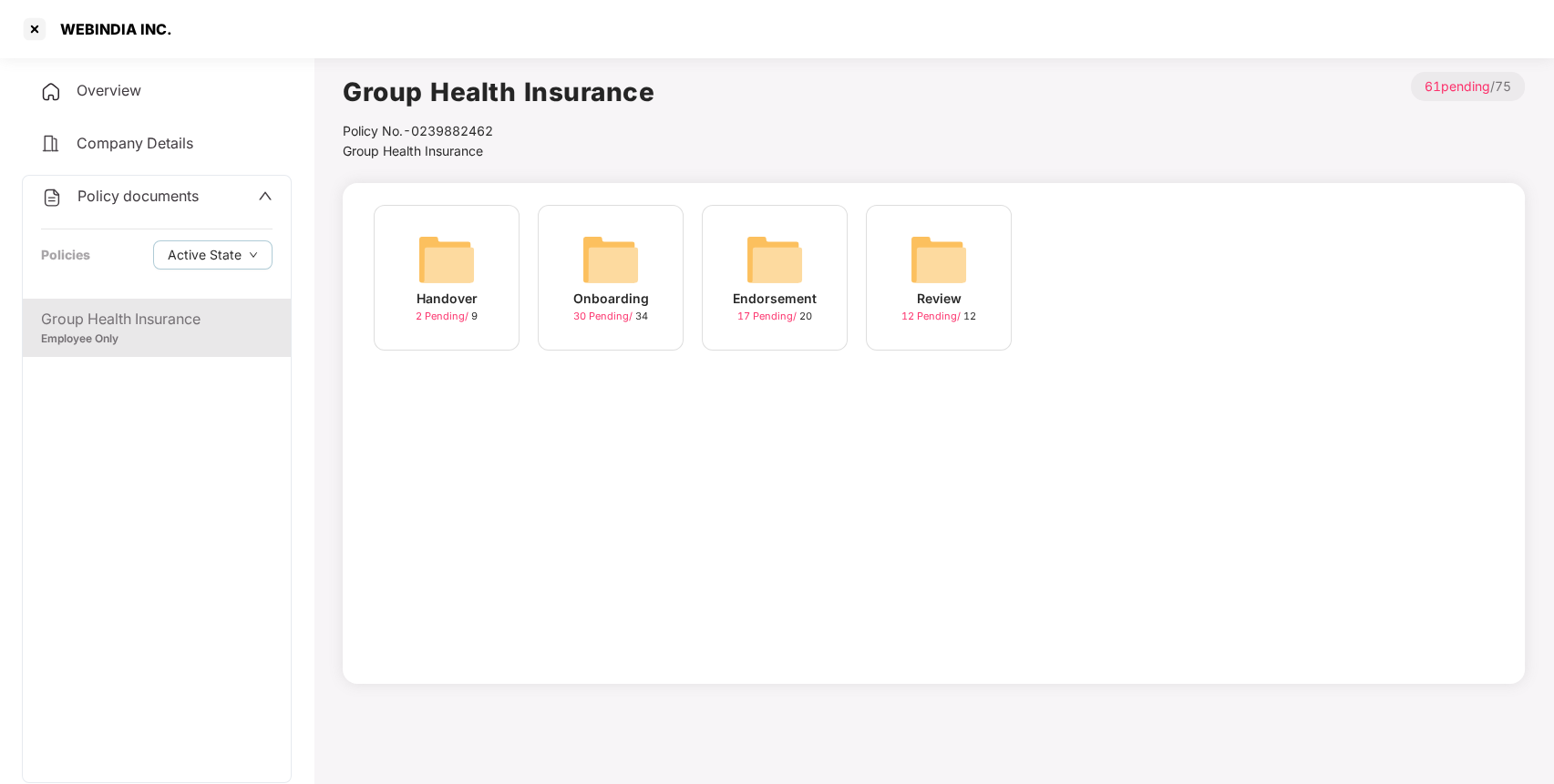
click at [774, 253] on img at bounding box center [775, 259] width 58 height 58
click at [954, 260] on img at bounding box center [939, 259] width 58 height 58
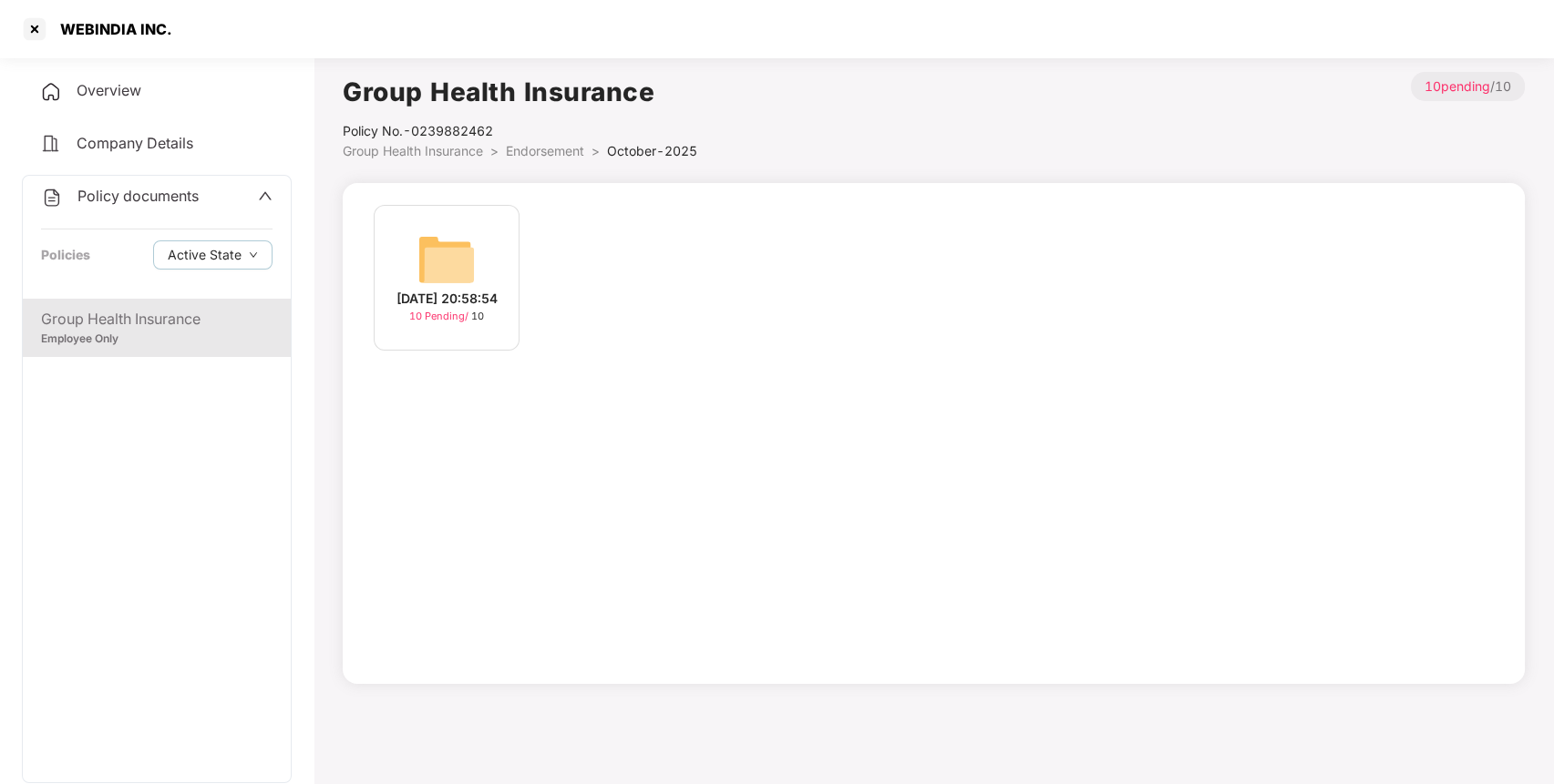
click at [458, 248] on img at bounding box center [447, 259] width 58 height 58
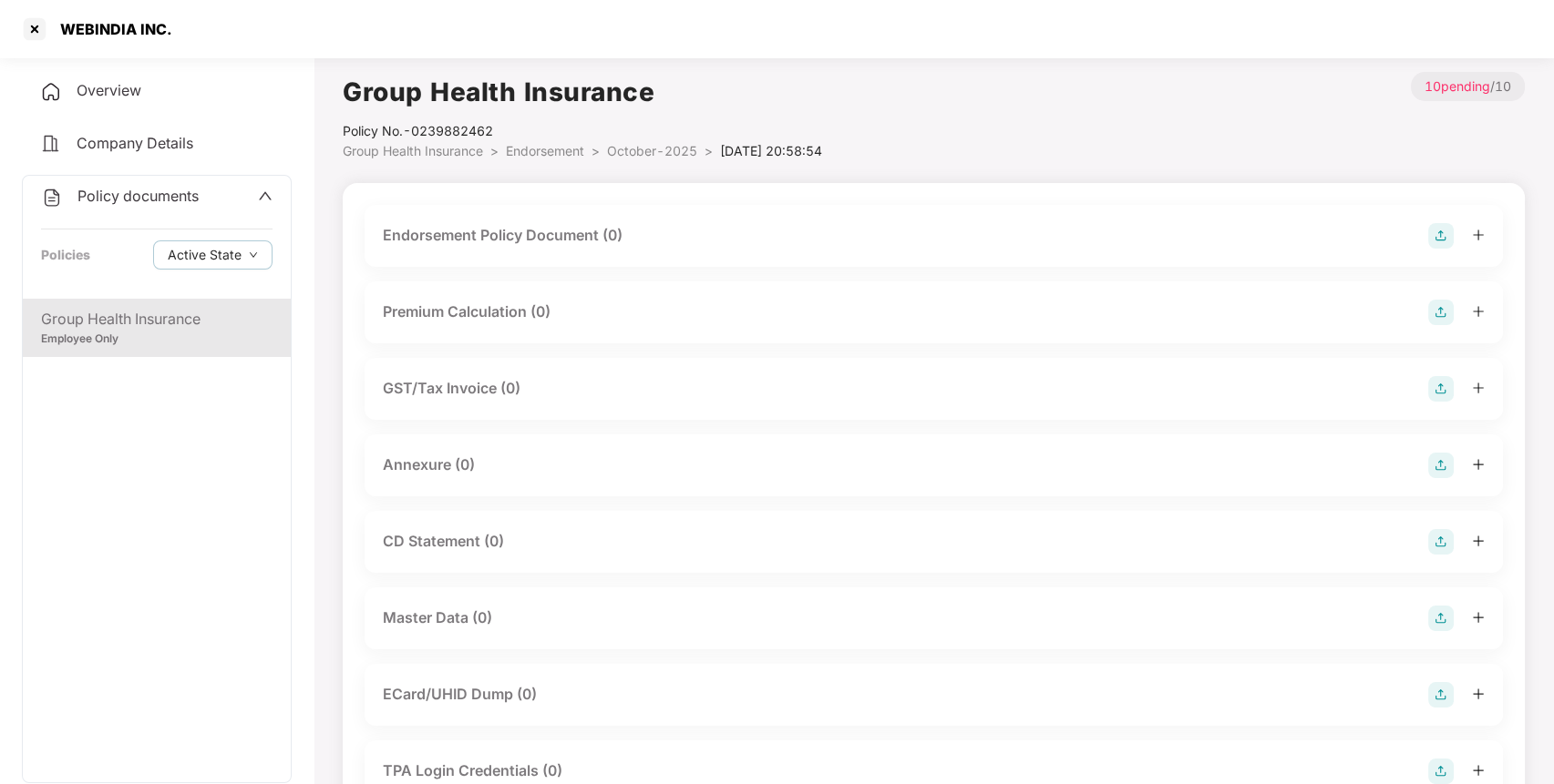
click at [1441, 238] on img at bounding box center [1441, 236] width 26 height 26
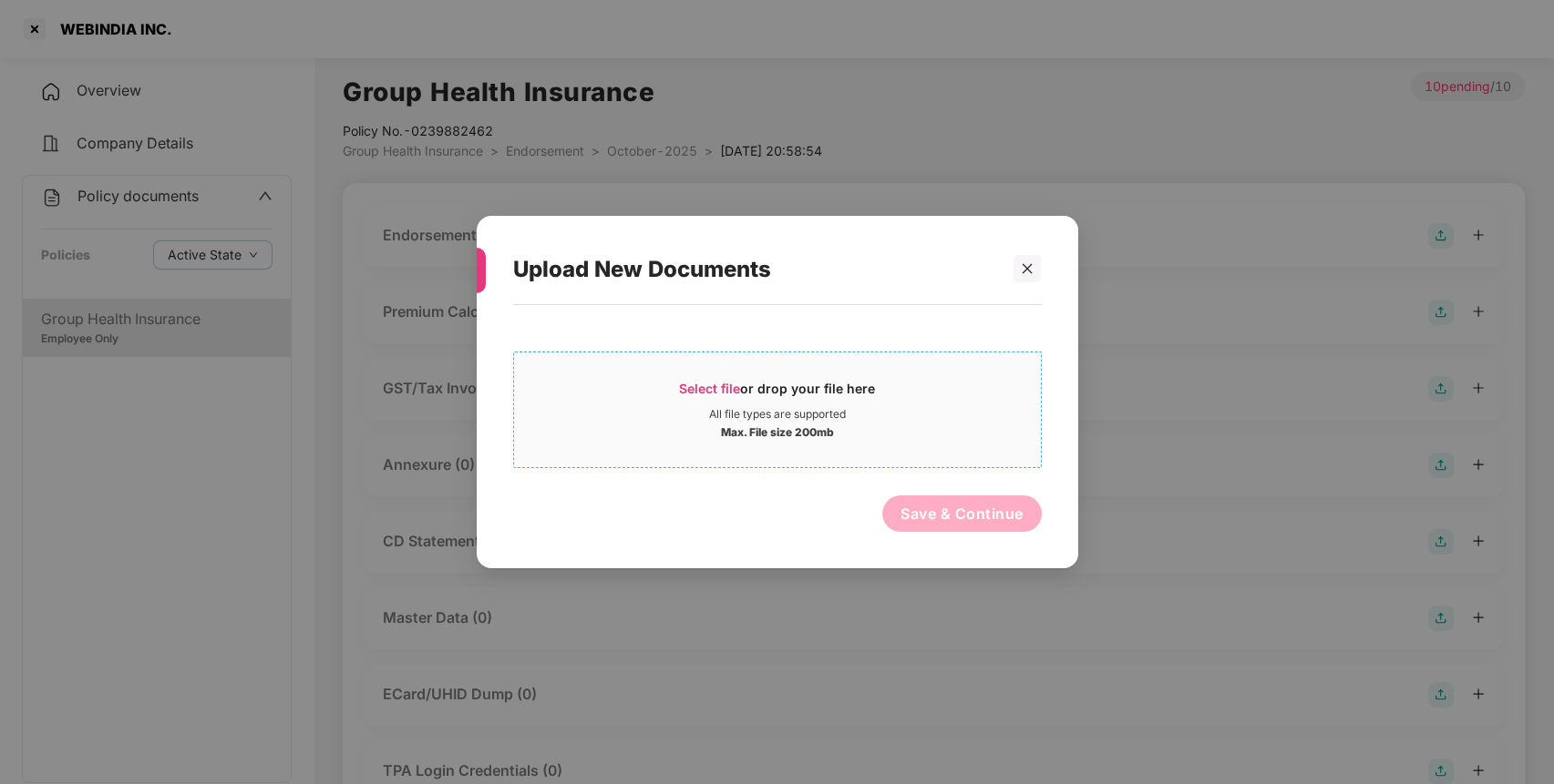
click at [842, 371] on span "Select file or drop your file here All file types are supported Max. File size …" at bounding box center [777, 410] width 527 height 88
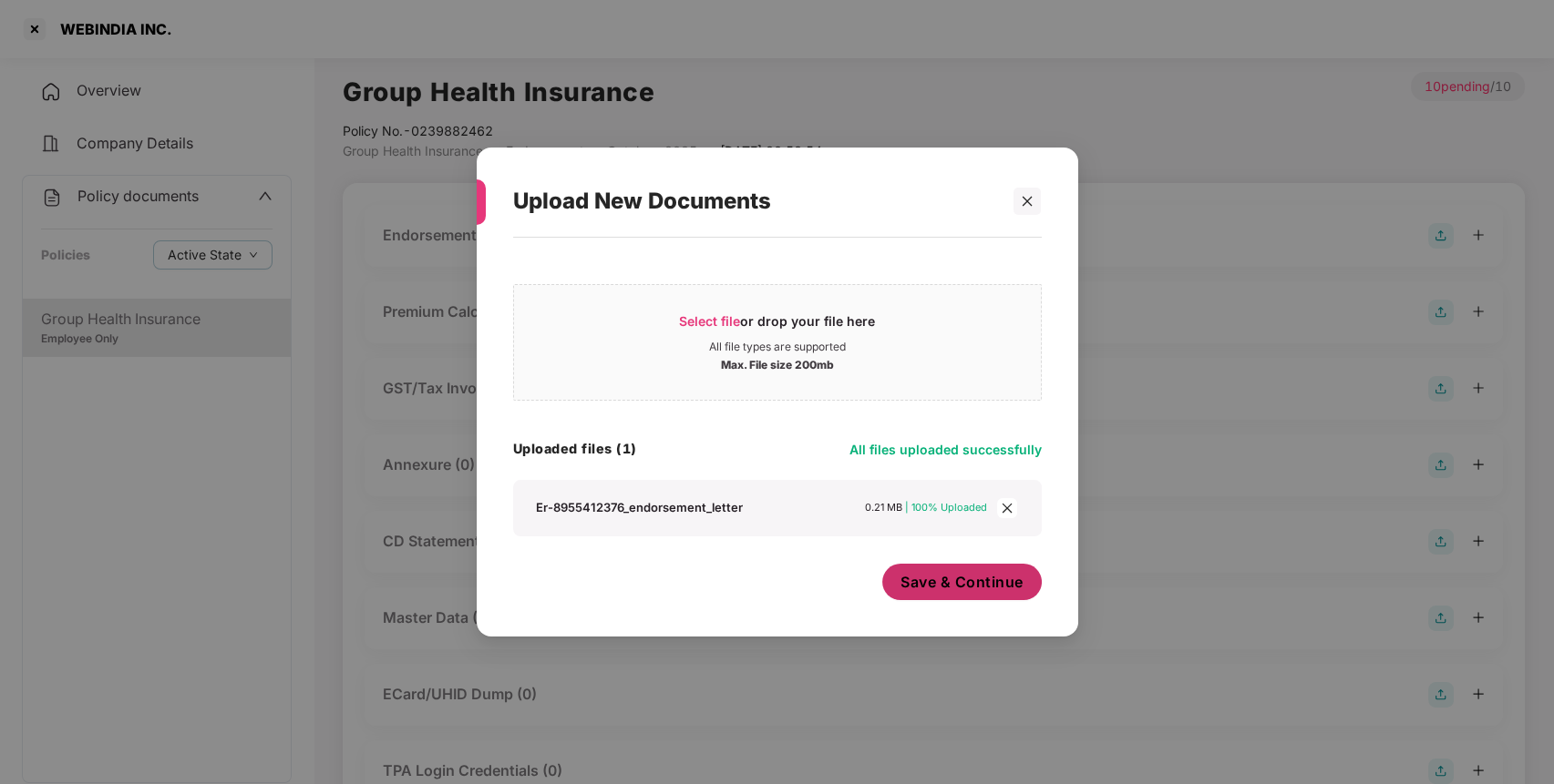
click at [984, 582] on span "Save & Continue" at bounding box center [962, 582] width 123 height 20
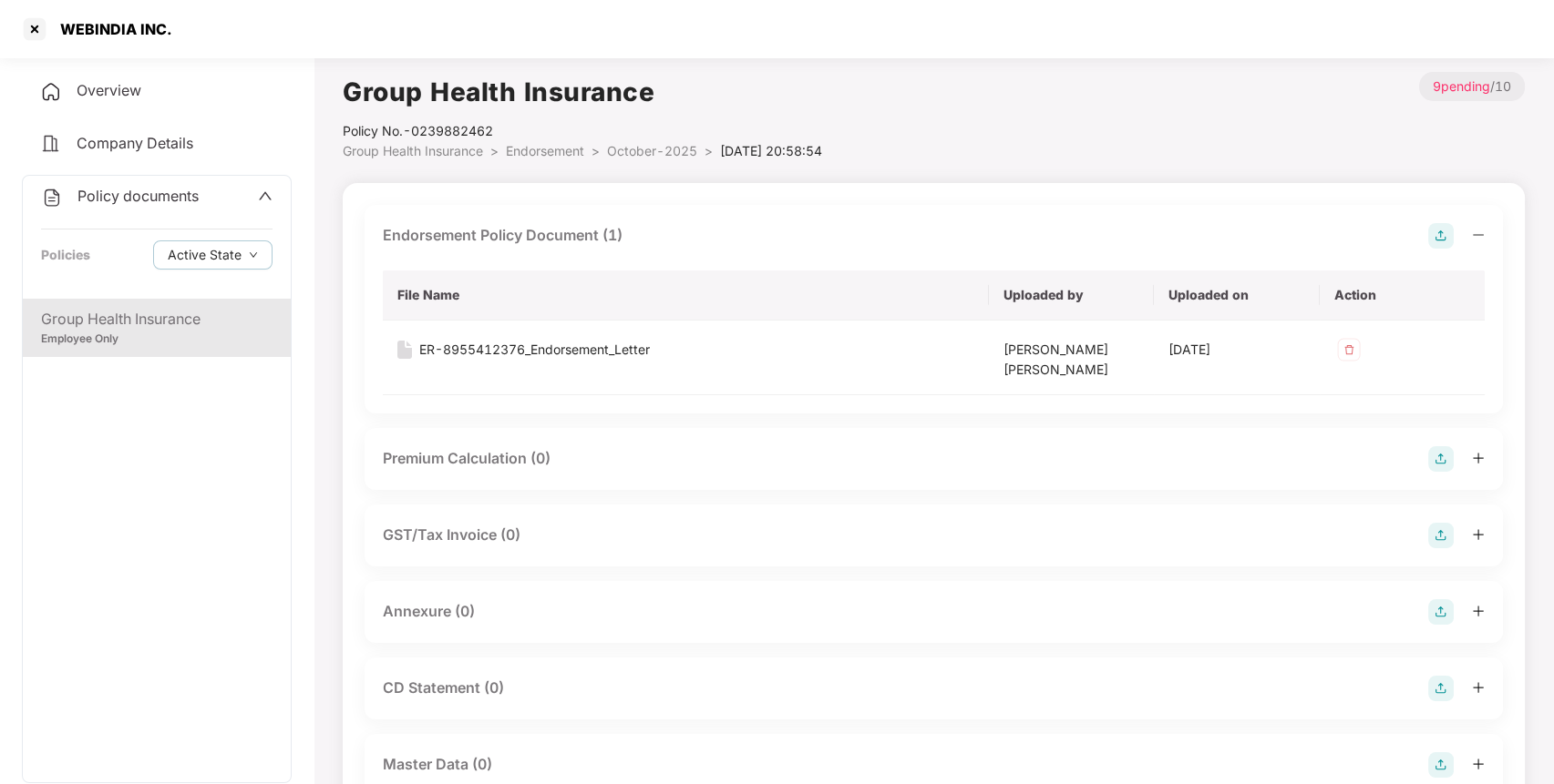
click at [1444, 611] on img at bounding box center [1441, 612] width 26 height 26
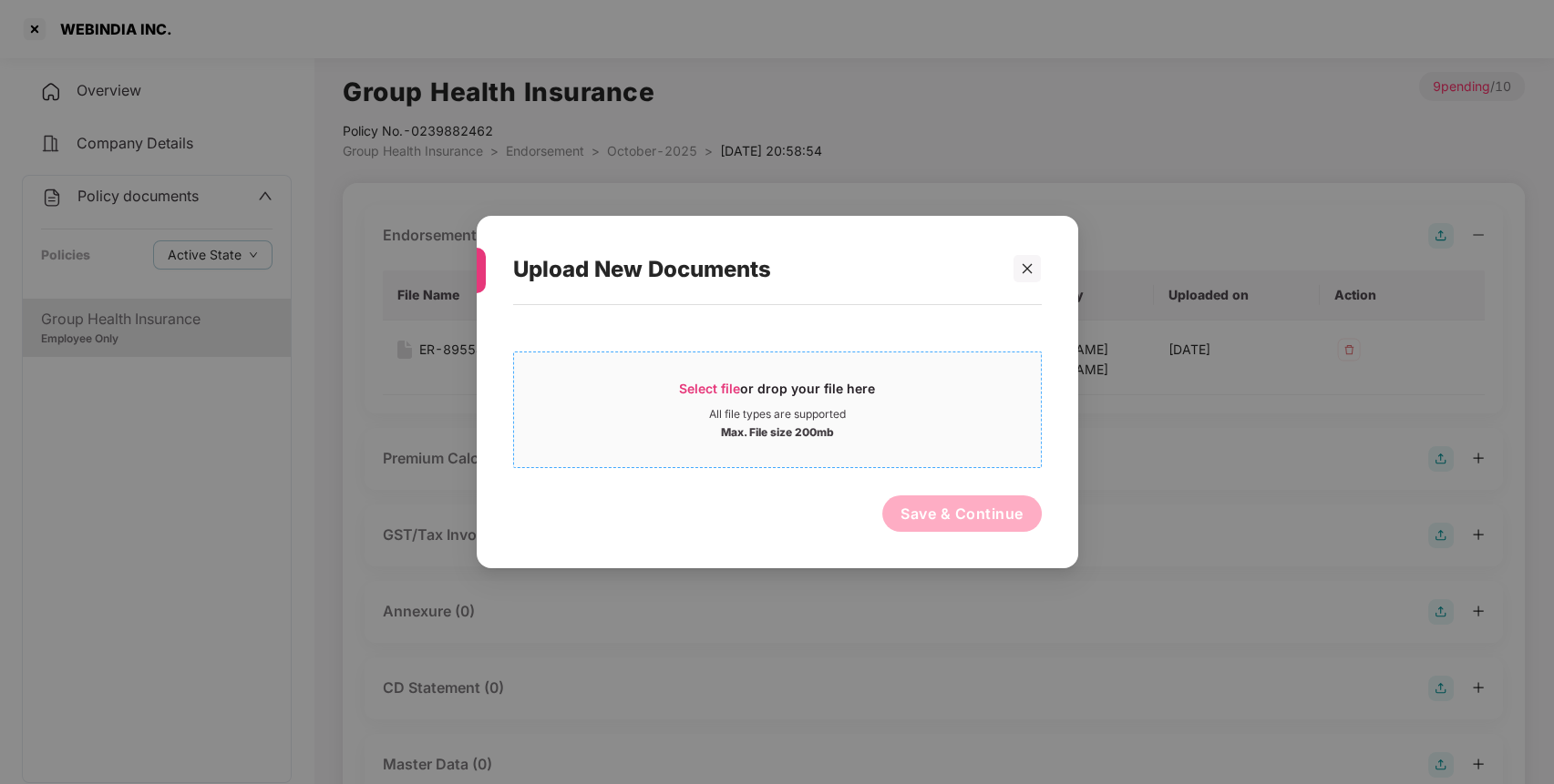
click at [772, 394] on div "Select file or drop your file here" at bounding box center [777, 394] width 196 height 28
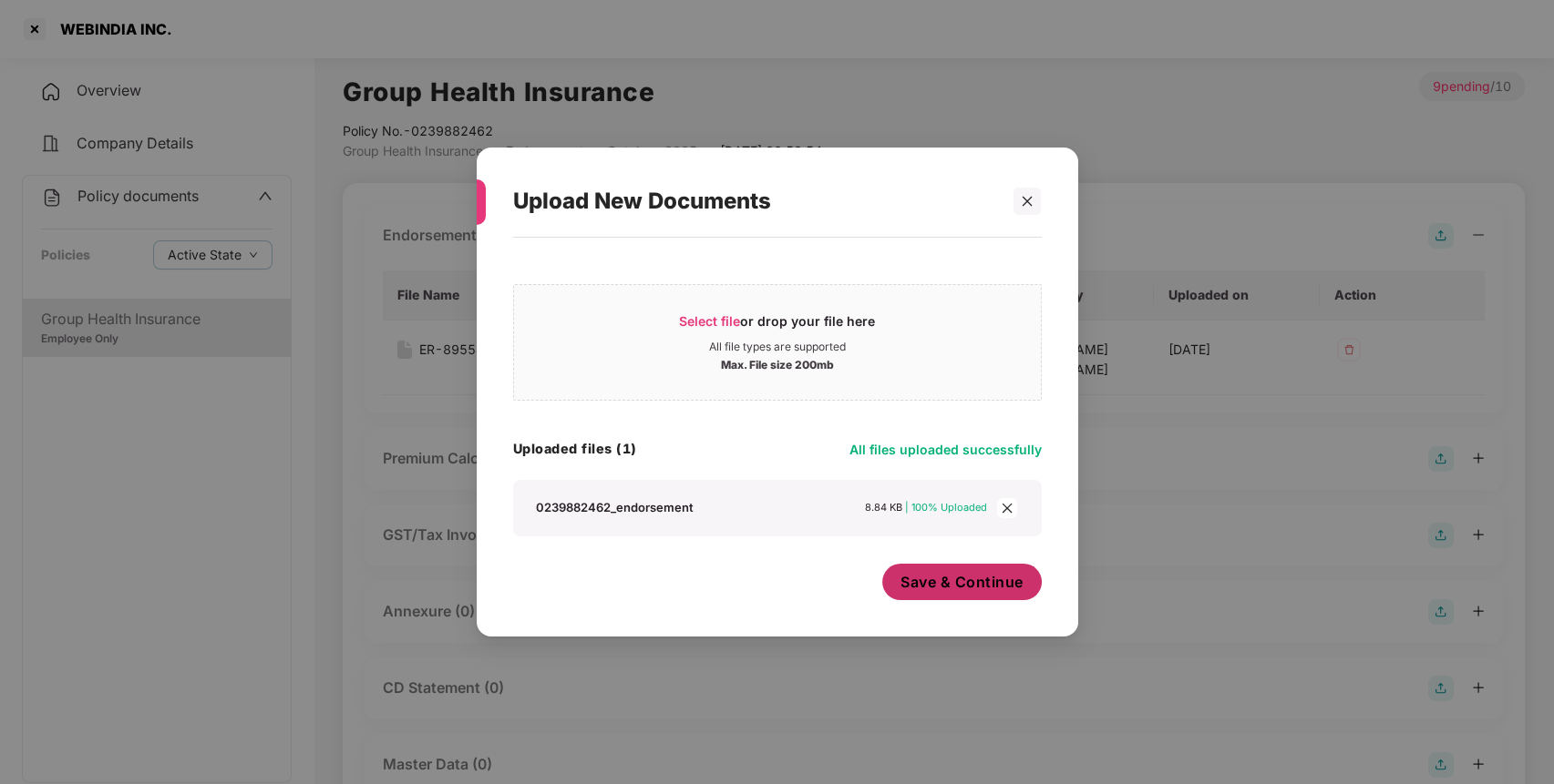
click at [972, 583] on span "Save & Continue" at bounding box center [962, 582] width 123 height 20
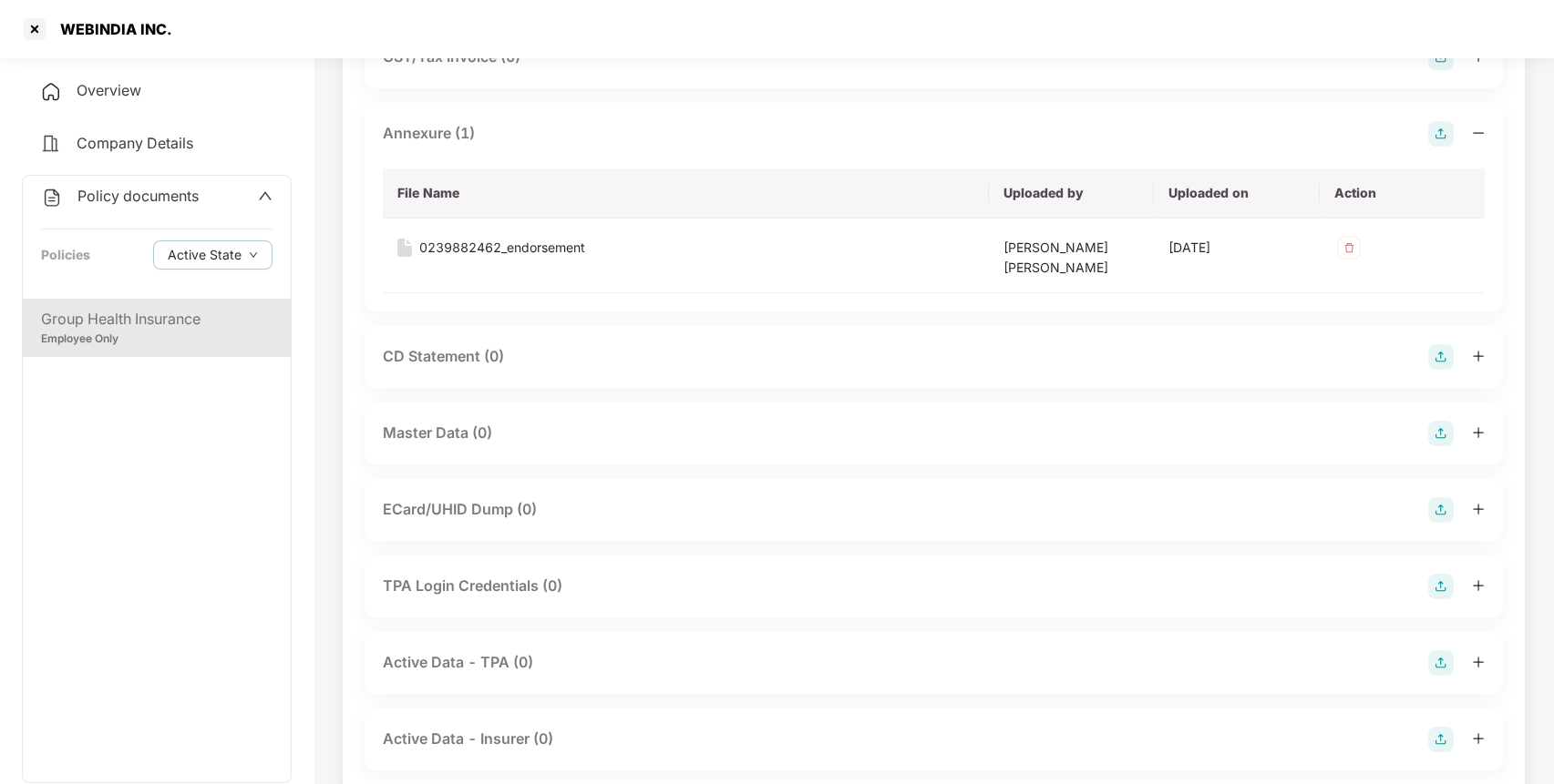
scroll to position [504, 0]
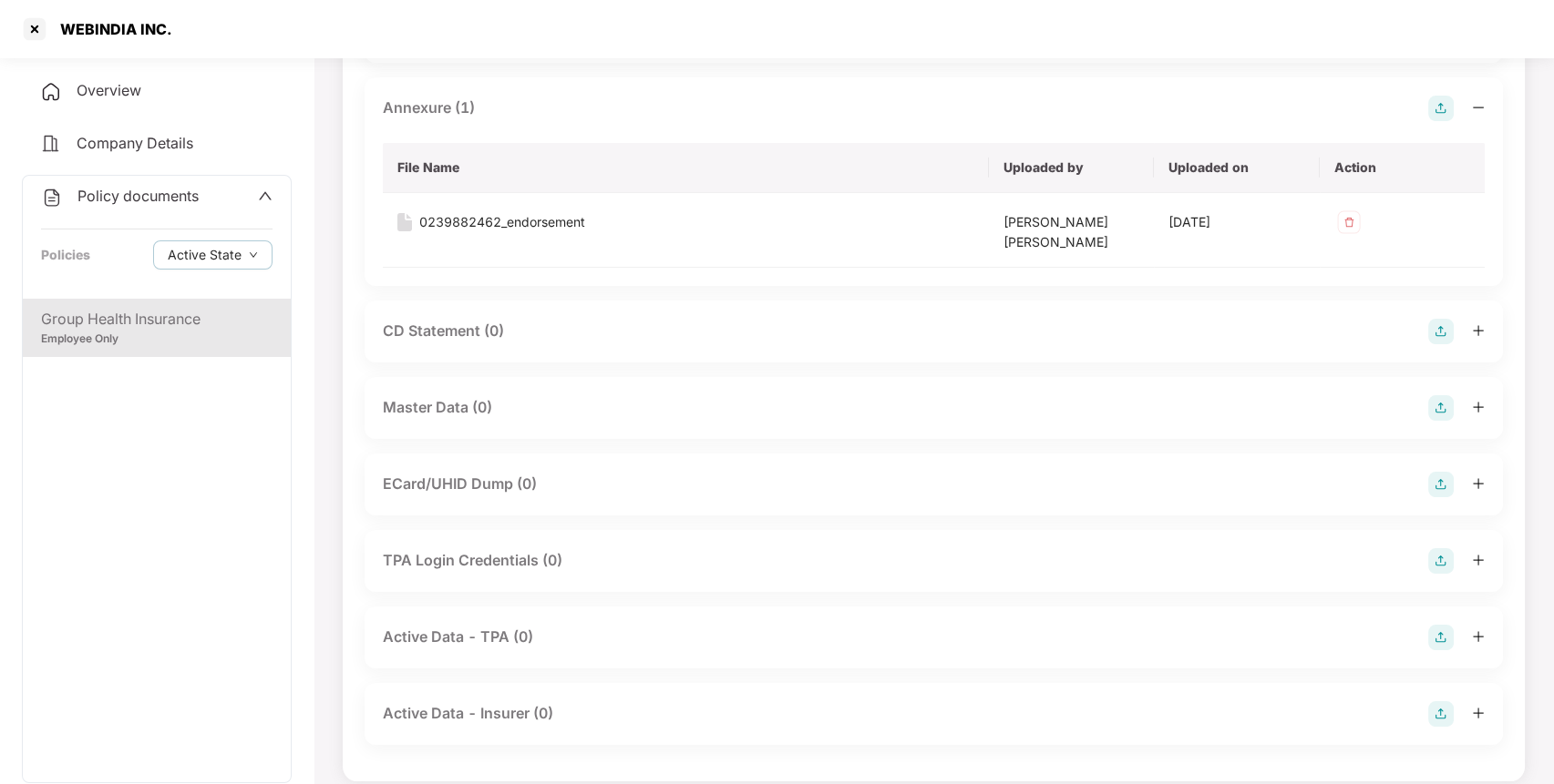
click at [1436, 410] on img at bounding box center [1441, 408] width 26 height 26
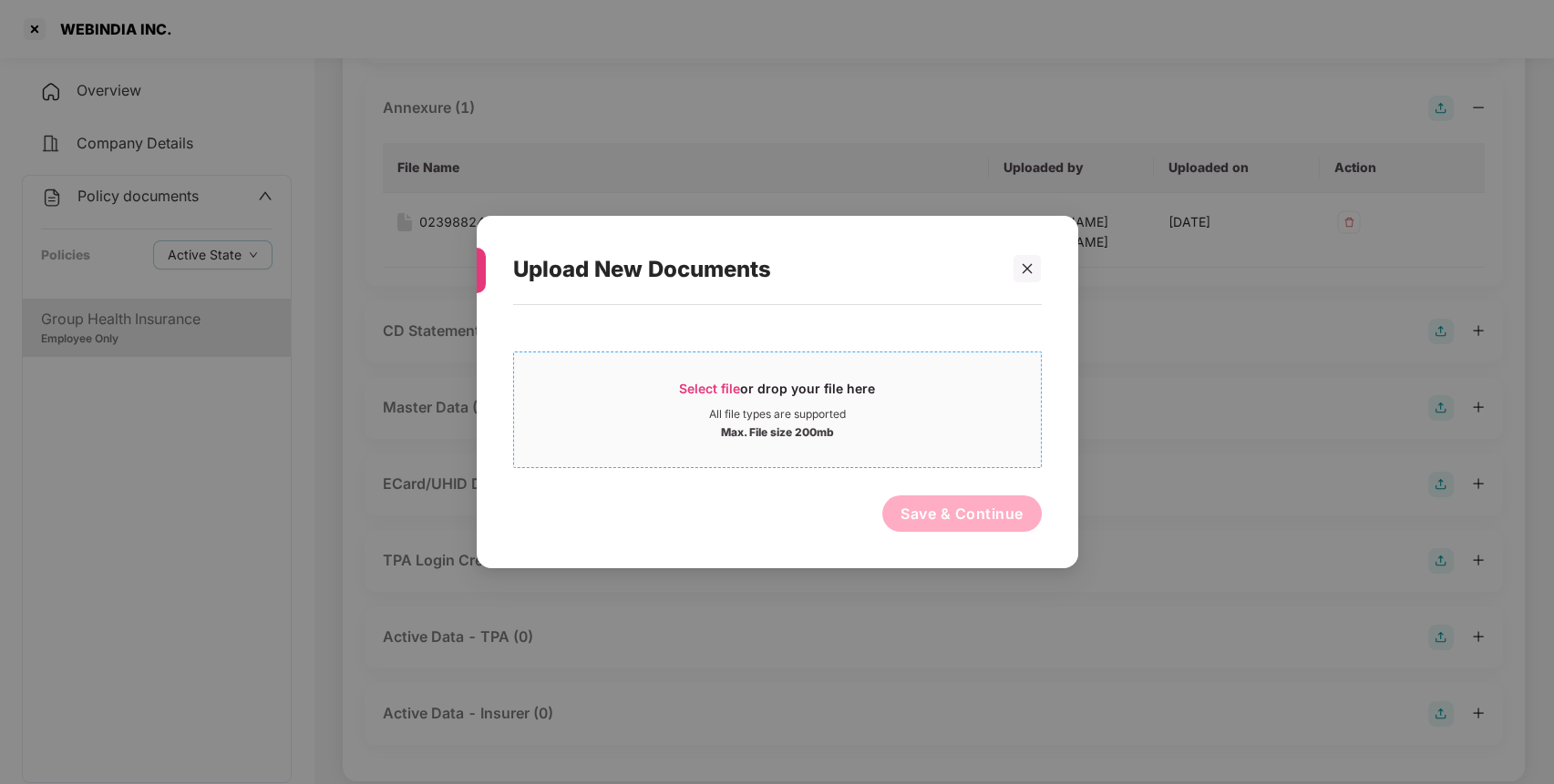
click at [932, 417] on div "All file types are supported" at bounding box center [777, 414] width 527 height 15
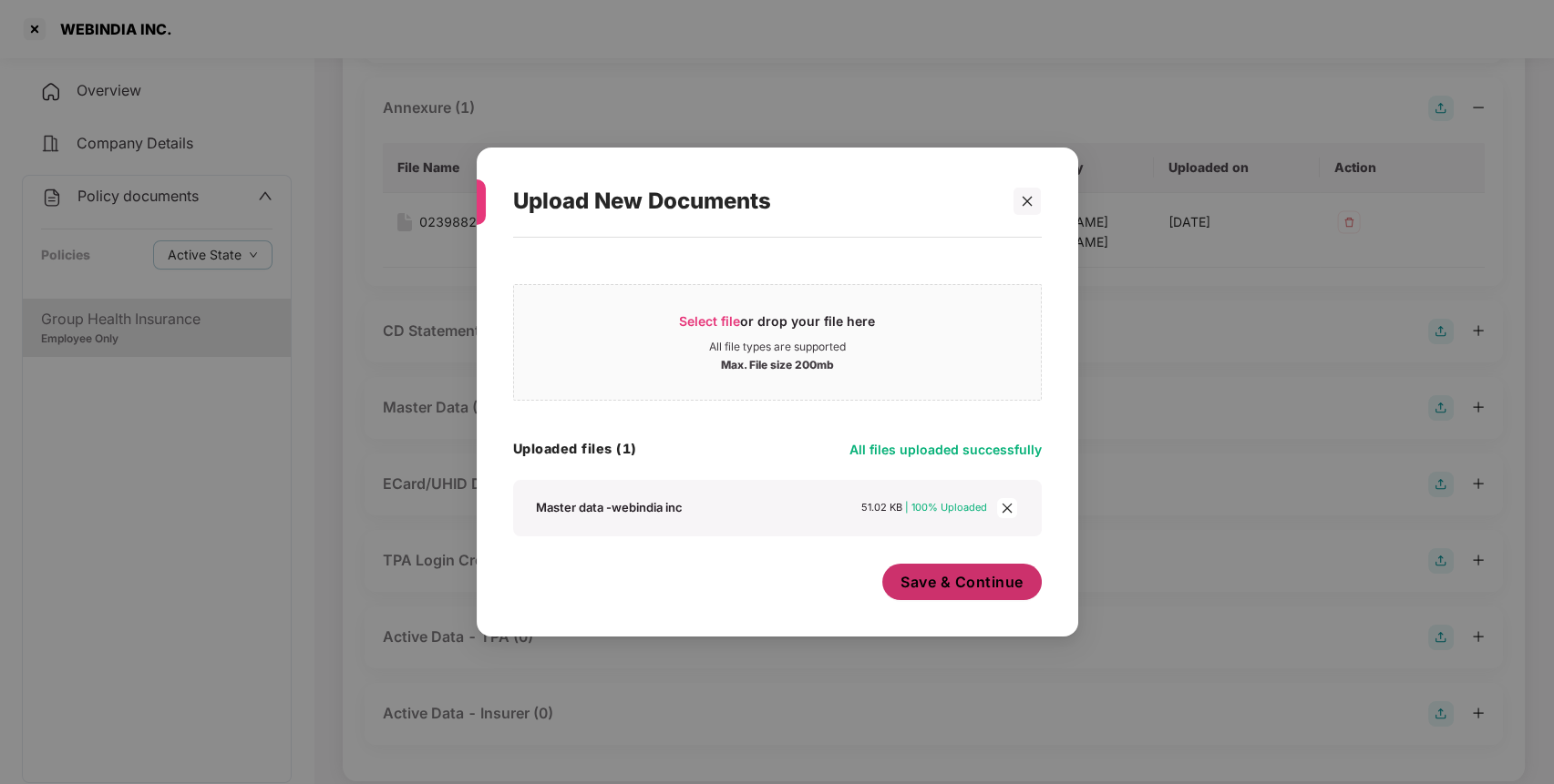
click at [971, 589] on span "Save & Continue" at bounding box center [962, 582] width 123 height 20
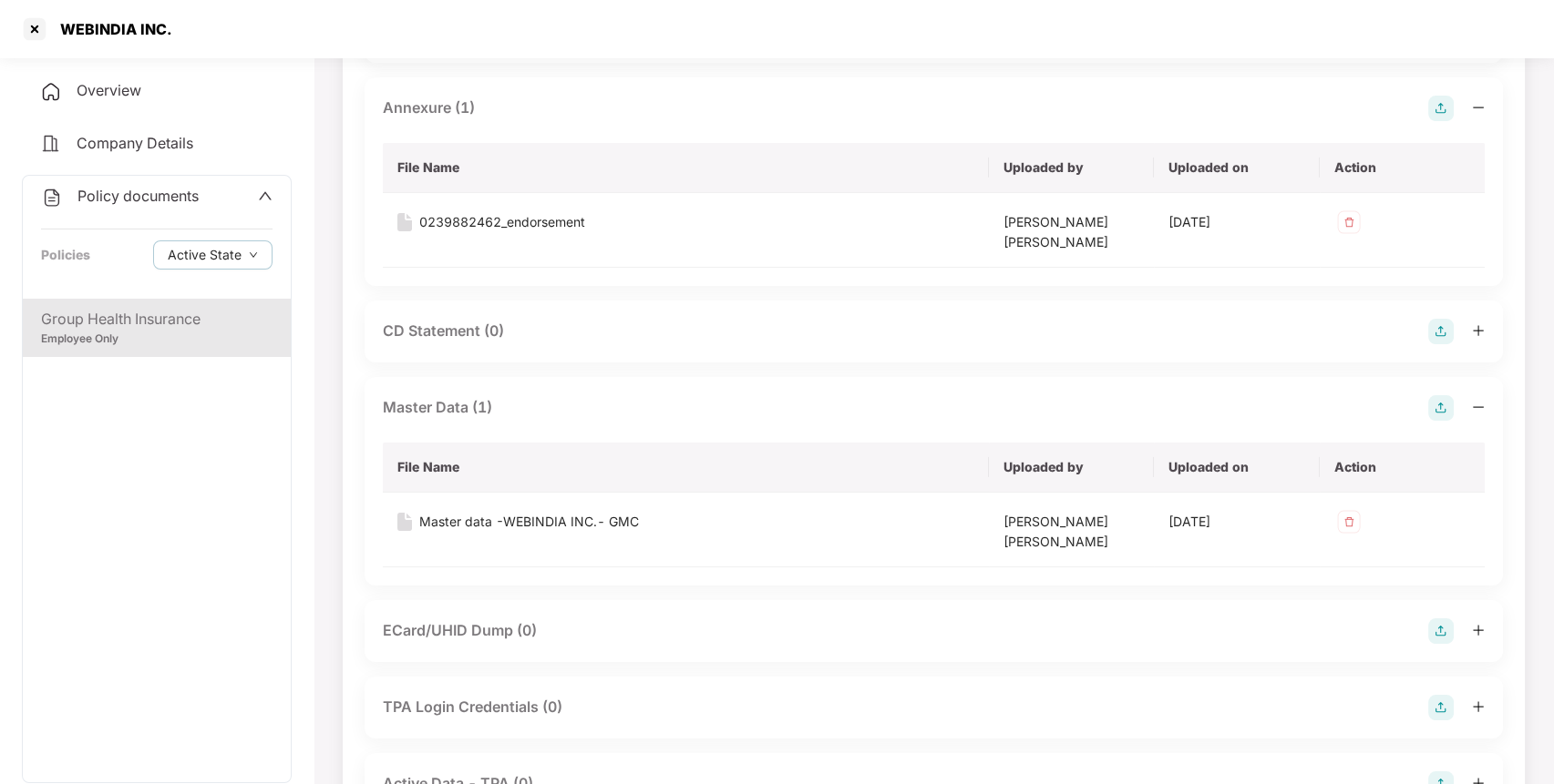
click at [168, 196] on span "Policy documents" at bounding box center [137, 196] width 122 height 18
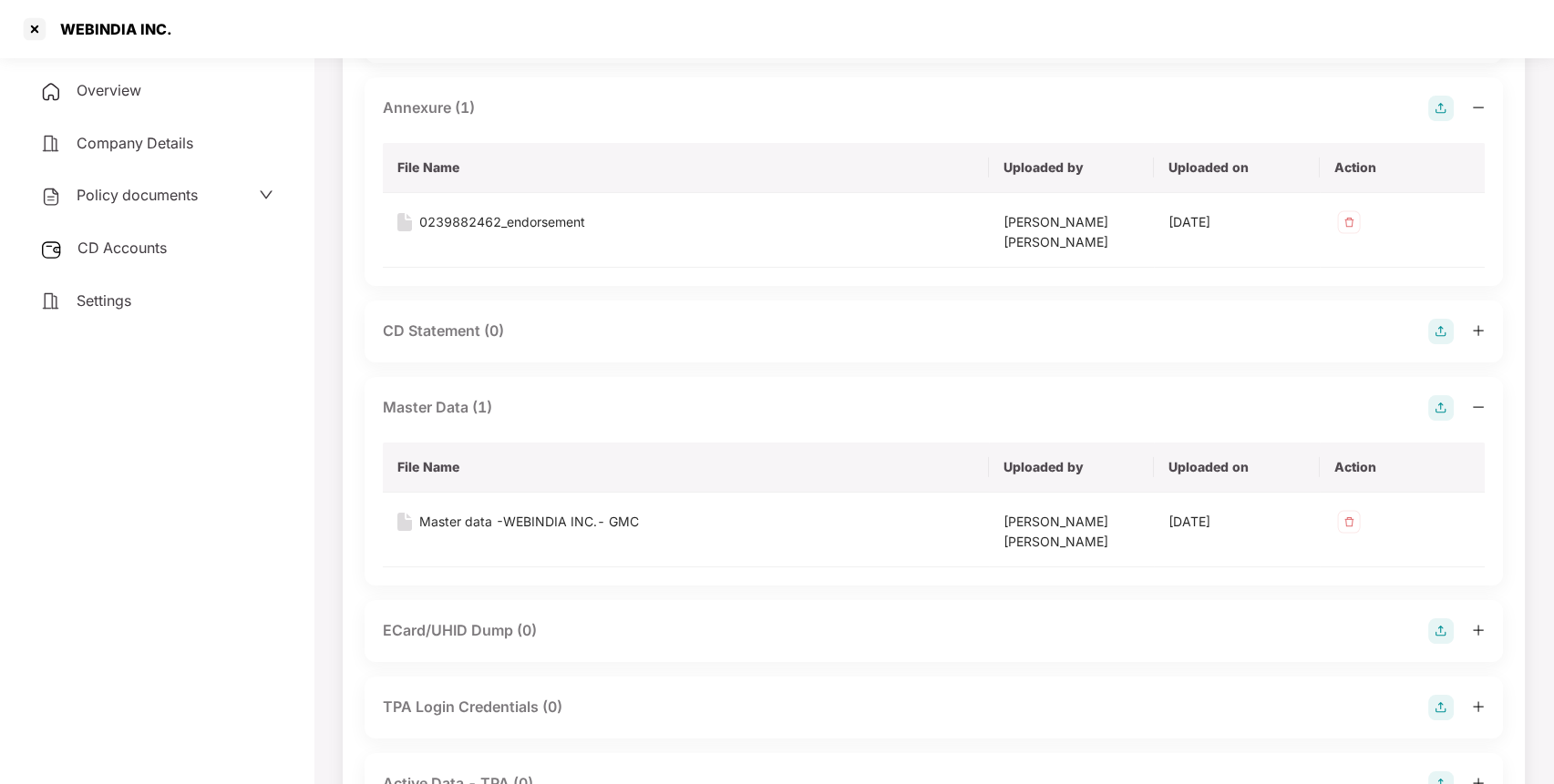
click at [147, 265] on div "CD Accounts" at bounding box center [156, 249] width 270 height 41
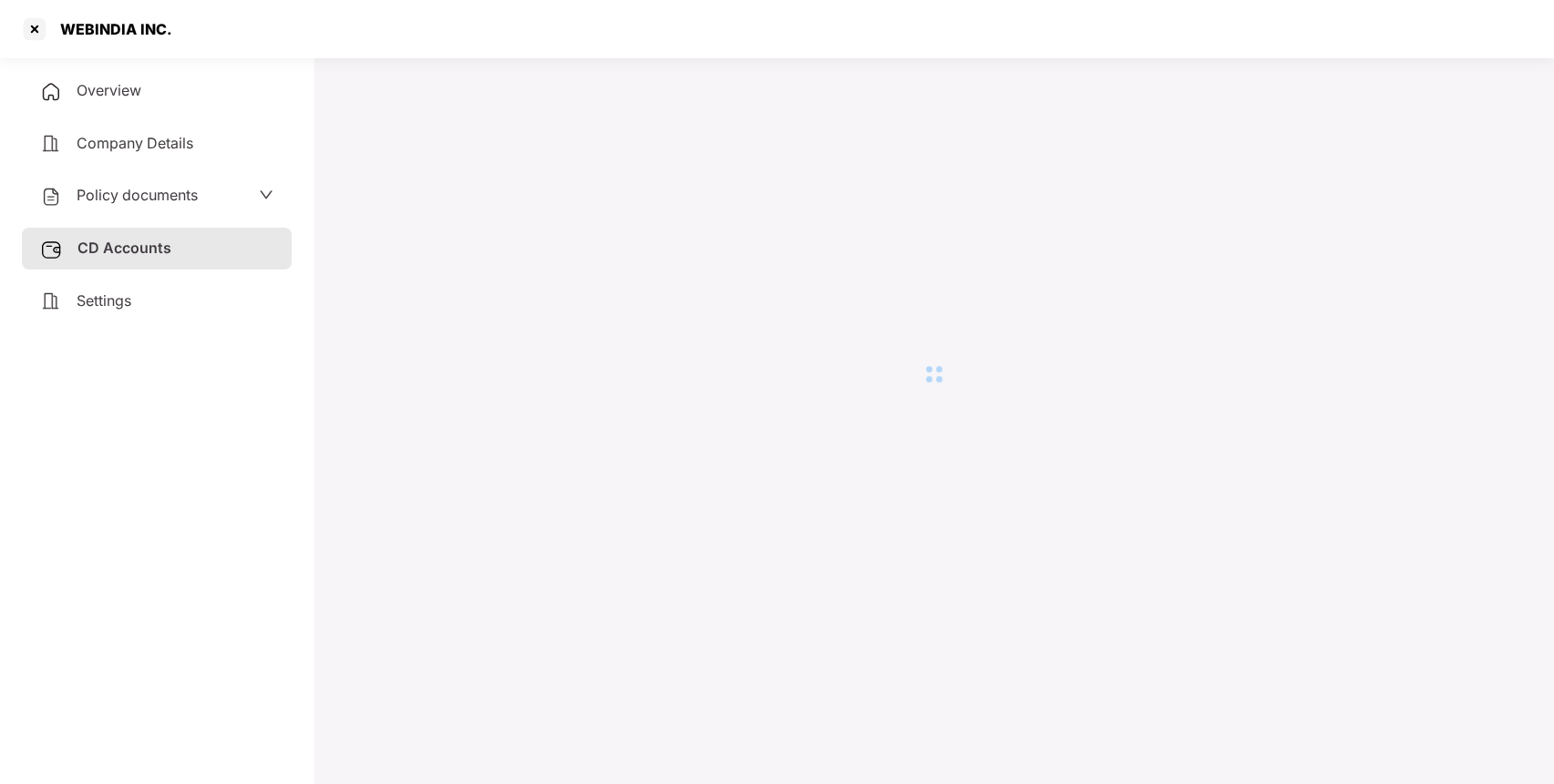
scroll to position [50, 0]
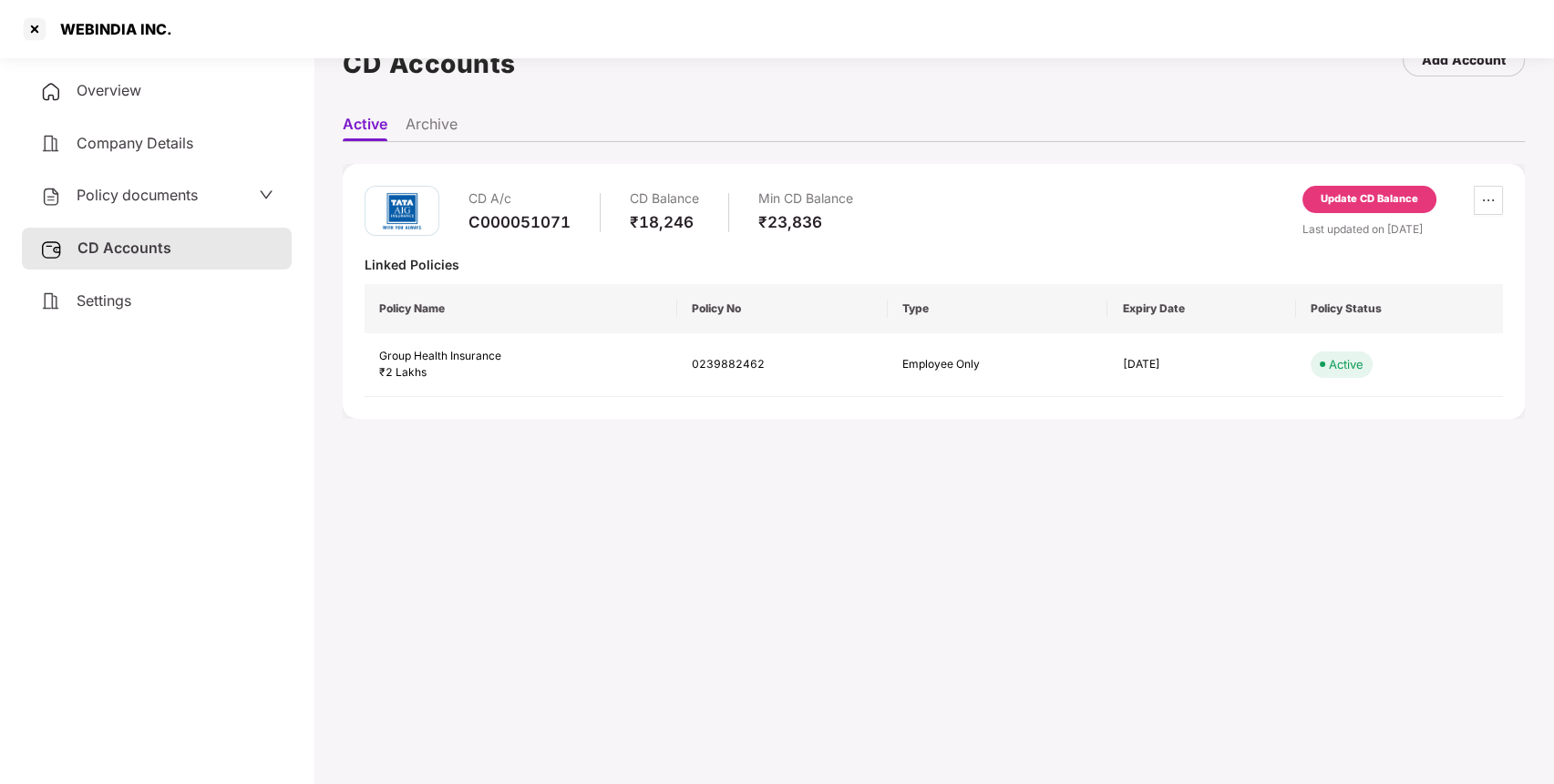
click at [1336, 199] on div "Update CD Balance" at bounding box center [1369, 199] width 98 height 17
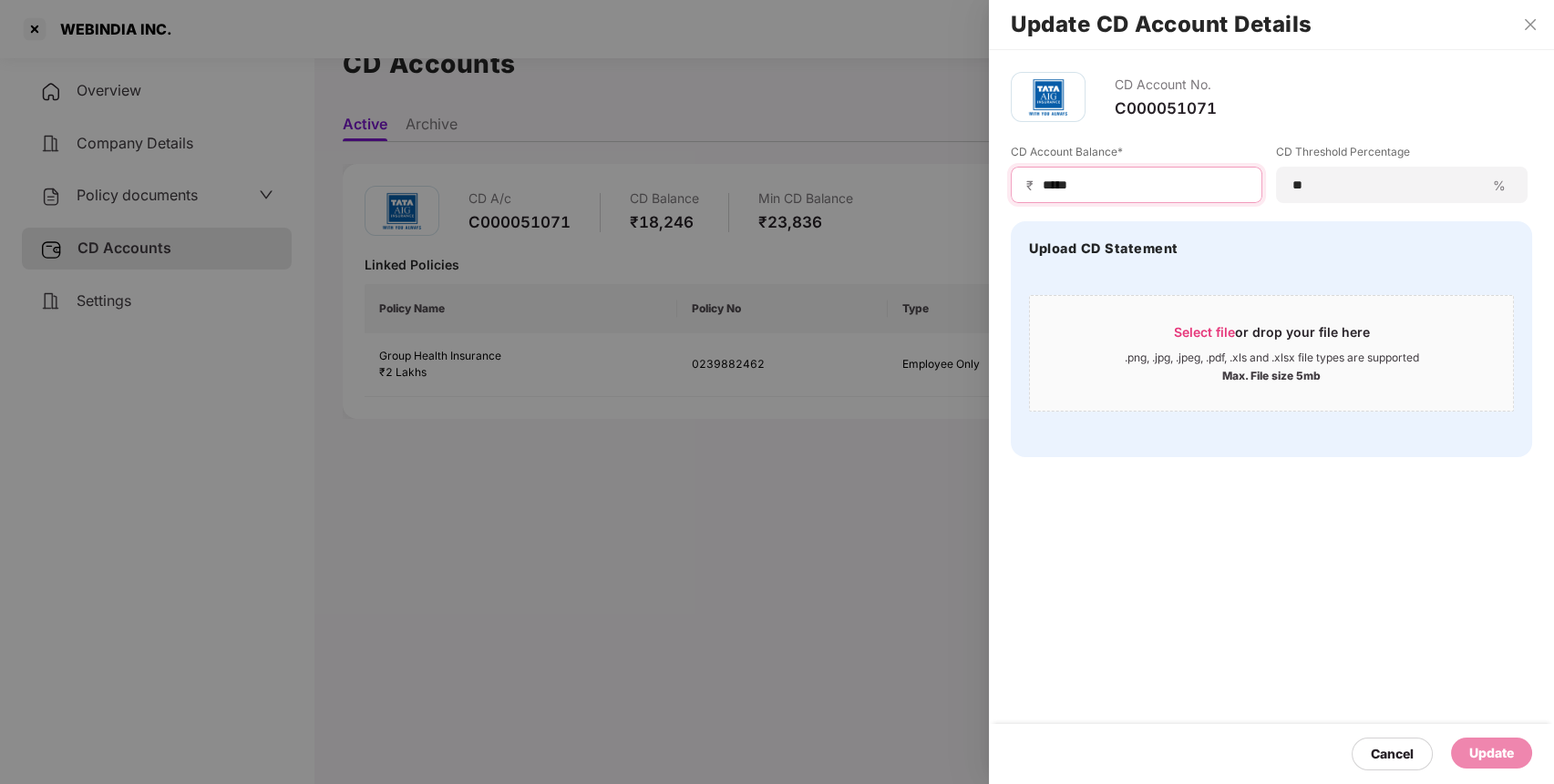
click at [1152, 190] on input "*****" at bounding box center [1144, 185] width 206 height 19
type input "*"
type input "****"
click at [1487, 753] on div "Update" at bounding box center [1491, 753] width 44 height 20
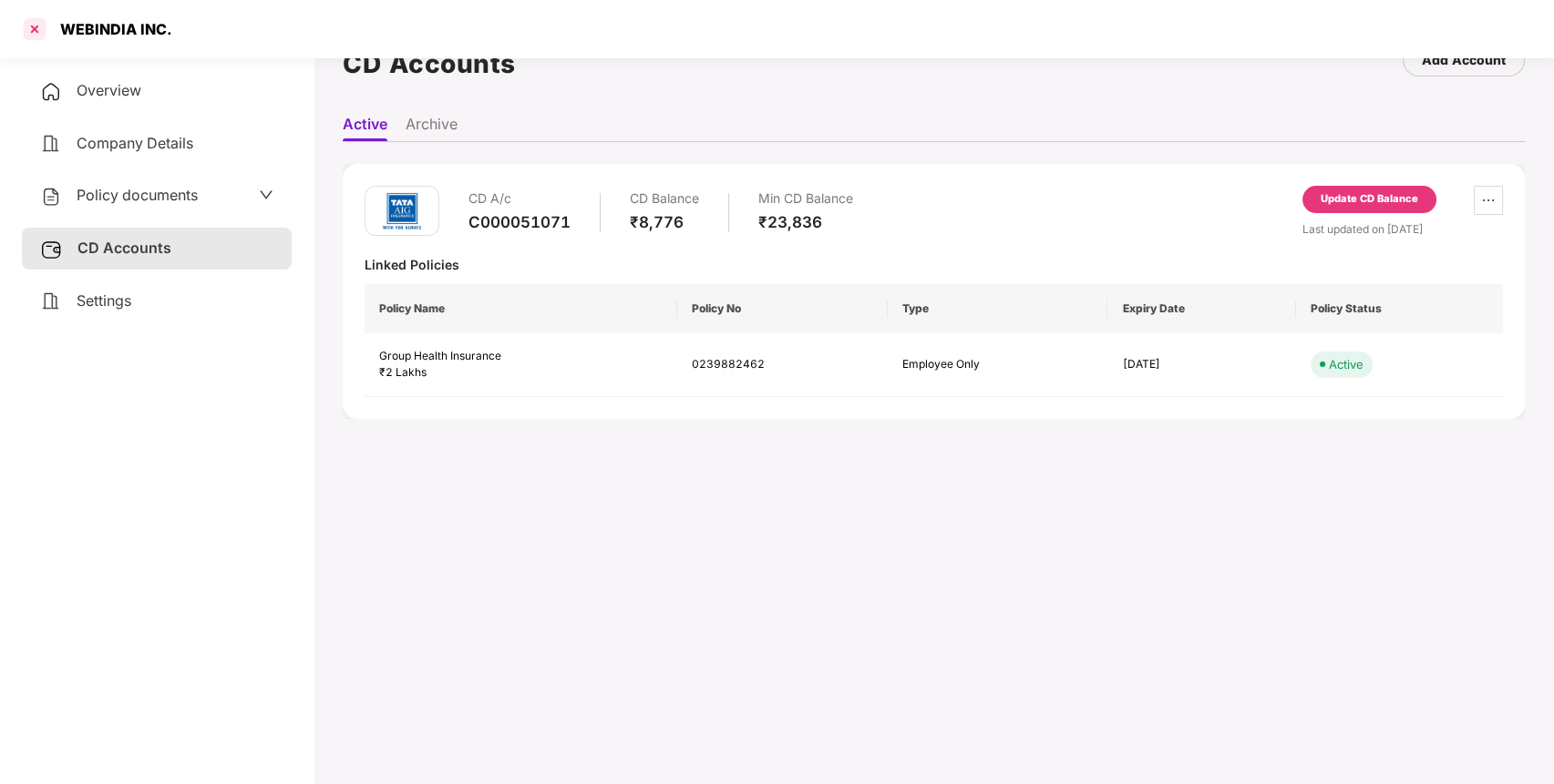
click at [37, 30] on div at bounding box center [35, 30] width 30 height 30
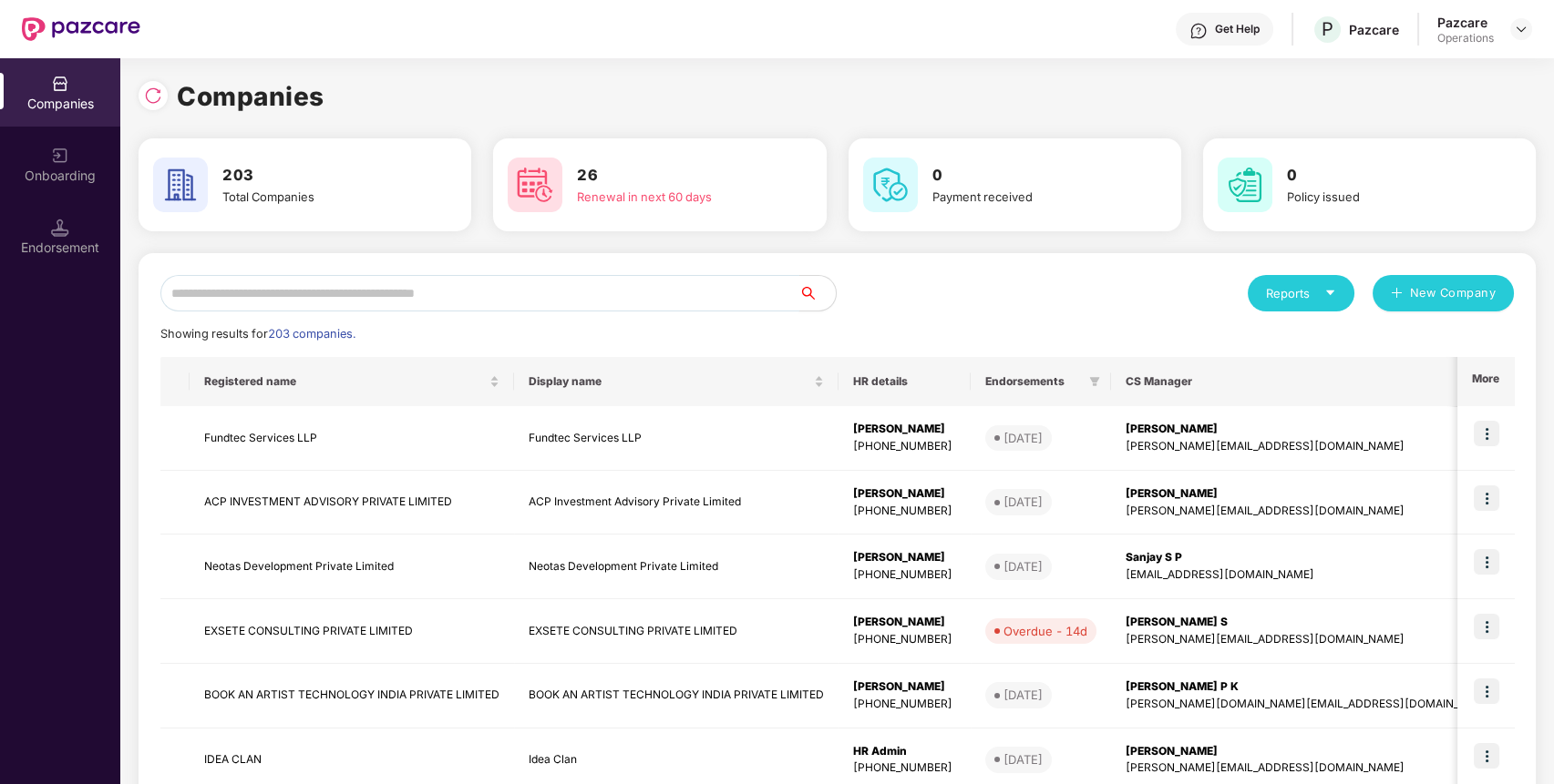
paste input "**********"
click at [621, 291] on input "**********" at bounding box center [479, 293] width 639 height 37
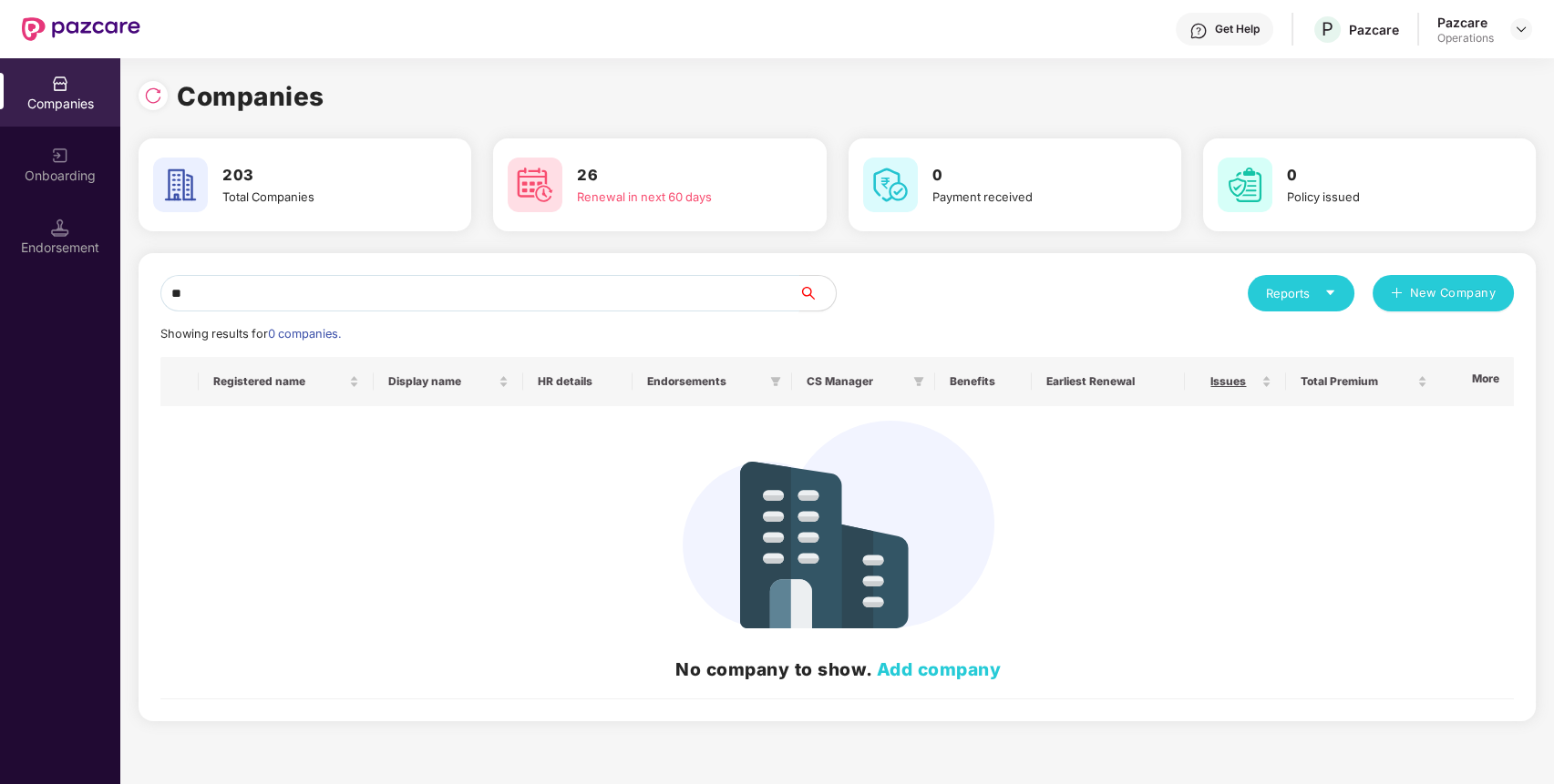
type input "*"
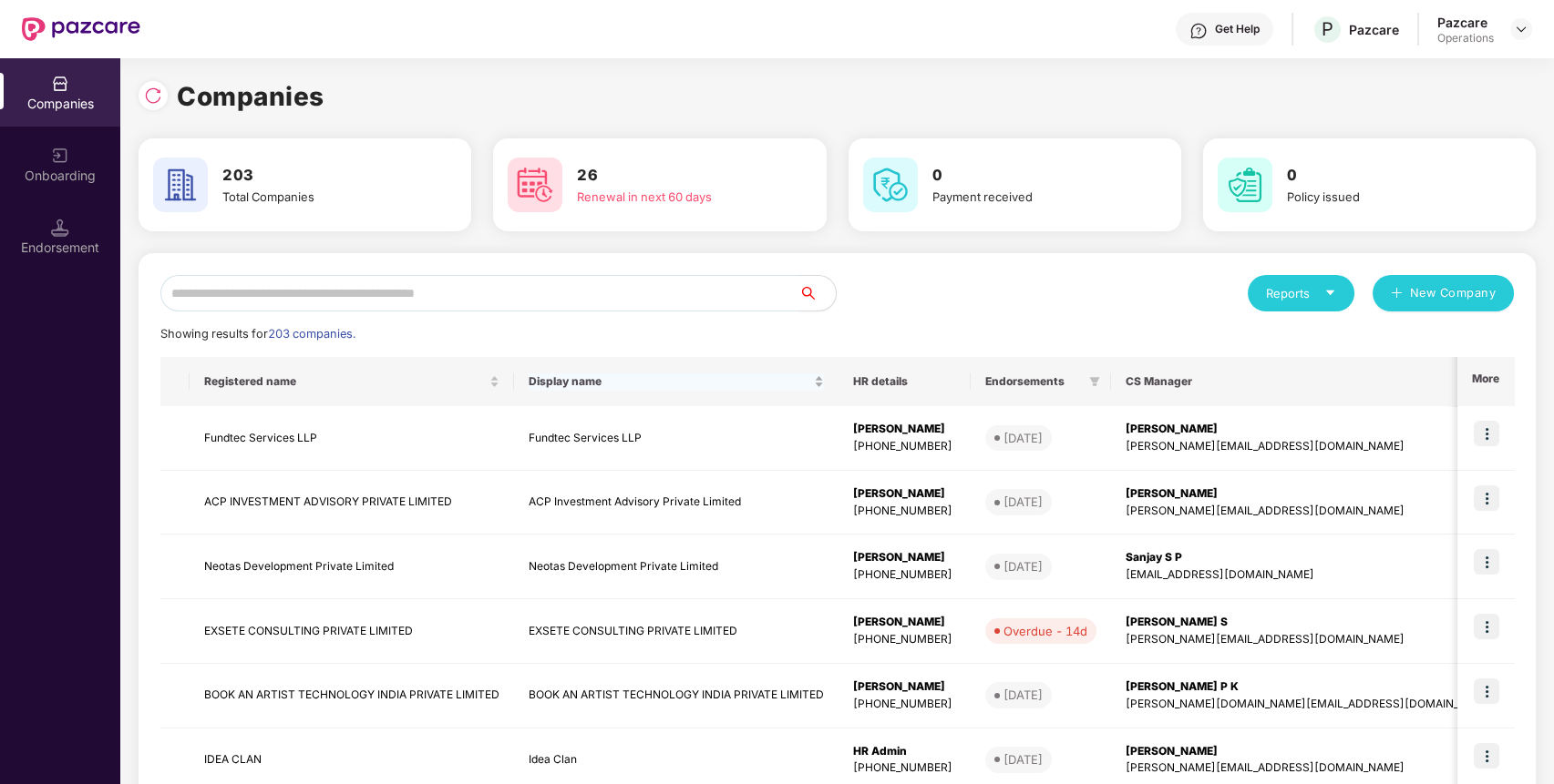
paste input "**********"
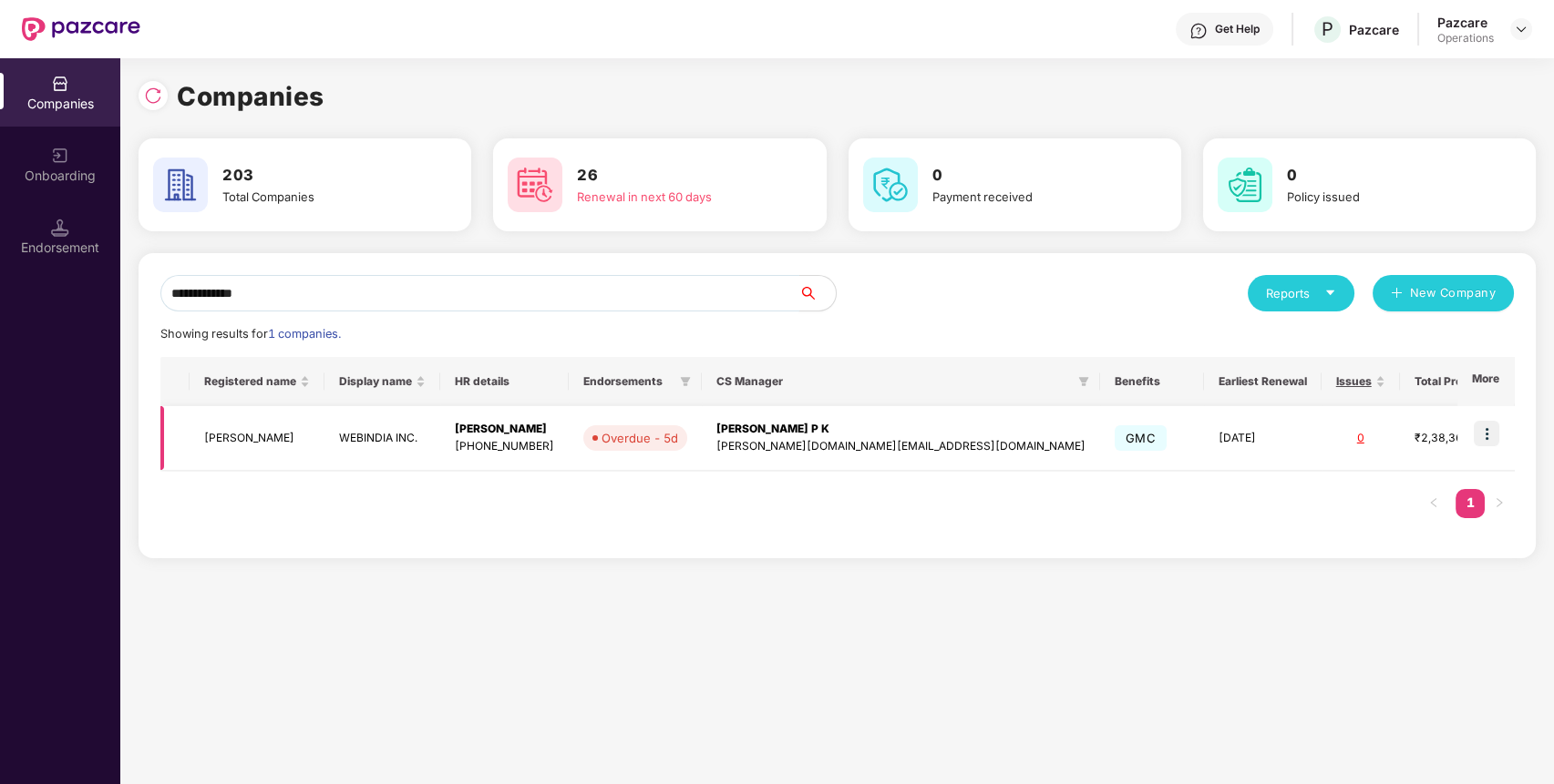
type input "**********"
click at [1484, 434] on img at bounding box center [1487, 433] width 26 height 26
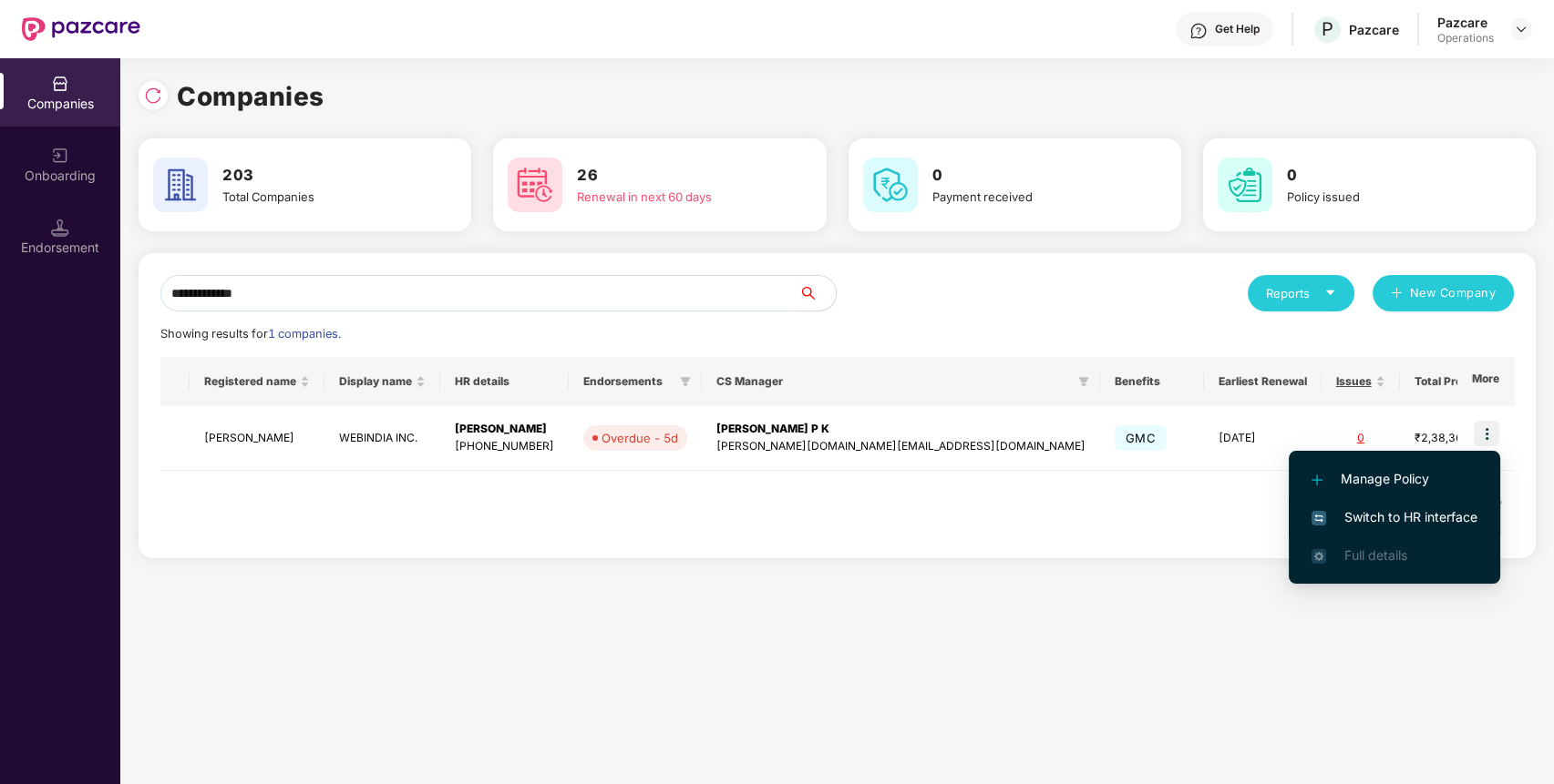
click at [1413, 513] on span "Switch to HR interface" at bounding box center [1395, 517] width 166 height 20
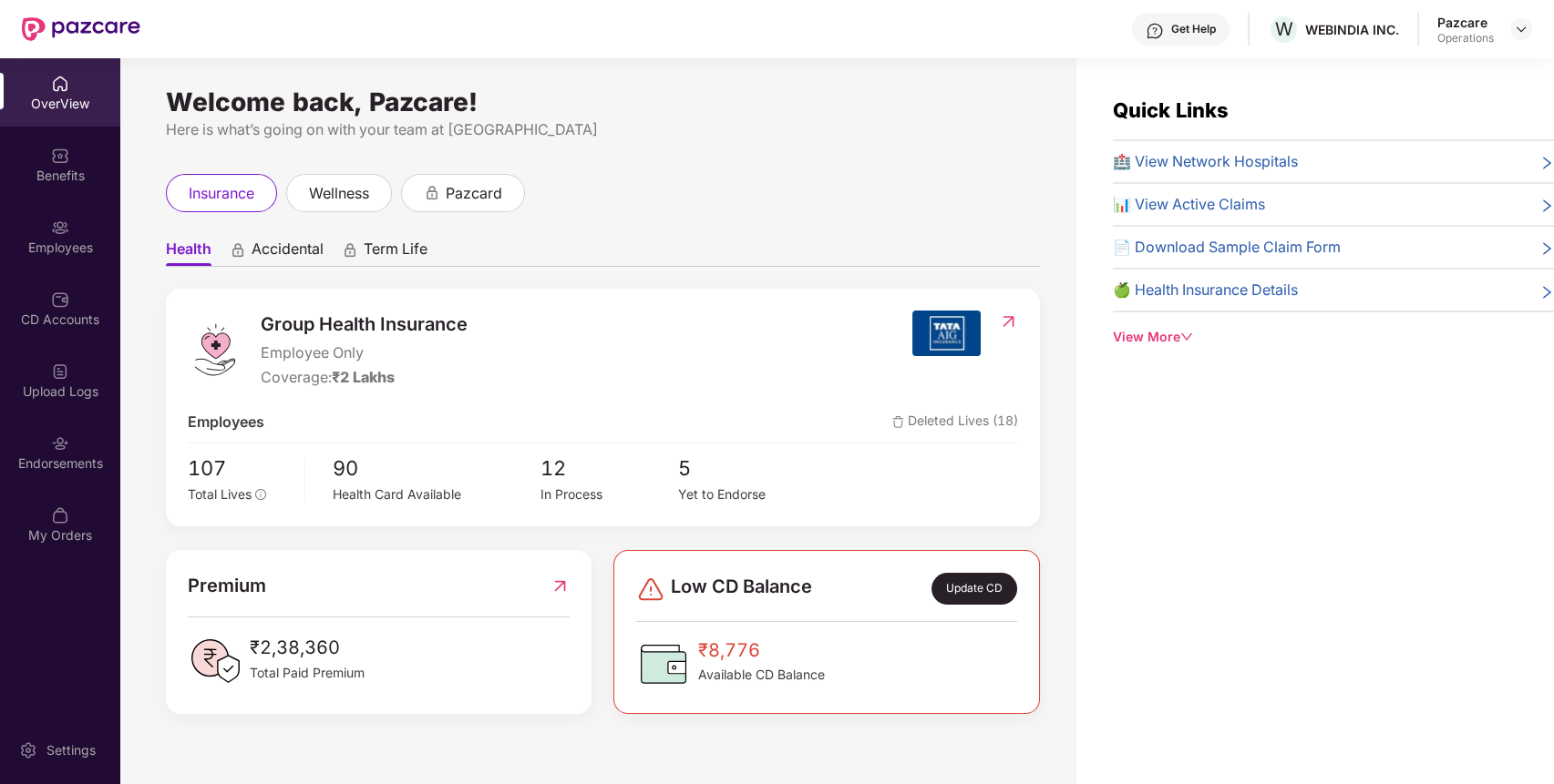
click at [51, 449] on img at bounding box center [60, 443] width 18 height 18
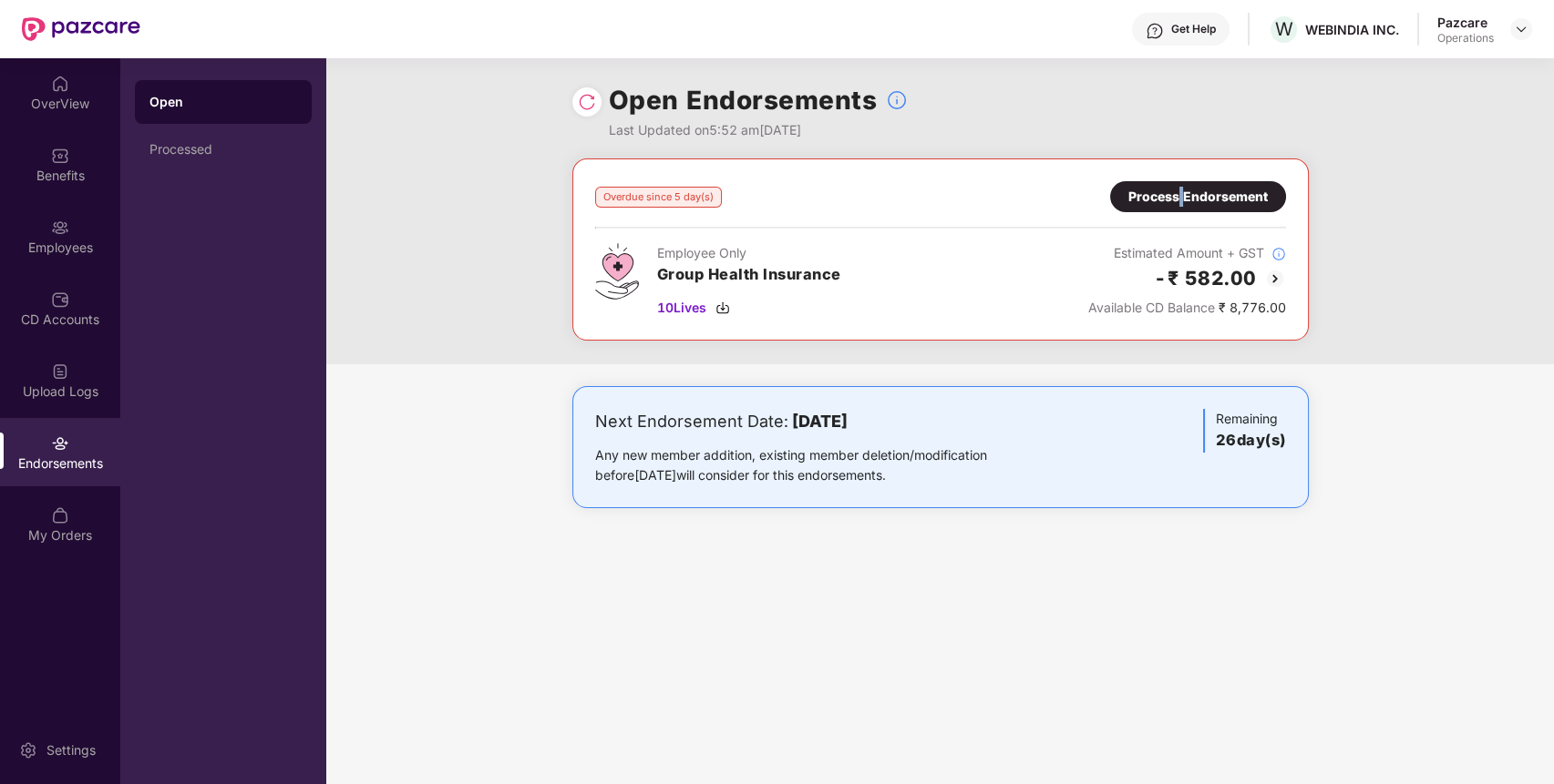
click at [1182, 208] on div "Process Endorsement" at bounding box center [1198, 196] width 176 height 31
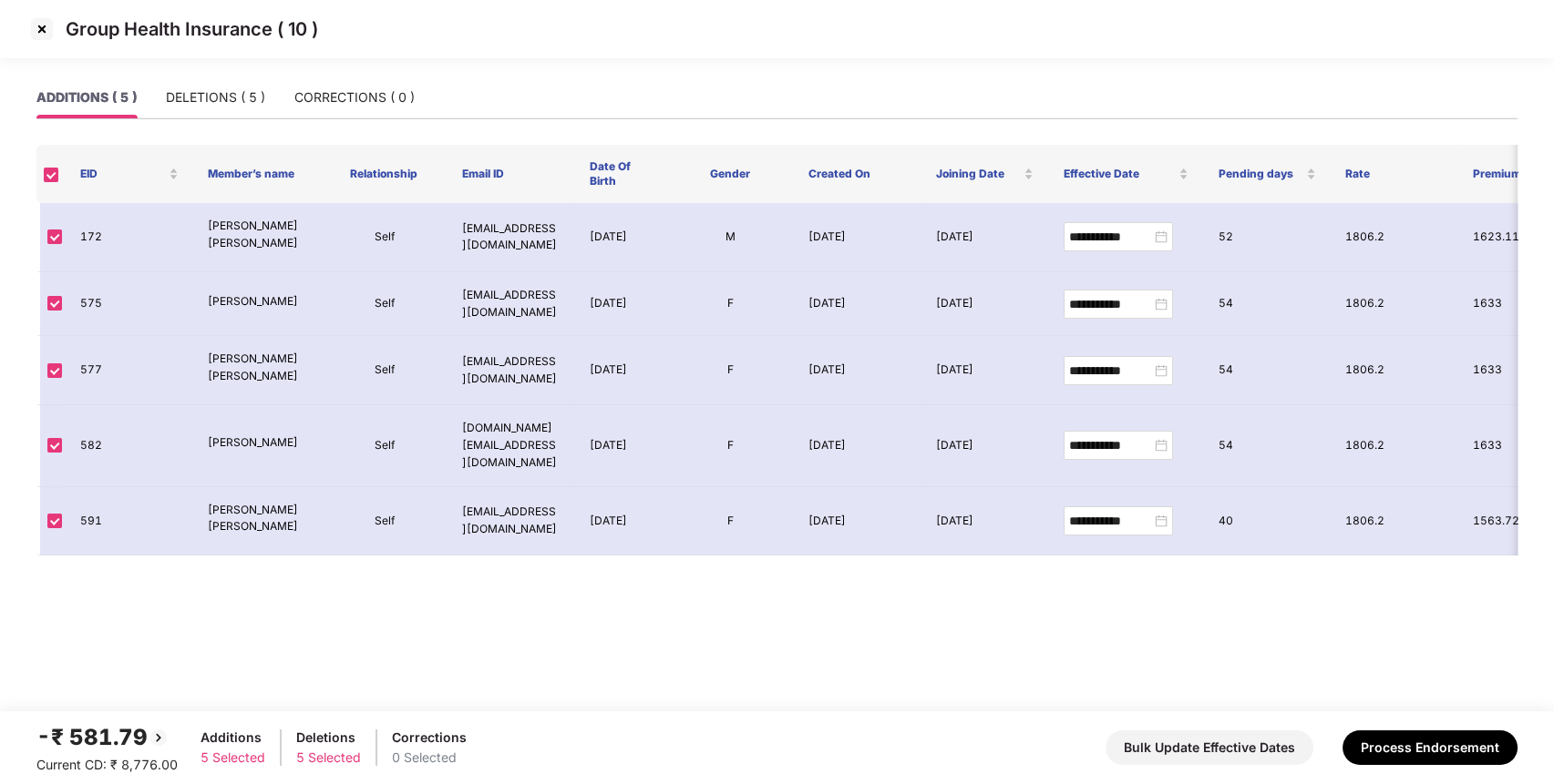
click at [89, 83] on div "ADDITIONS ( 5 )" at bounding box center [87, 98] width 101 height 41
click at [93, 243] on td "172" at bounding box center [128, 238] width 127 height 69
copy td "172"
click at [93, 243] on td "172" at bounding box center [128, 238] width 127 height 69
click at [45, 33] on img at bounding box center [42, 30] width 30 height 30
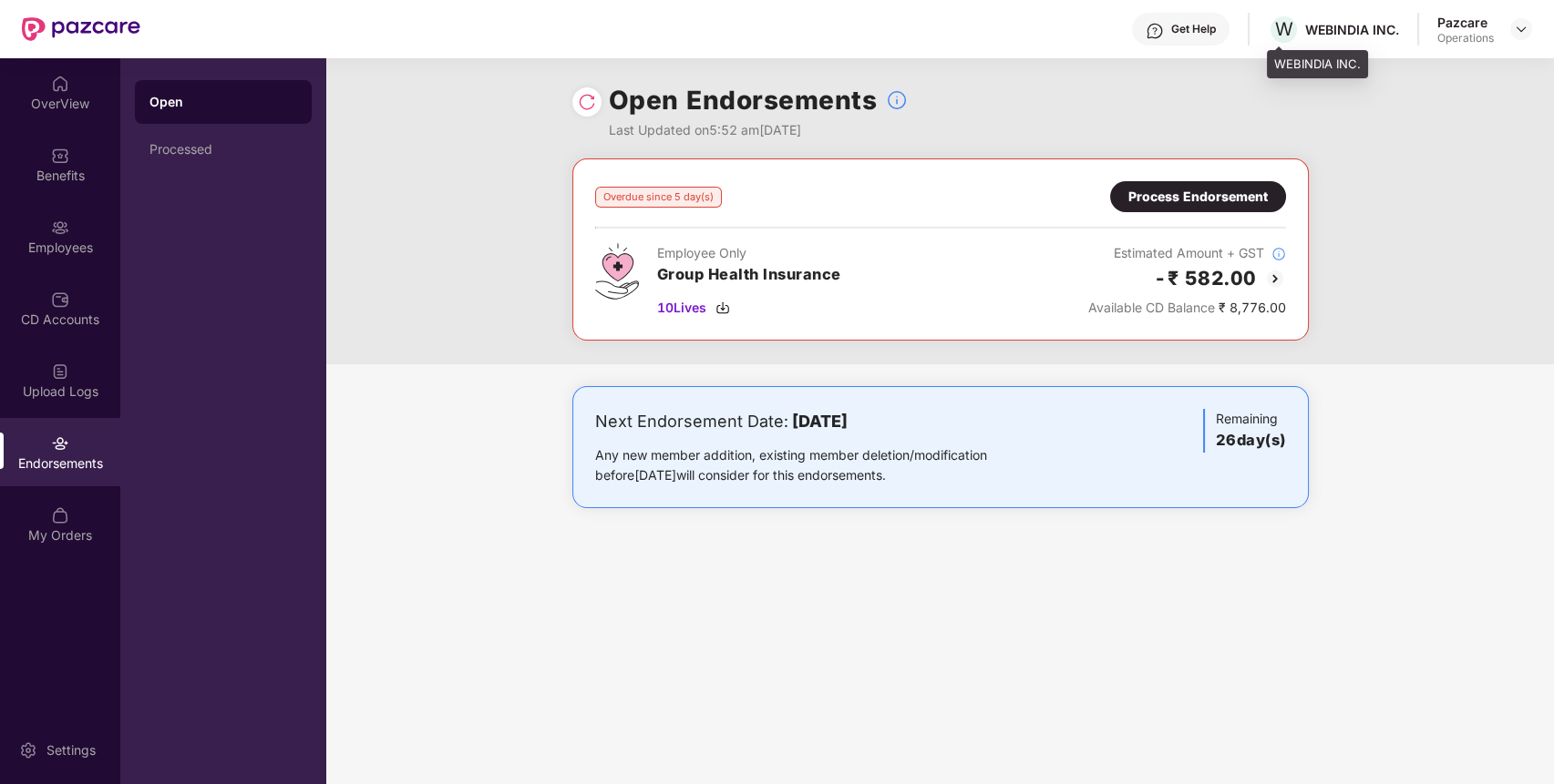
click at [1339, 34] on div "WEBINDIA INC." at bounding box center [1351, 30] width 94 height 18
copy div "WEBINDIA INC."
